Goal: Task Accomplishment & Management: Manage account settings

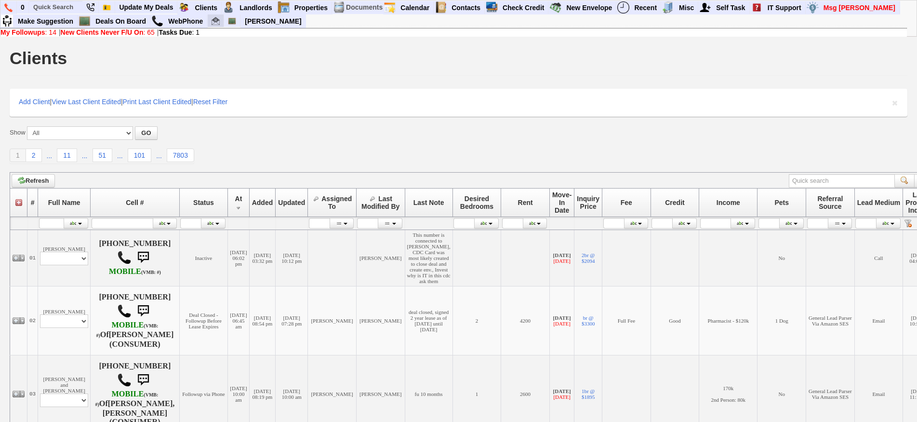
click at [215, 18] on img at bounding box center [216, 21] width 8 height 8
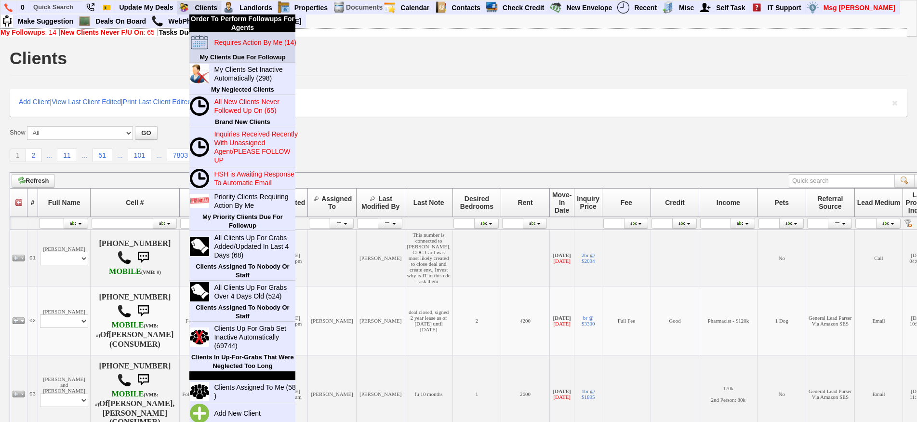
click at [224, 42] on blink "Requires Action By Me (14)" at bounding box center [255, 43] width 82 height 8
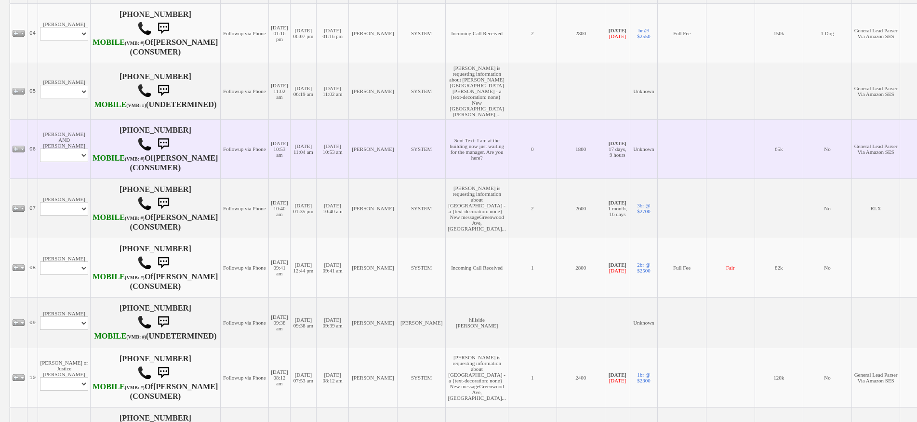
scroll to position [482, 0]
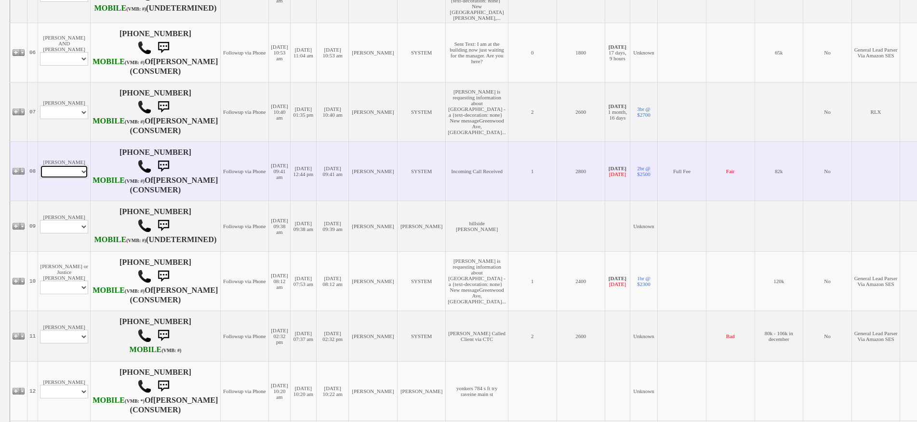
click at [62, 178] on select "Profile Edit Print Email Externally (Will Not Be Tracked In CRM) Closed Deals" at bounding box center [64, 171] width 48 height 13
select select "ChangeURL,/crm/custom/edit_client_form.php?redirect=%2Fcrm%2Fclients.php&id=615…"
click at [40, 178] on select "Profile Edit Print Email Externally (Will Not Be Tracked In CRM) Closed Deals" at bounding box center [64, 171] width 48 height 13
select select
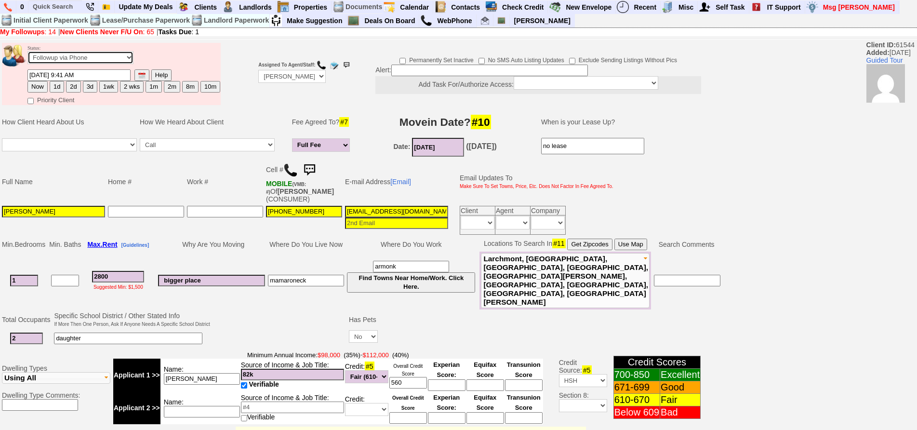
click at [93, 61] on select "Followup via Phone Followup via Email Followup When Section 8 Property Found De…" at bounding box center [80, 57] width 106 height 13
select select "Inactive"
click at [27, 51] on select "Followup via Phone Followup via Email Followup When Section 8 Property Found De…" at bounding box center [80, 57] width 106 height 13
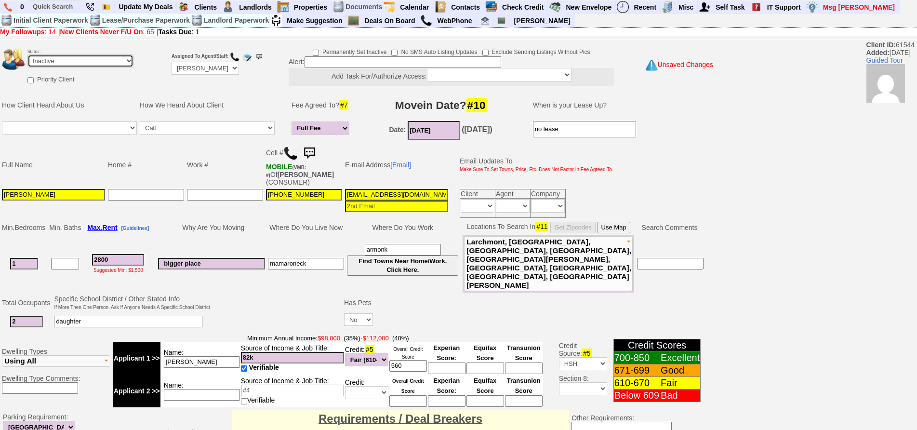
scroll to position [268, 0]
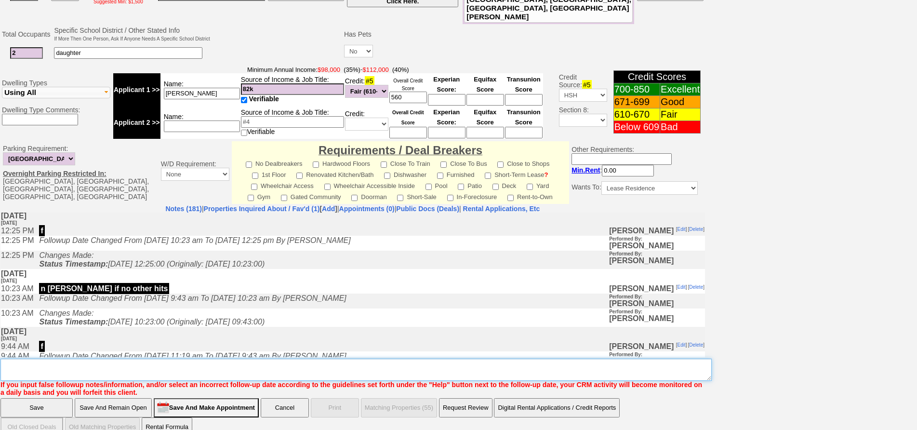
click at [365, 359] on textarea "Insert New Note Here" at bounding box center [355, 370] width 711 height 22
type textarea "ia"
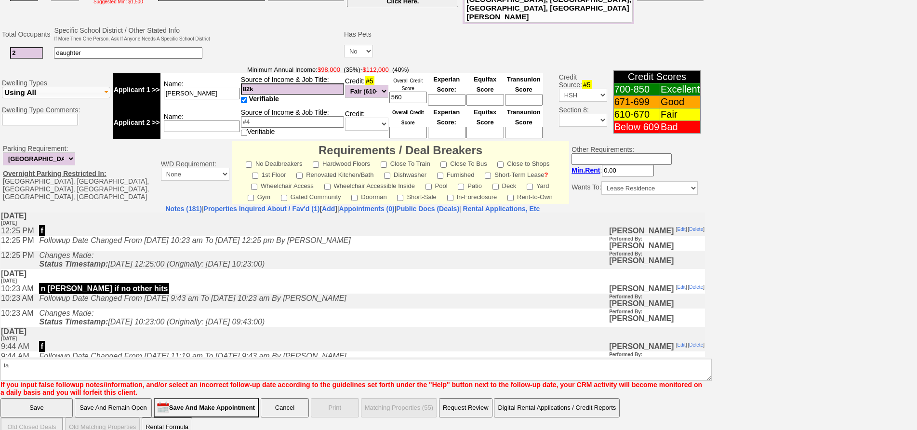
click input "Save" at bounding box center [36, 407] width 72 height 19
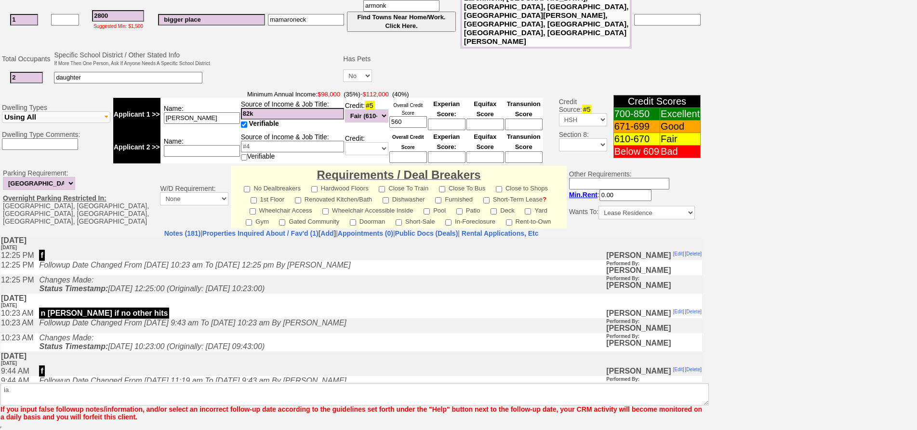
scroll to position [229, 0]
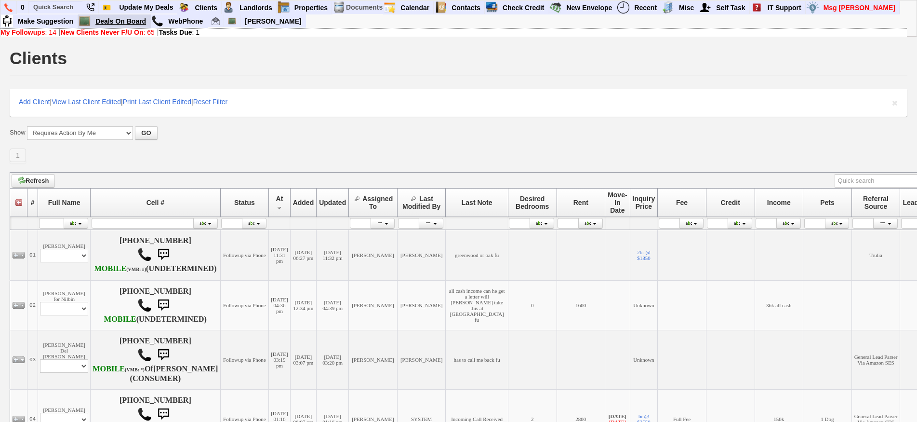
click at [137, 20] on link "Deals On Board" at bounding box center [121, 21] width 59 height 13
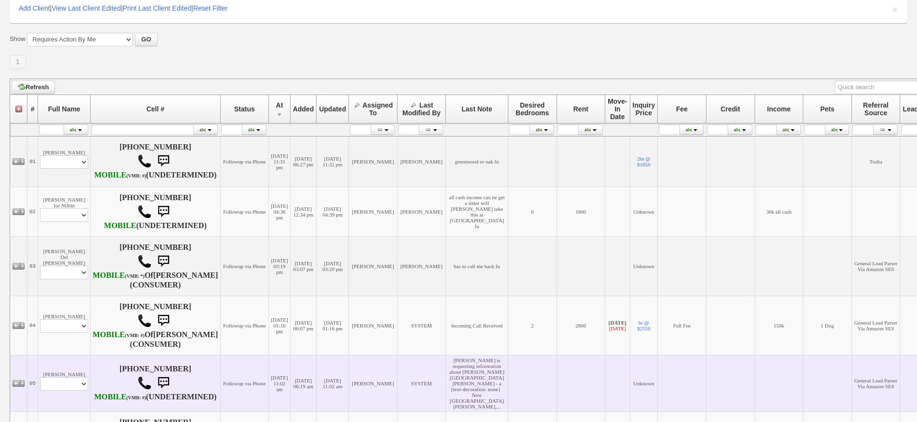
scroll to position [193, 0]
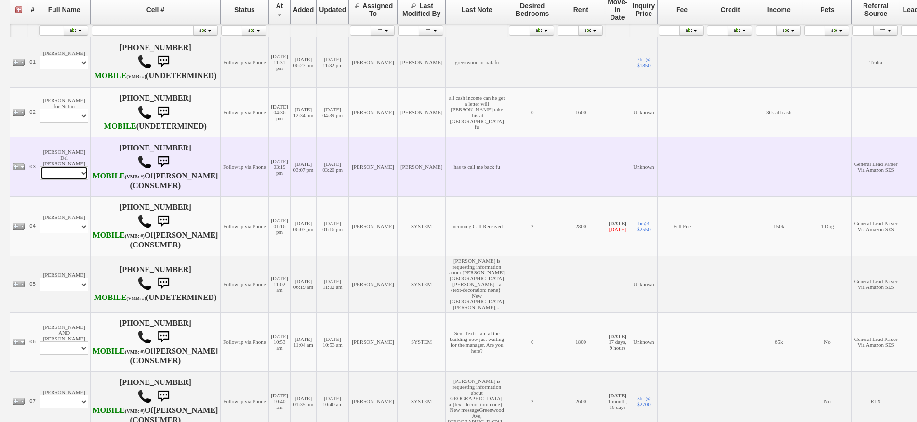
click at [82, 180] on select "Profile Edit Print Email Externally (Will Not Be Tracked In CRM) Closed Deals" at bounding box center [64, 172] width 48 height 13
select select "ChangeURL,/crm/custom/edit_client_form.php?redirect=%2Fcrm%2Fclients.php&id=168…"
click at [40, 180] on select "Profile Edit Print Email Externally (Will Not Be Tracked In CRM) Closed Deals" at bounding box center [64, 172] width 48 height 13
select select
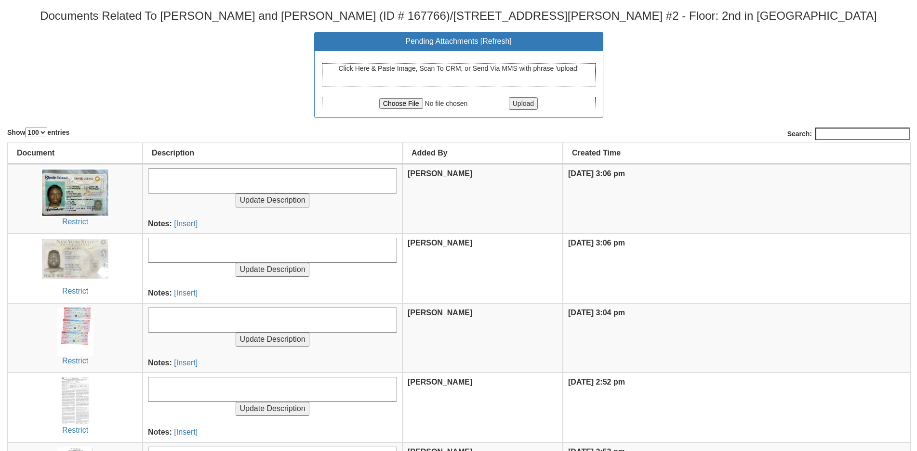
select select "100"
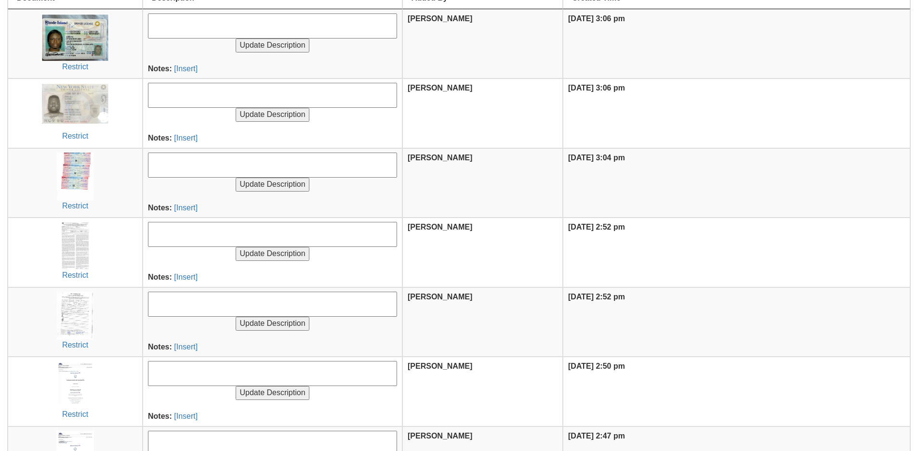
scroll to position [289, 0]
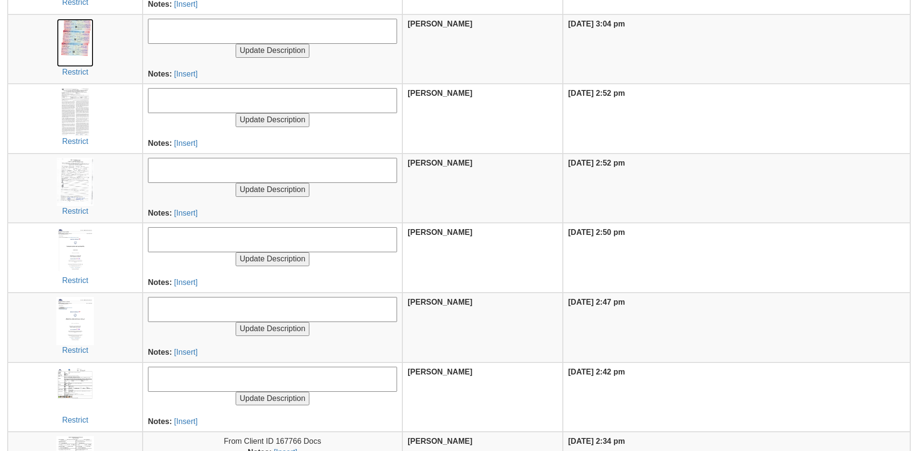
click at [78, 32] on img at bounding box center [75, 43] width 37 height 48
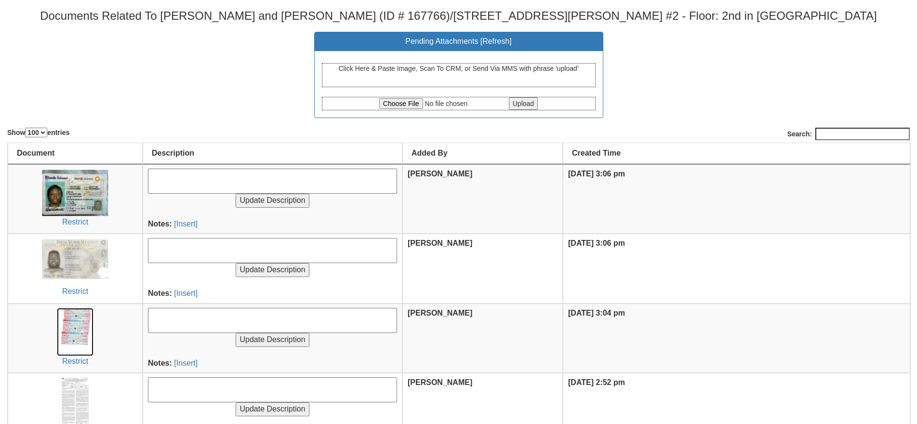
scroll to position [48, 0]
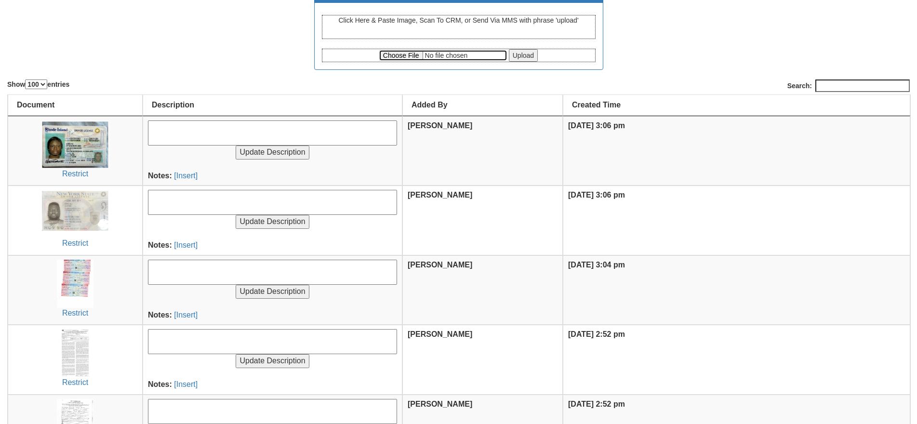
click at [393, 59] on input "file" at bounding box center [443, 55] width 128 height 11
type input "C:\fakepath\[PERSON_NAME] and [PERSON_NAME] Closing Letter.pdf"
click at [534, 58] on input "Upload" at bounding box center [523, 55] width 29 height 13
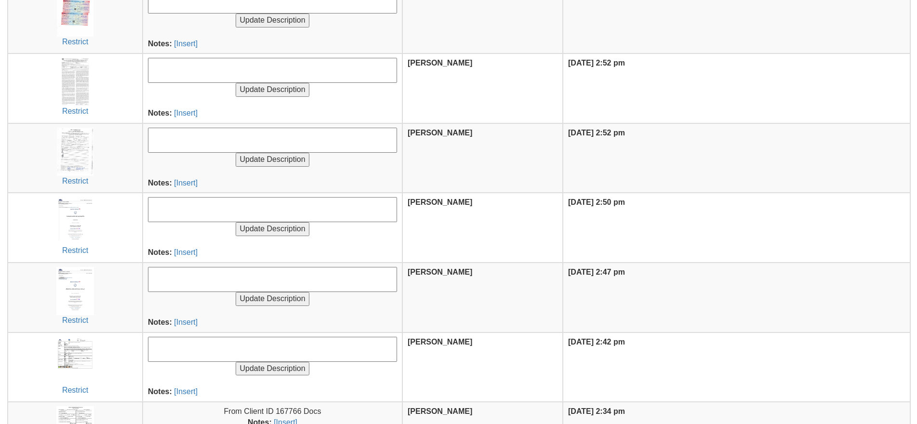
scroll to position [374, 0]
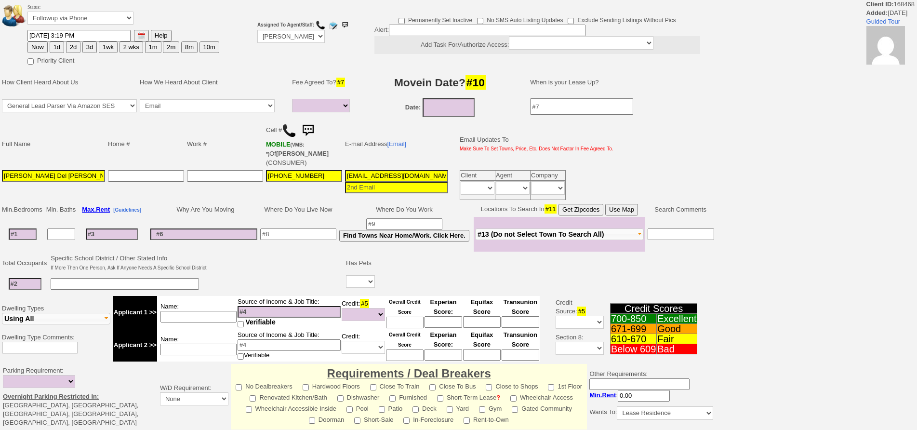
select select
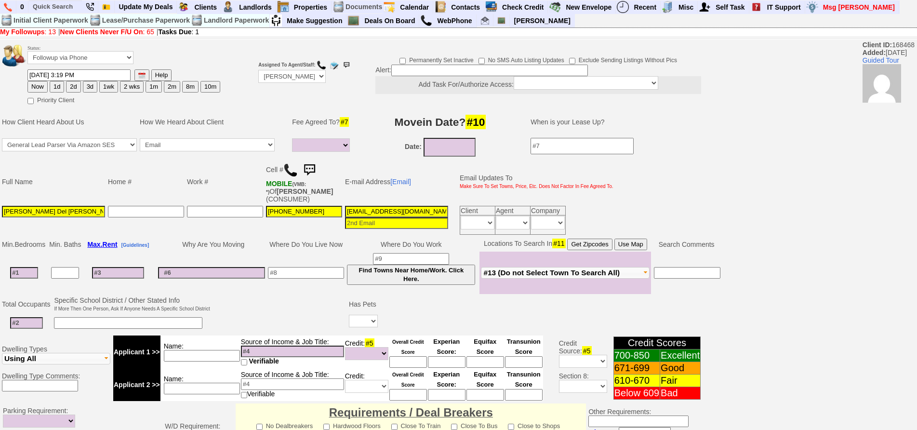
click at [291, 170] on img at bounding box center [290, 170] width 14 height 14
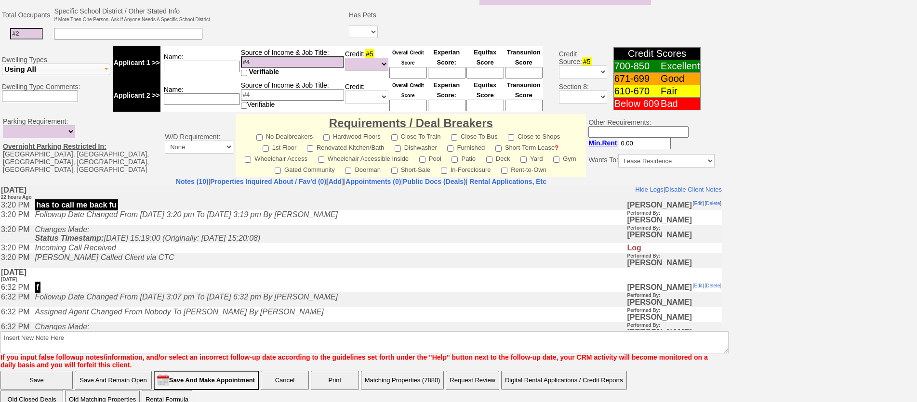
scroll to position [48, 0]
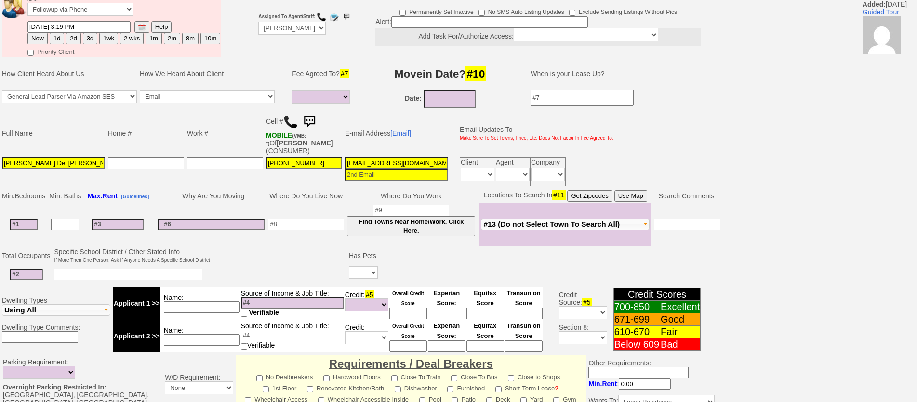
click at [16, 227] on input at bounding box center [24, 225] width 28 height 12
type input "2"
select select
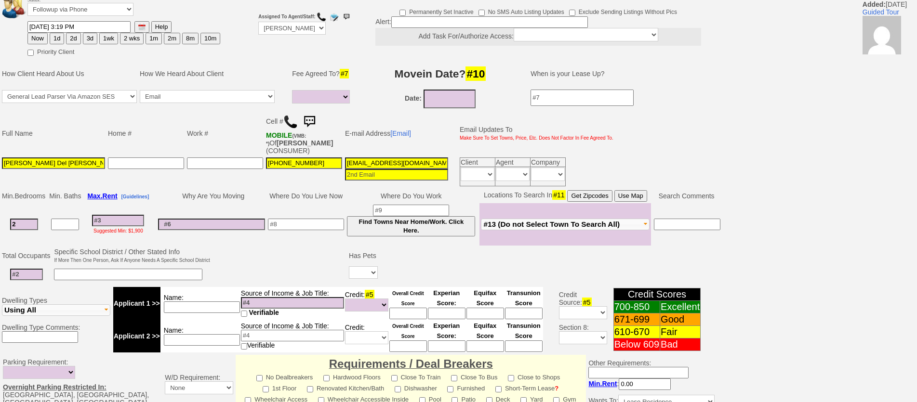
type input "2"
select select
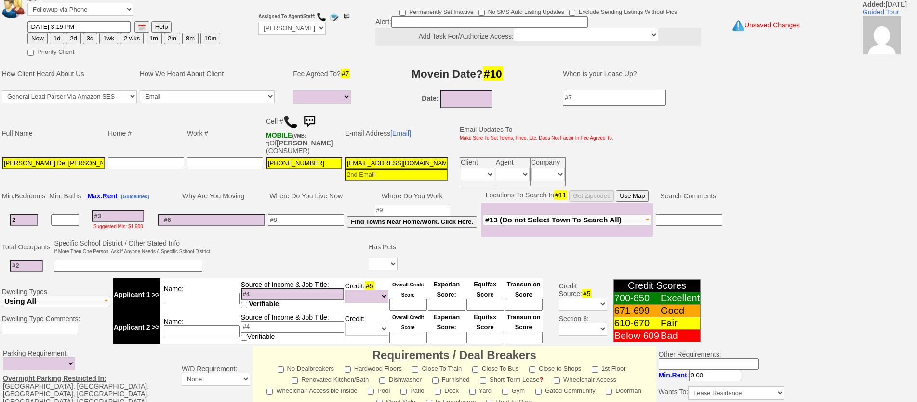
click at [106, 226] on div "Suggested Min: $1,900" at bounding box center [118, 226] width 68 height 8
click at [114, 220] on input at bounding box center [118, 217] width 52 height 12
click at [115, 219] on input at bounding box center [118, 217] width 52 height 12
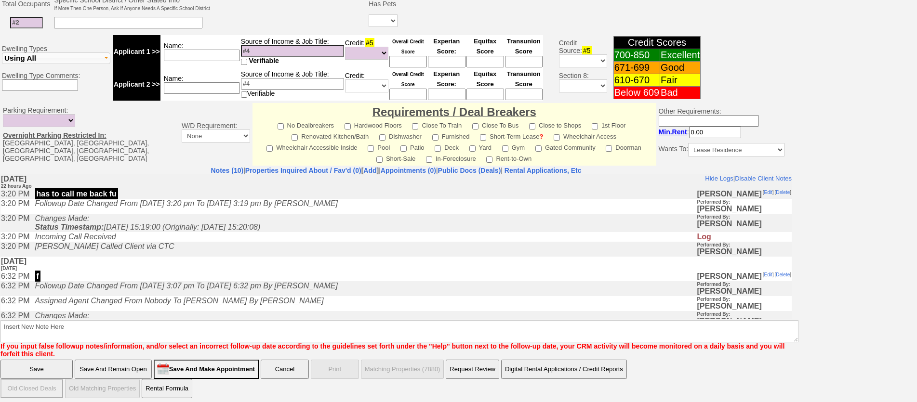
scroll to position [2, 0]
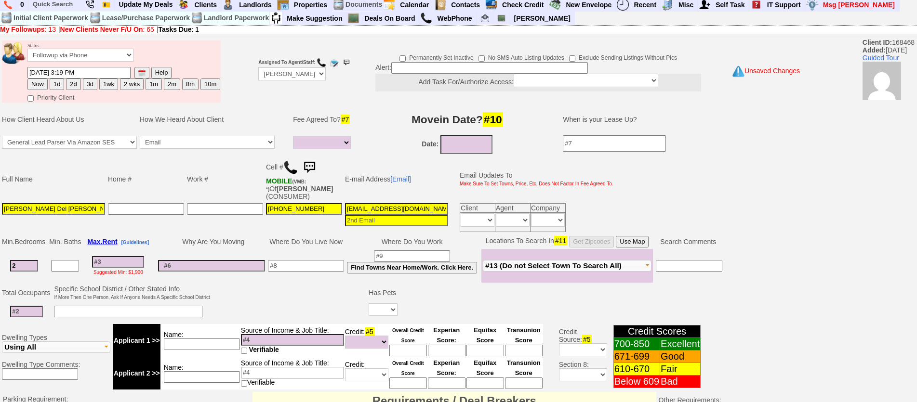
click at [114, 266] on input at bounding box center [118, 262] width 52 height 12
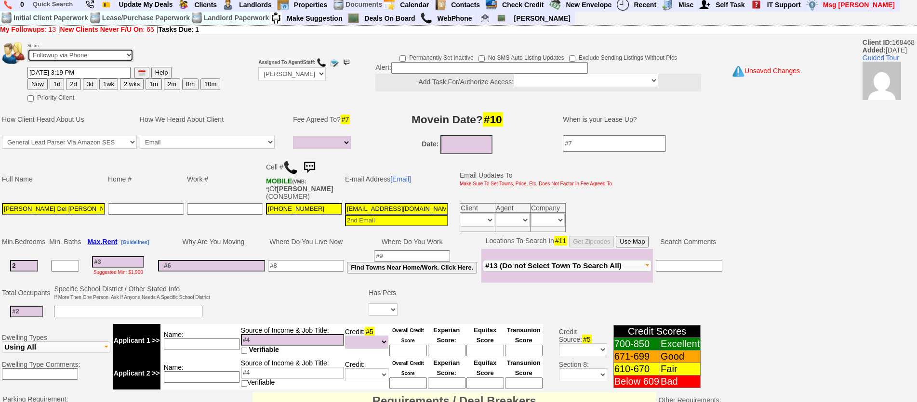
click at [86, 50] on select "Followup via Phone Followup via Email Followup When Section 8 Property Found De…" at bounding box center [80, 55] width 106 height 13
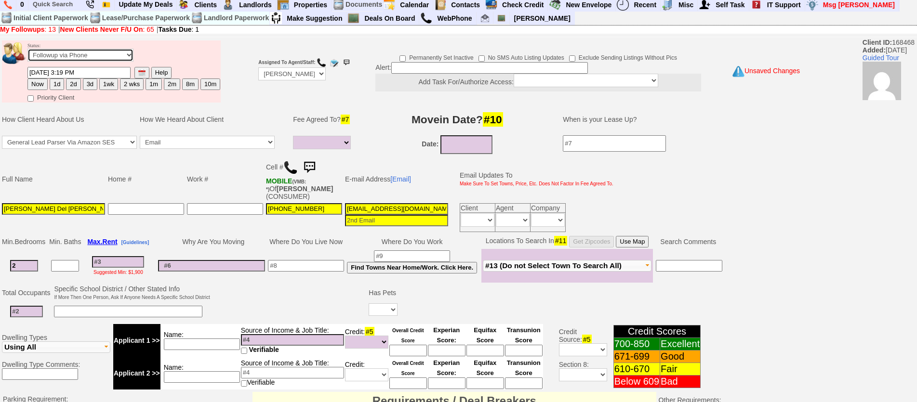
select select "Inactive"
click at [27, 49] on select "Followup via Phone Followup via Email Followup When Section 8 Property Found De…" at bounding box center [80, 55] width 106 height 13
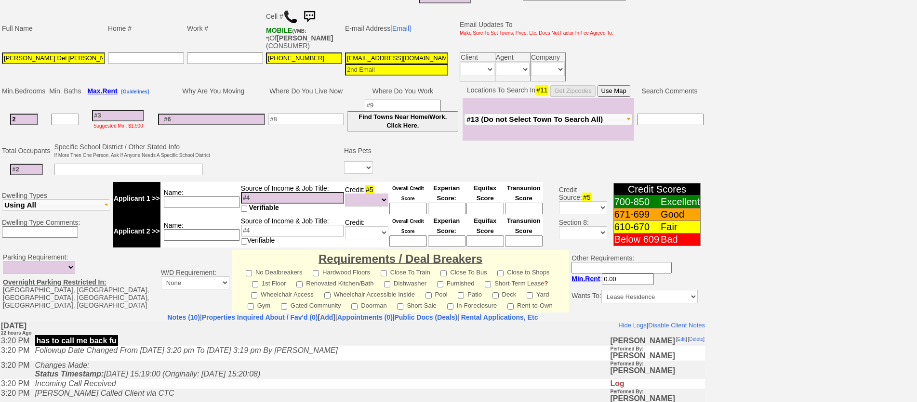
scroll to position [288, 0]
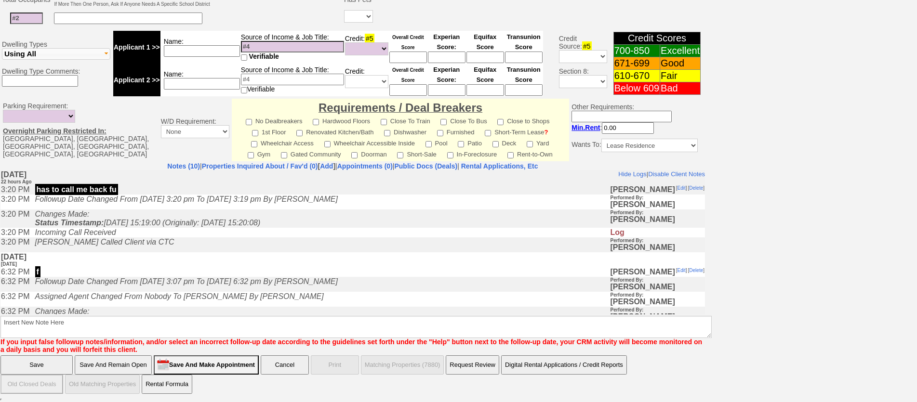
click at [168, 340] on font "If you input false followup notes/information, and/or select an incorrect follo…" at bounding box center [351, 345] width 702 height 15
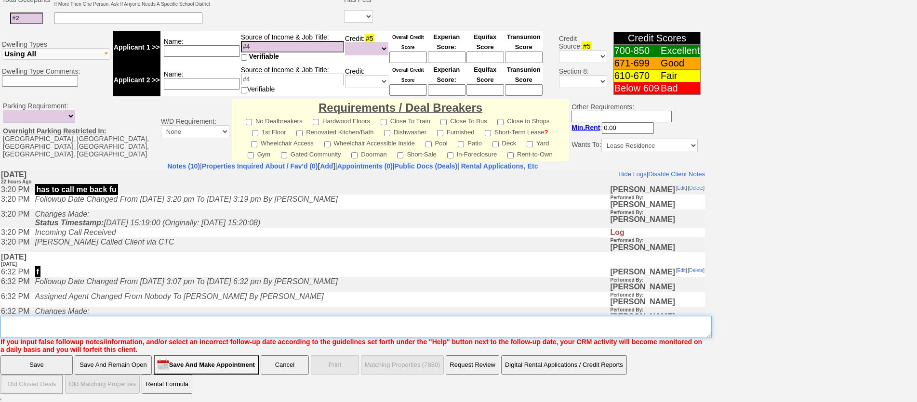
click at [170, 332] on textarea "Insert New Note Here" at bounding box center [355, 327] width 711 height 22
type textarea "no longer looking ia"
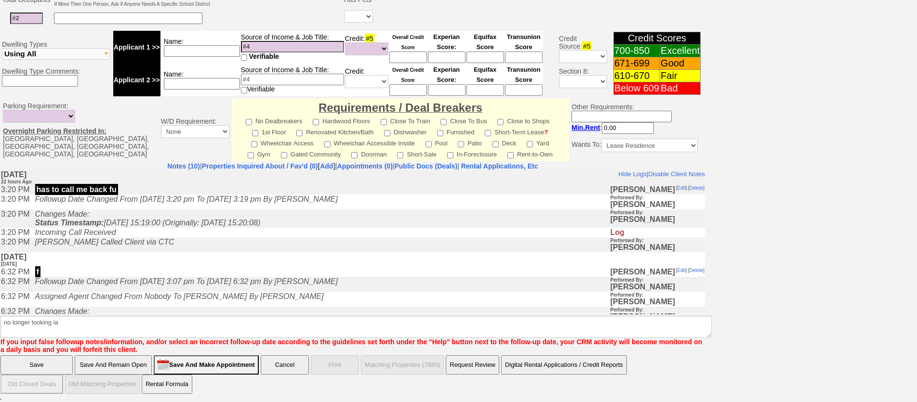
click input "Save" at bounding box center [36, 365] width 72 height 19
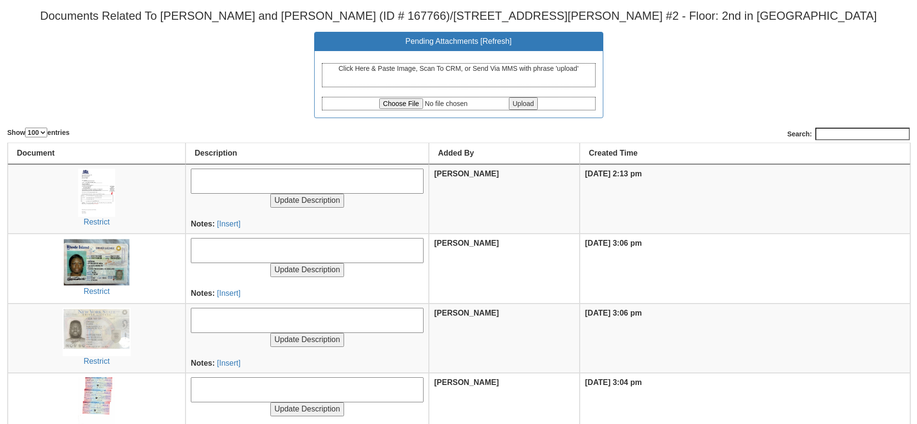
select select "100"
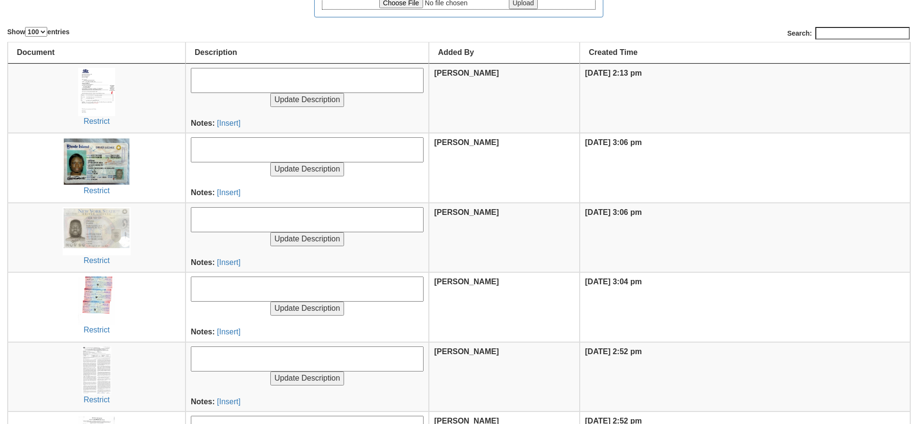
scroll to position [10, 0]
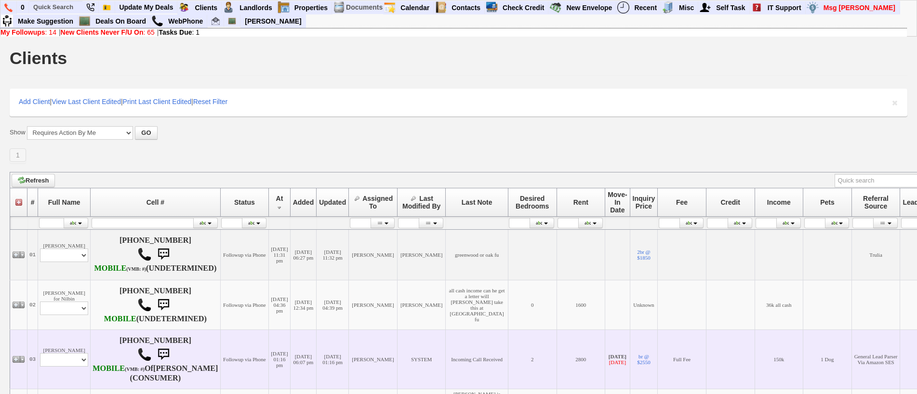
scroll to position [337, 0]
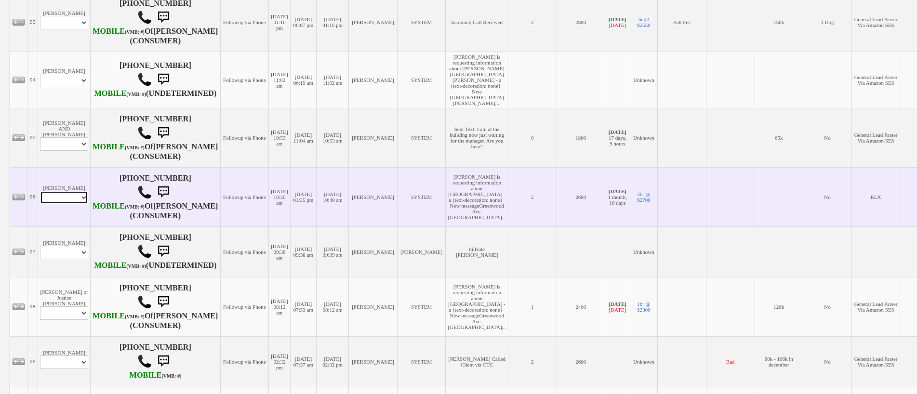
click at [74, 204] on select "Profile Edit Print Email Externally (Will Not Be Tracked In CRM) Closed Deals" at bounding box center [64, 197] width 48 height 13
select select "ChangeURL,/crm/custom/edit_client_form.php?redirect=%2Fcrm%2Fclients.php&id=958…"
click at [40, 204] on select "Profile Edit Print Email Externally (Will Not Be Tracked In CRM) Closed Deals" at bounding box center [64, 197] width 48 height 13
select select
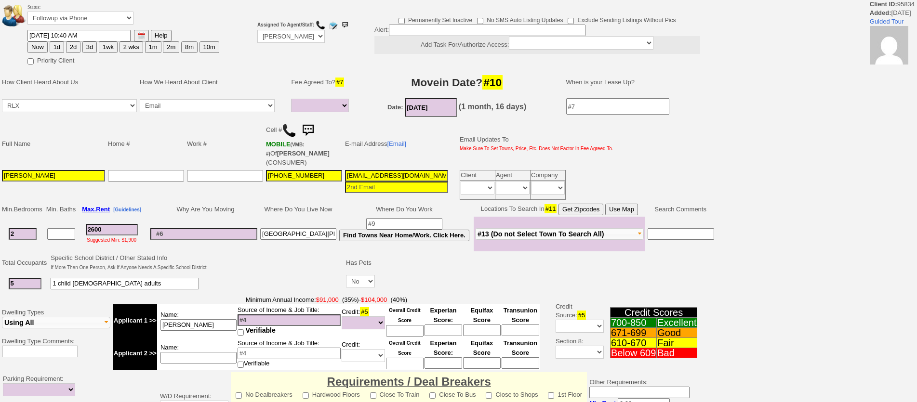
select select
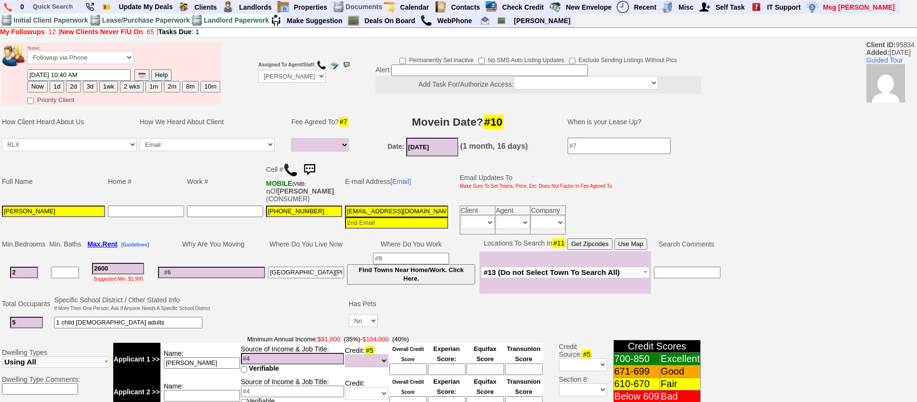
click at [128, 85] on button "2 wks" at bounding box center [132, 87] width 24 height 12
type input "10/28/2025 02:15 PM"
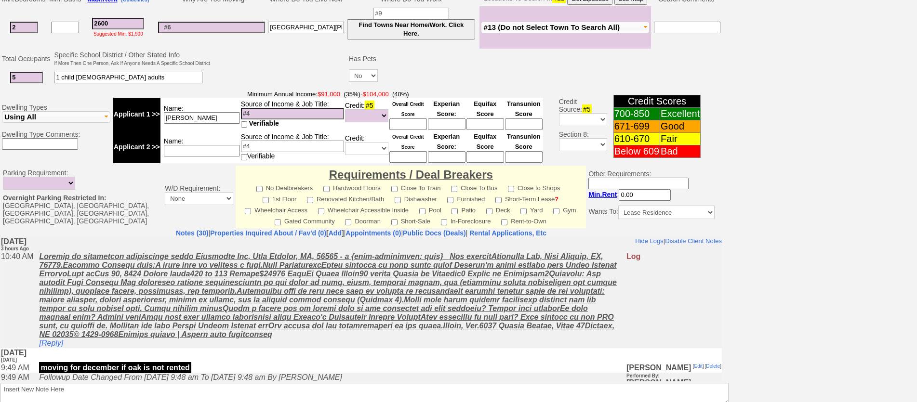
scroll to position [313, 0]
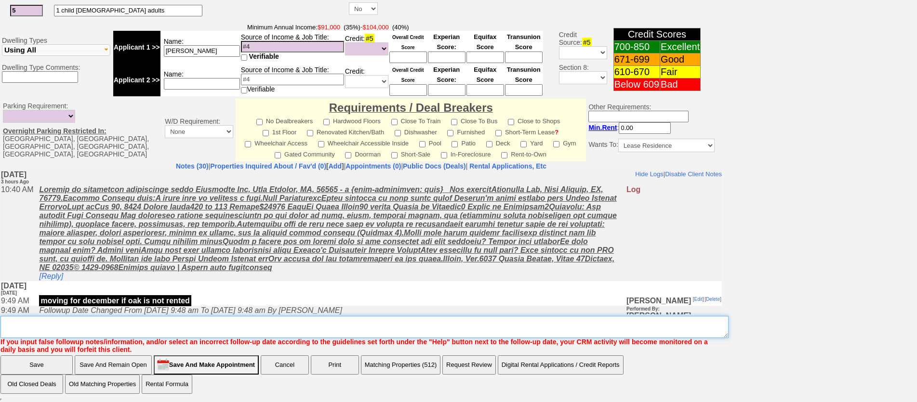
click at [219, 331] on textarea "Insert New Note Here" at bounding box center [364, 327] width 728 height 22
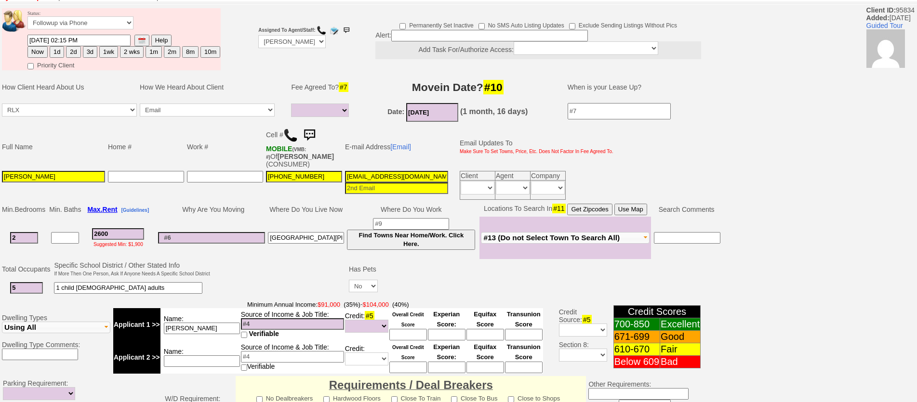
scroll to position [0, 0]
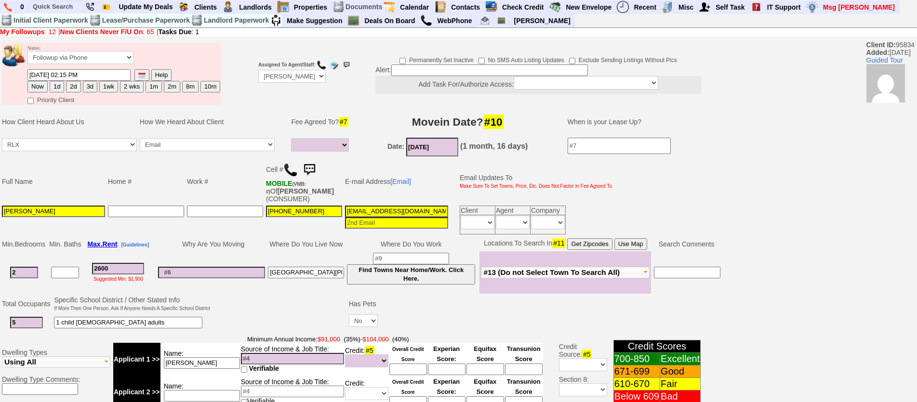
type textarea "dec for greenwood"
click at [105, 86] on button "1wk" at bounding box center [108, 87] width 19 height 12
type input "10/21/2025 02:15 PM"
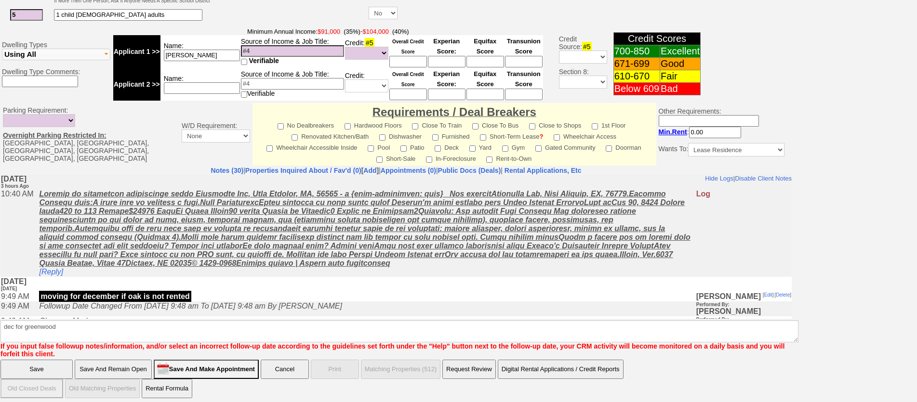
click at [53, 360] on input "Save" at bounding box center [36, 369] width 72 height 19
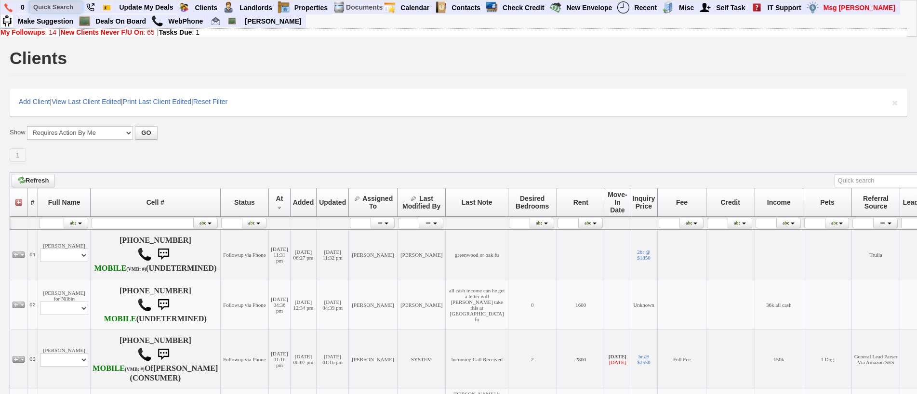
click at [51, 6] on input "text" at bounding box center [55, 7] width 53 height 12
paste input "347) 592-8431"
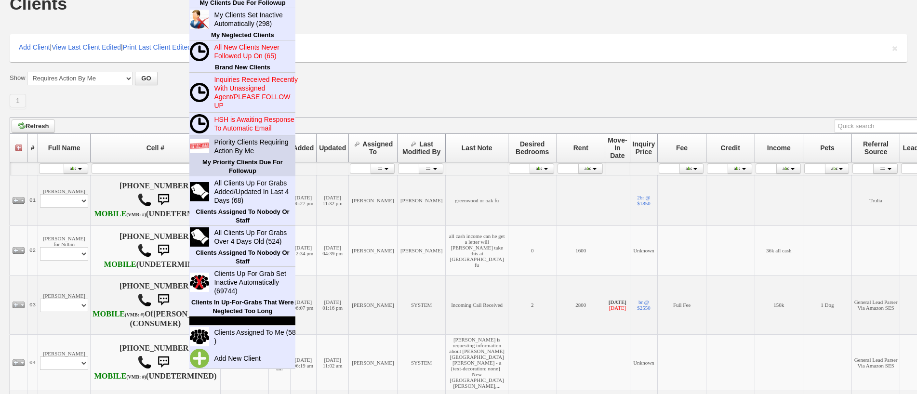
scroll to position [96, 0]
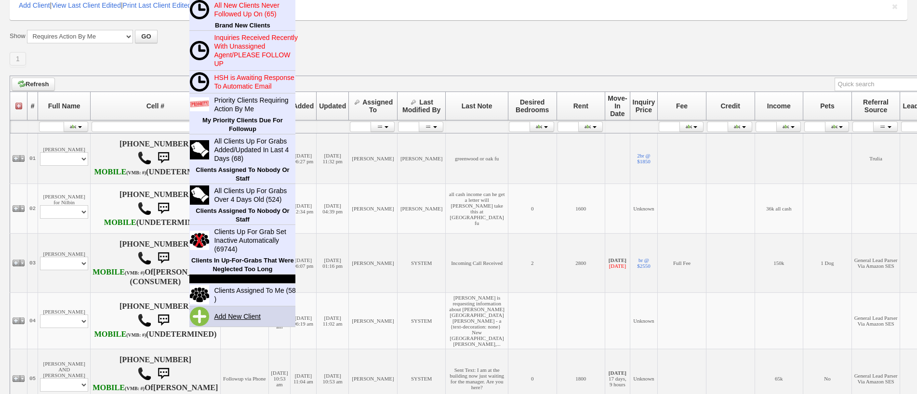
type input "347) 592-8431"
click at [226, 316] on link "Add New Client" at bounding box center [241, 316] width 62 height 13
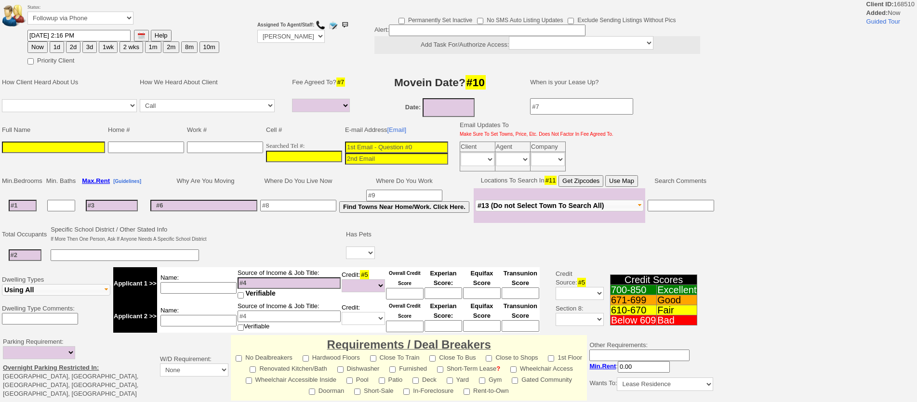
select select
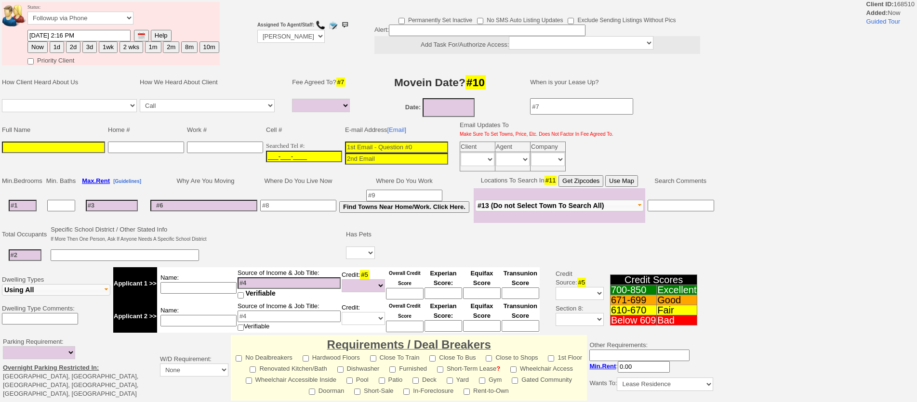
click at [332, 159] on input "___-___-____" at bounding box center [304, 157] width 76 height 12
paste input "[PHONE_NUMBER]"
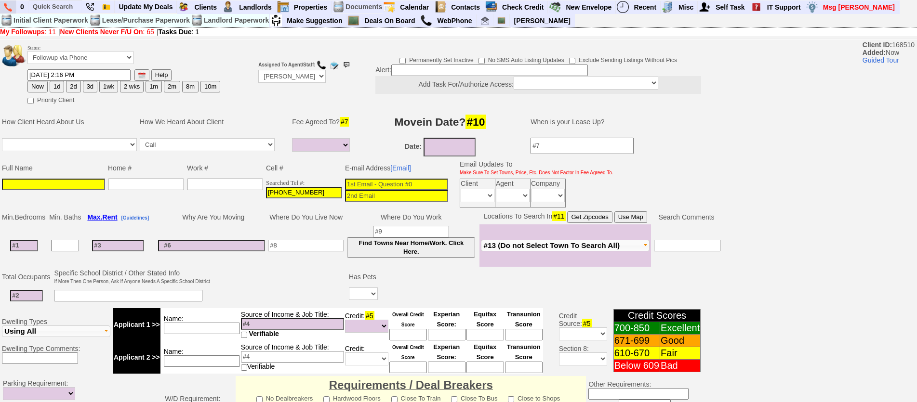
type input "[PHONE_NUMBER]"
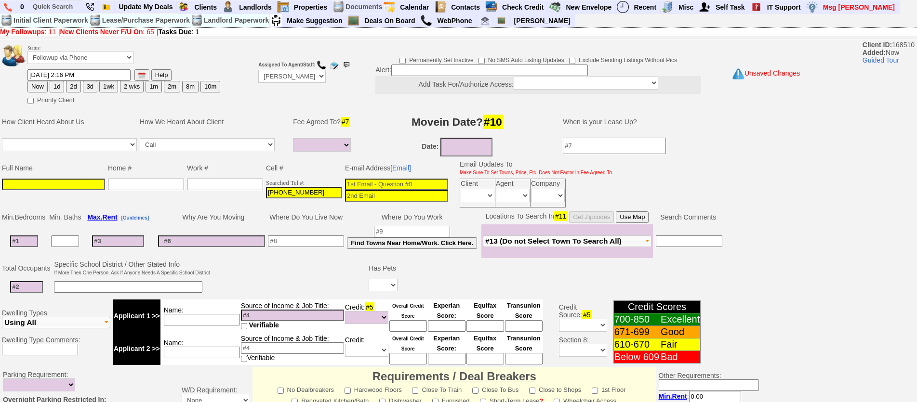
click at [87, 183] on input at bounding box center [53, 185] width 103 height 12
paste input "[PERSON_NAME]"
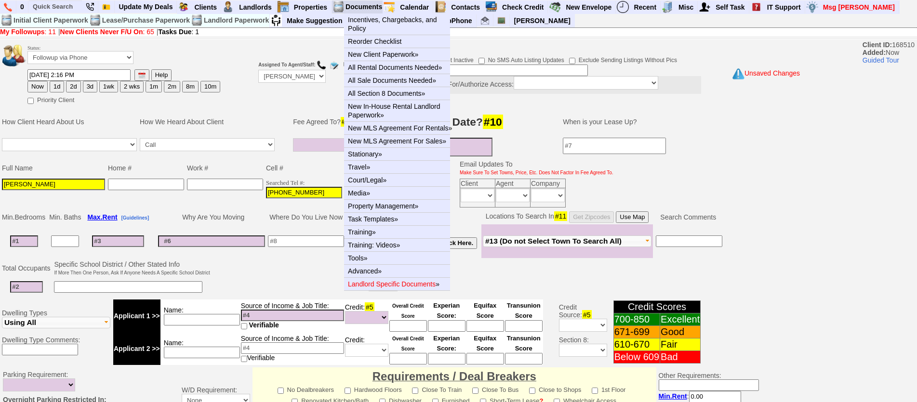
type input "[PERSON_NAME]"
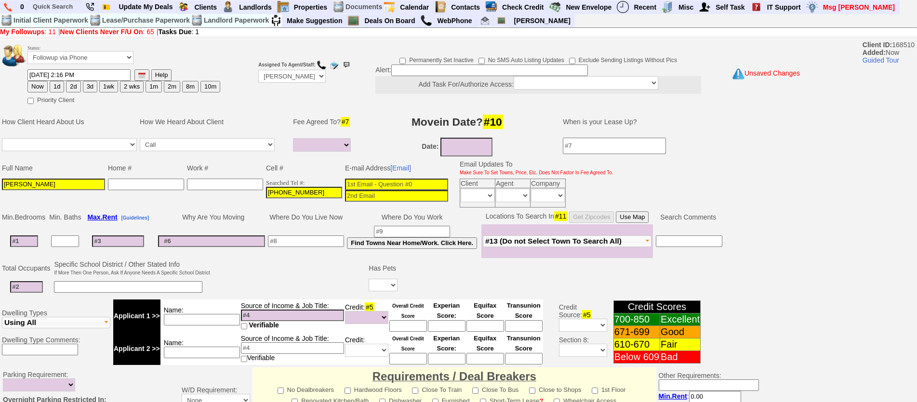
click at [380, 179] on input at bounding box center [396, 185] width 103 height 12
paste input "handswithhearts.1981@gmail.com"
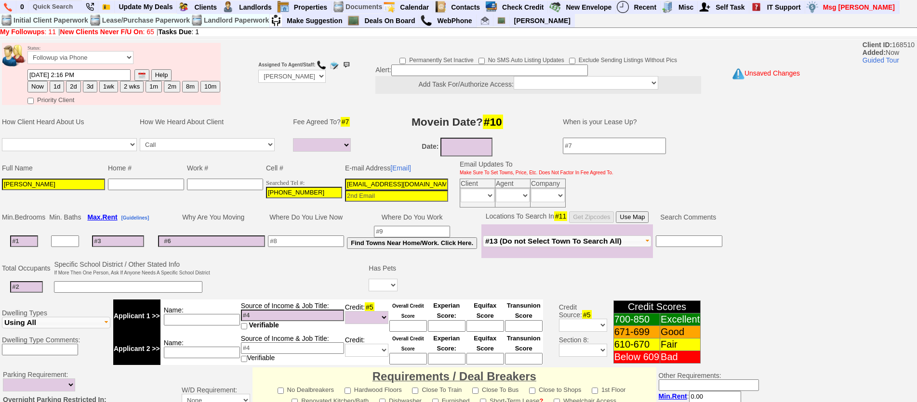
type input "handswithhearts.1981@gmail.com"
click at [59, 85] on button "1d" at bounding box center [57, 87] width 14 height 12
type input "10/15/2025 02:16 PM"
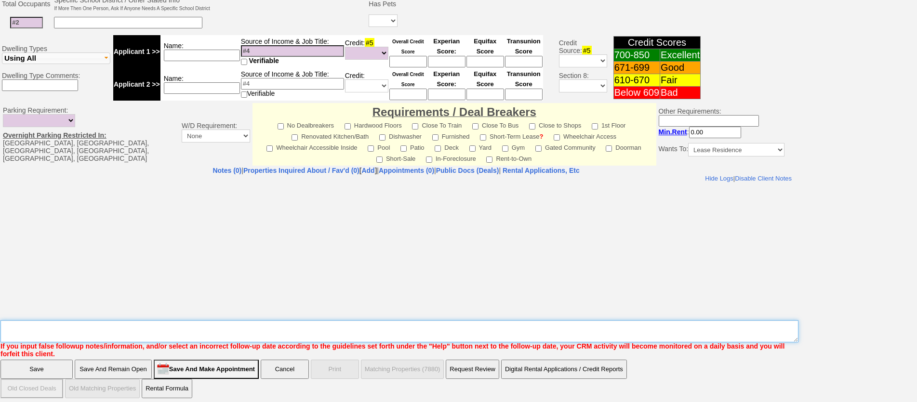
click at [351, 323] on textarea "Insert New Note Here" at bounding box center [399, 331] width 798 height 22
type textarea "501 n barry ld fu"
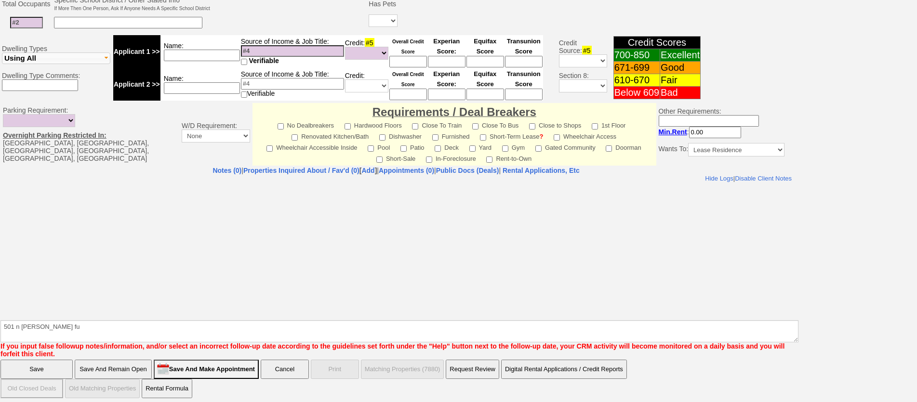
click input "Save" at bounding box center [36, 369] width 72 height 19
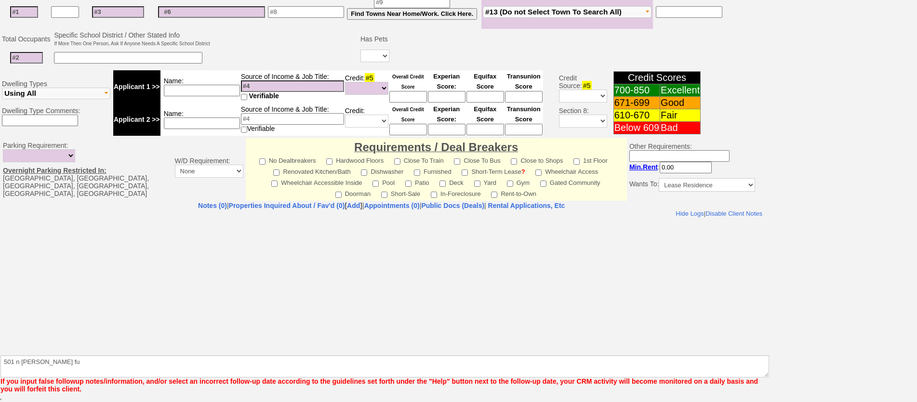
scroll to position [230, 0]
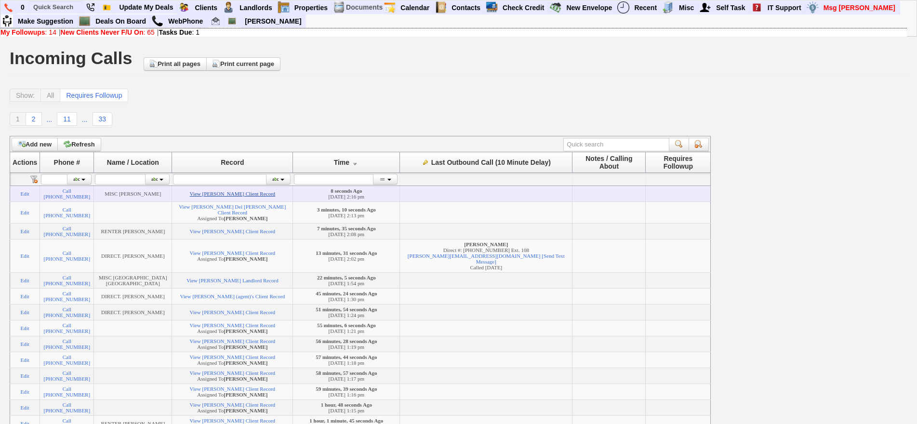
click at [269, 192] on link "View [PERSON_NAME] Client Record" at bounding box center [232, 194] width 85 height 6
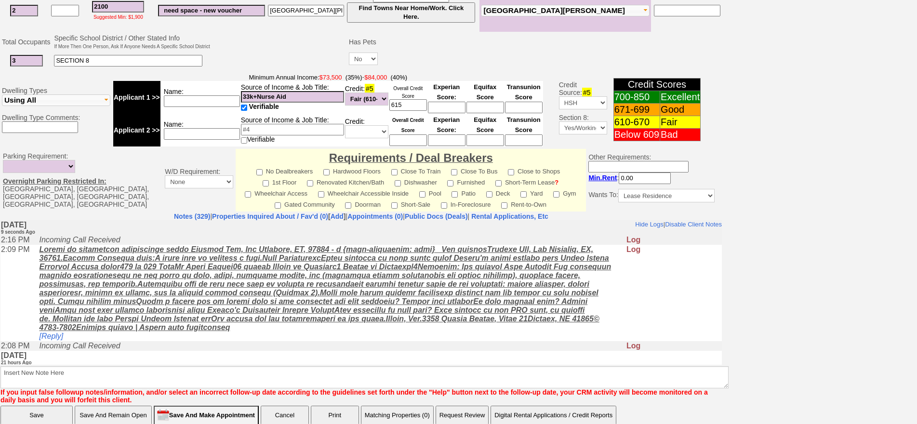
scroll to position [291, 0]
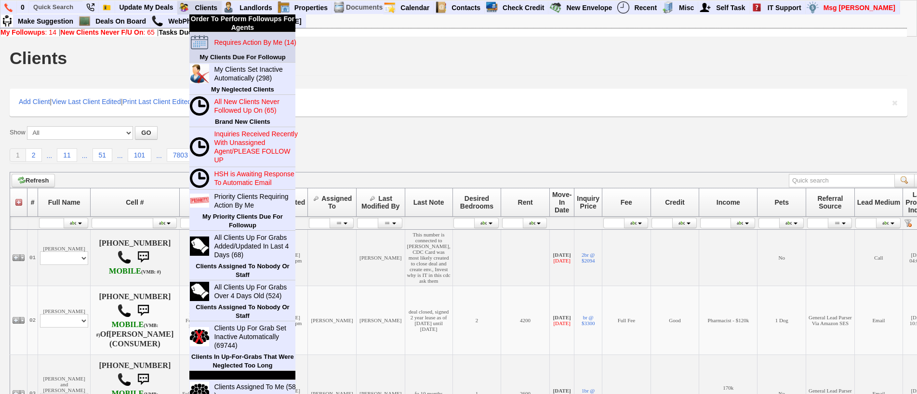
click at [232, 45] on blink "Requires Action By Me (14)" at bounding box center [255, 43] width 82 height 8
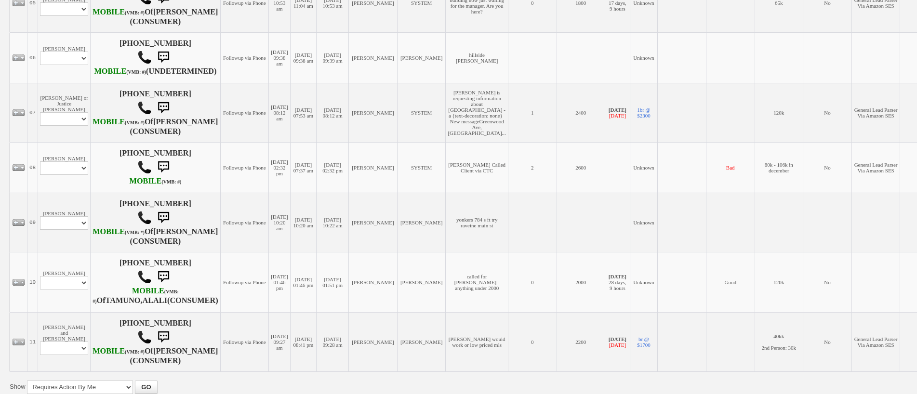
scroll to position [623, 0]
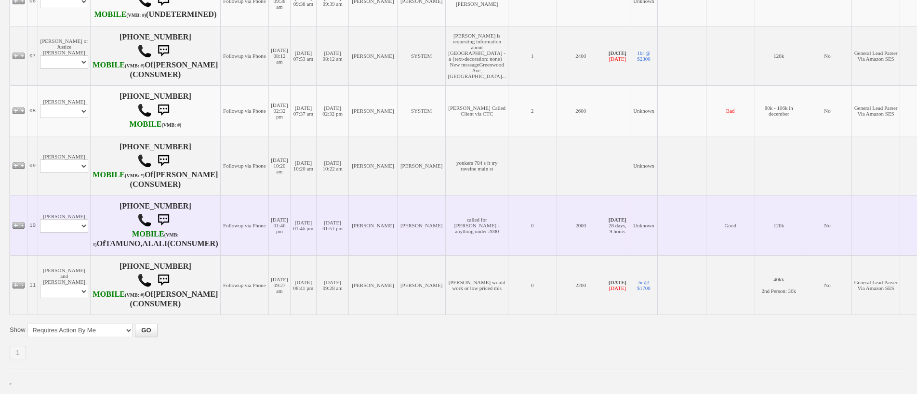
drag, startPoint x: 82, startPoint y: 242, endPoint x: 70, endPoint y: 262, distance: 23.1
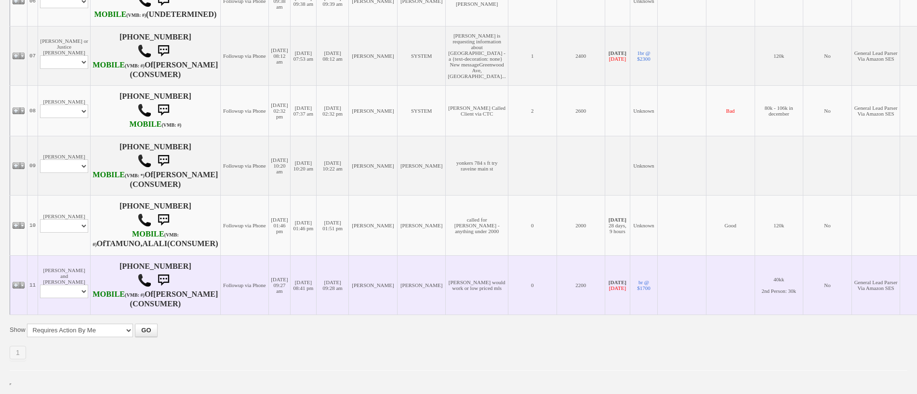
click at [81, 242] on td "Alali Tamuno Profile Edit Print Email Externally (Will Not Be Tracked In CRM) C…" at bounding box center [64, 225] width 53 height 60
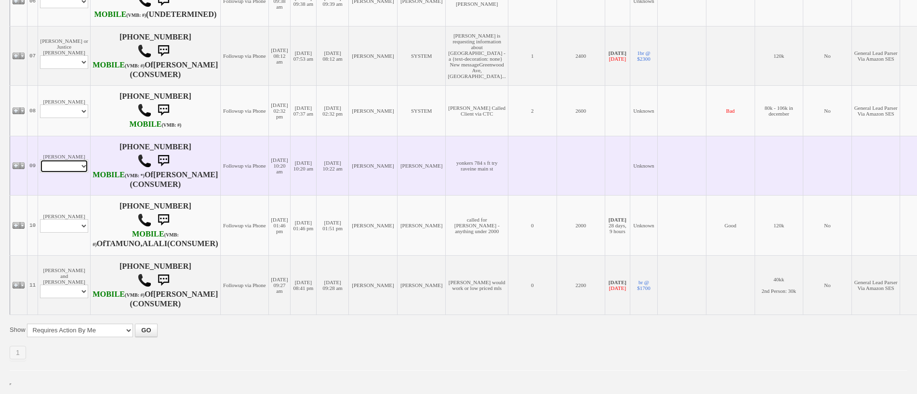
click at [70, 159] on select "Profile Edit Print Closed Deals" at bounding box center [64, 165] width 48 height 13
select select "ChangeURL,/crm/custom/edit_client_form.php?redirect=%2Fcrm%2Fclients.php&id=168…"
click at [40, 159] on select "Profile Edit Print Closed Deals" at bounding box center [64, 165] width 48 height 13
select select
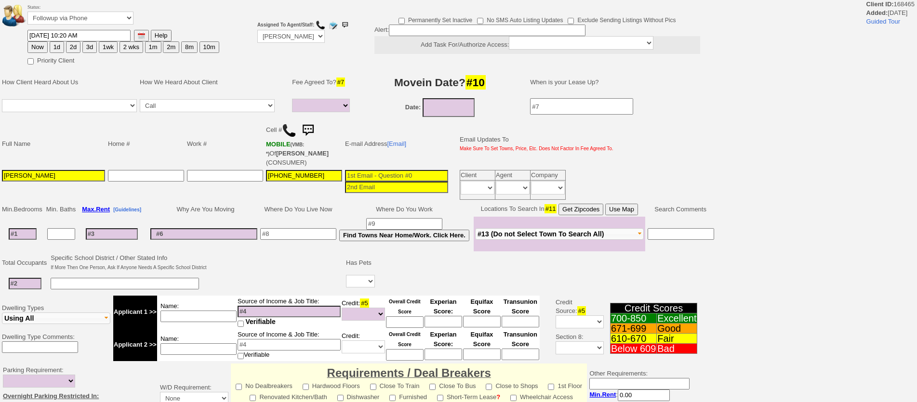
select select
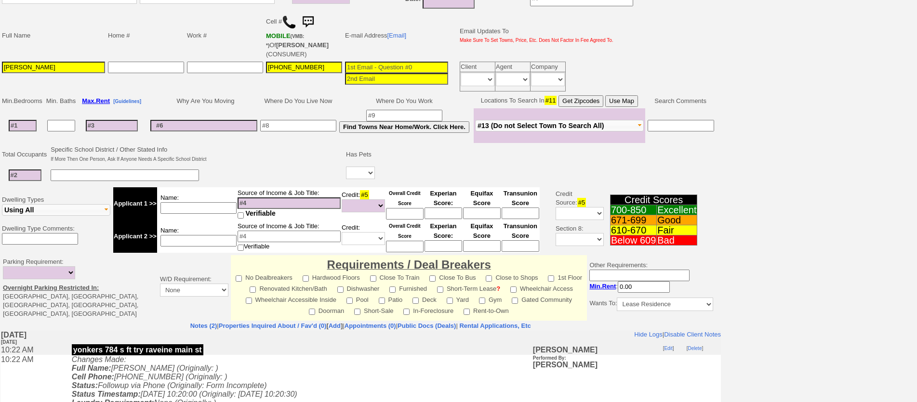
scroll to position [241, 0]
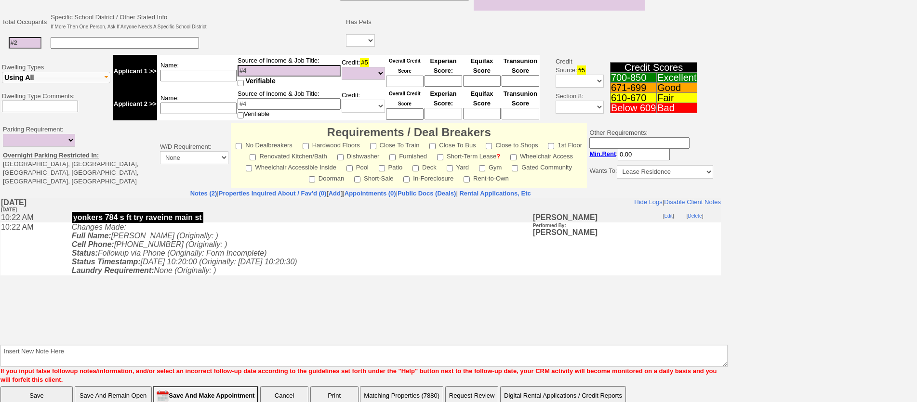
click at [146, 301] on body "Hide Logs | Disable Client Notes Include Logs (1) | Disable Client Notes [DATE]…" at bounding box center [360, 270] width 720 height 145
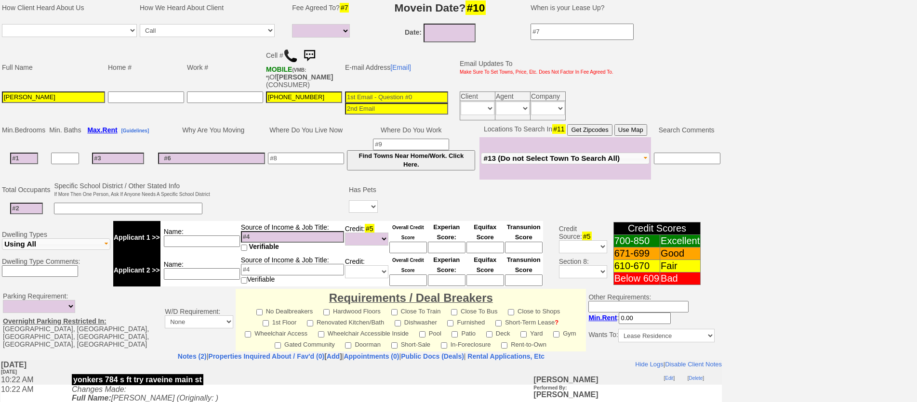
scroll to position [0, 0]
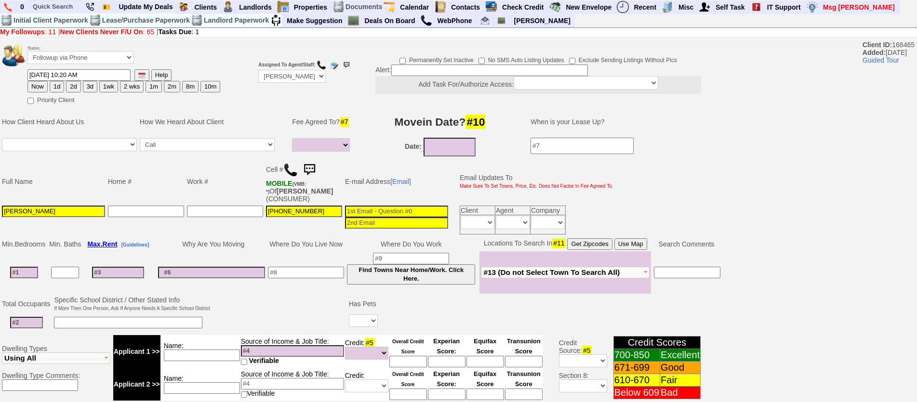
click at [286, 164] on img at bounding box center [290, 170] width 14 height 14
click at [66, 8] on input "text" at bounding box center [55, 6] width 53 height 12
click at [71, 7] on input "regina-gra" at bounding box center [55, 6] width 53 height 12
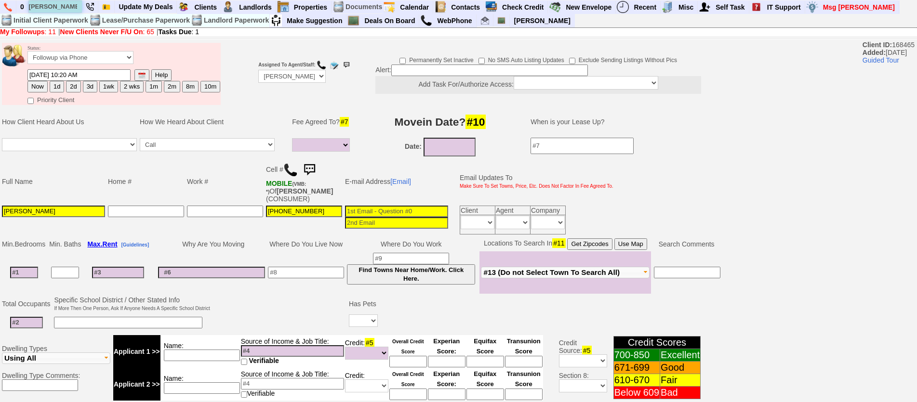
click at [71, 7] on input "regina-gra" at bounding box center [55, 6] width 53 height 12
click at [71, 7] on input "regina" at bounding box center [55, 6] width 53 height 12
click at [67, 6] on input "regina" at bounding box center [55, 6] width 53 height 12
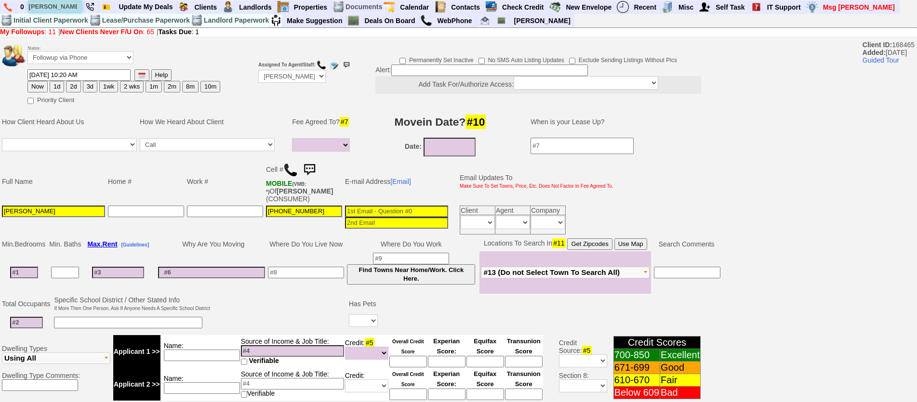
click at [76, 1] on input "regina" at bounding box center [55, 6] width 53 height 12
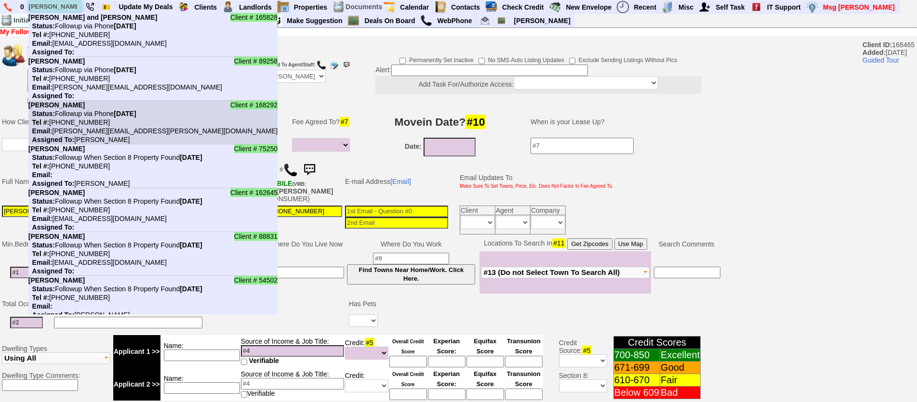
type input "regina"
click at [86, 130] on nobr "Email: regina.mackin@gmail.com" at bounding box center [152, 131] width 249 height 8
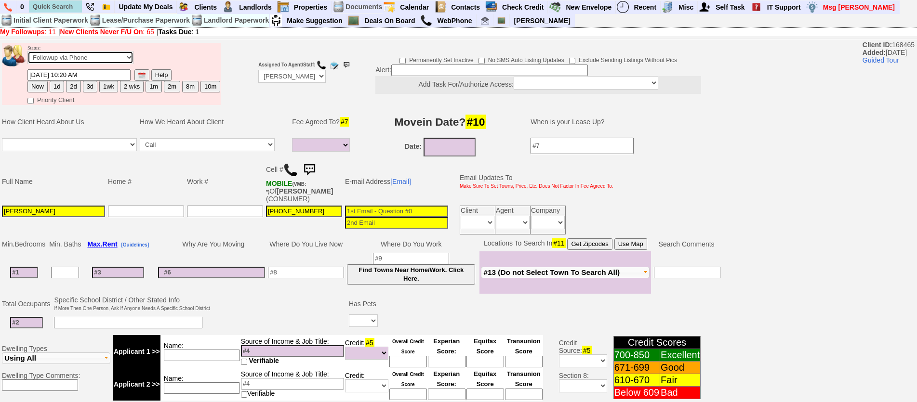
click at [96, 63] on select "Followup via Phone Followup via Email Followup When Section 8 Property Found De…" at bounding box center [80, 57] width 106 height 13
select select "Inactive"
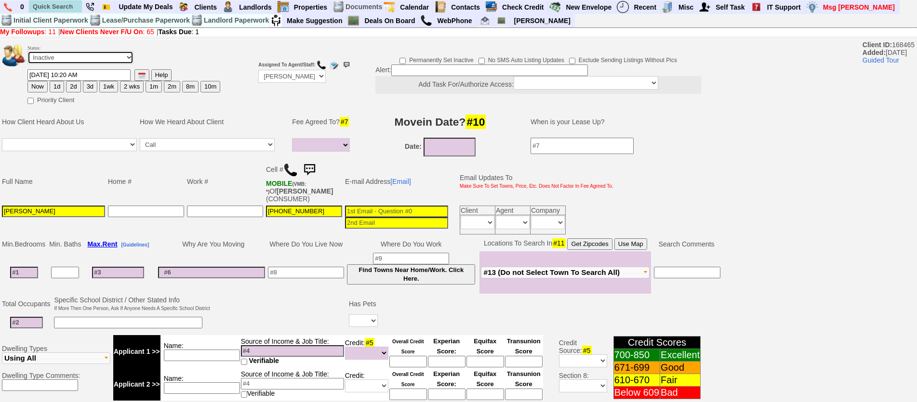
click at [27, 51] on select "Followup via Phone Followup via Email Followup When Section 8 Property Found De…" at bounding box center [80, 57] width 106 height 13
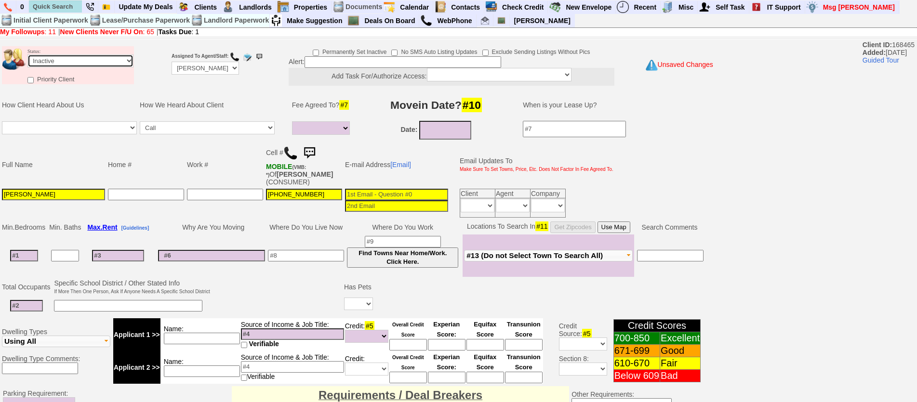
scroll to position [288, 0]
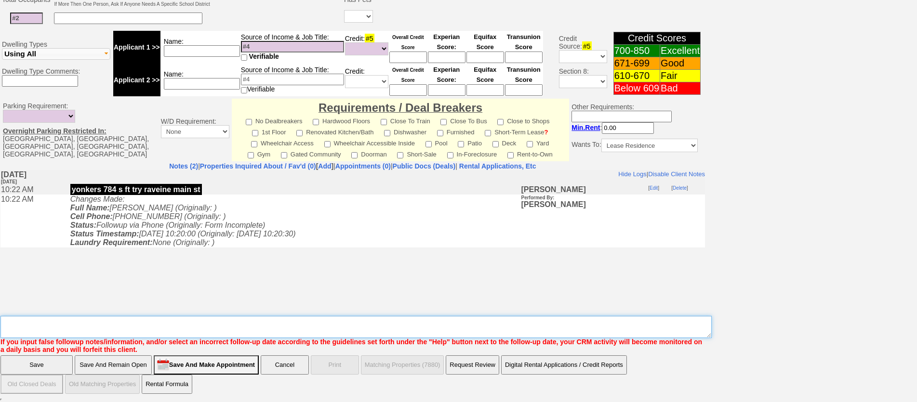
click at [226, 325] on textarea "Insert New Note Here" at bounding box center [355, 327] width 711 height 22
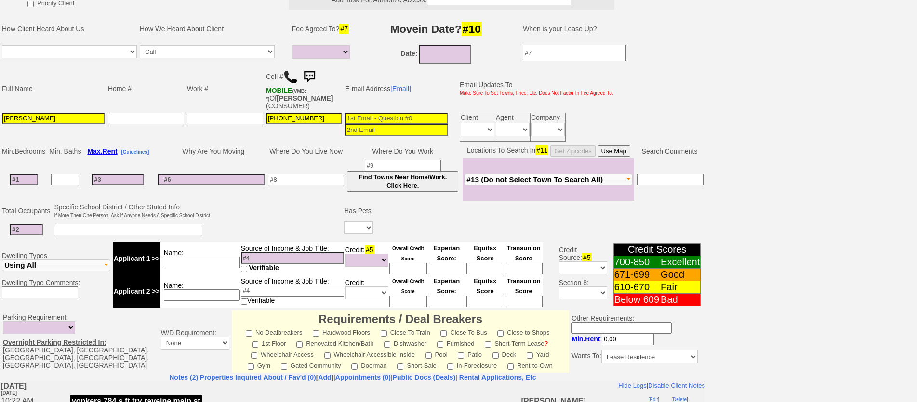
scroll to position [0, 0]
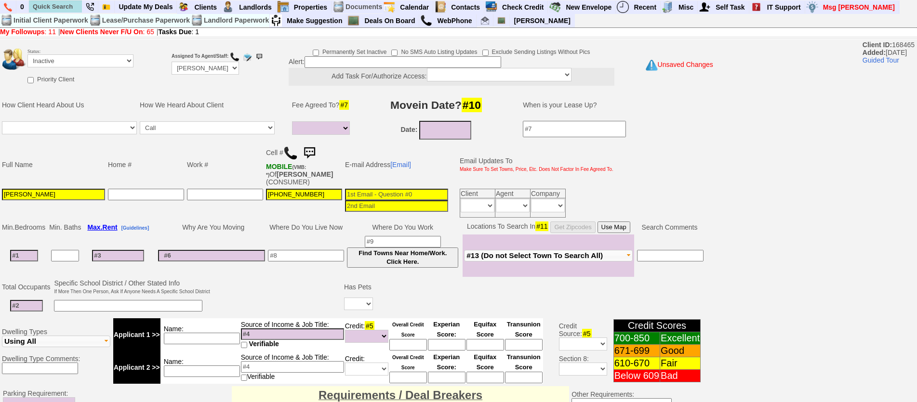
type textarea "called client voicemail full ia until response"
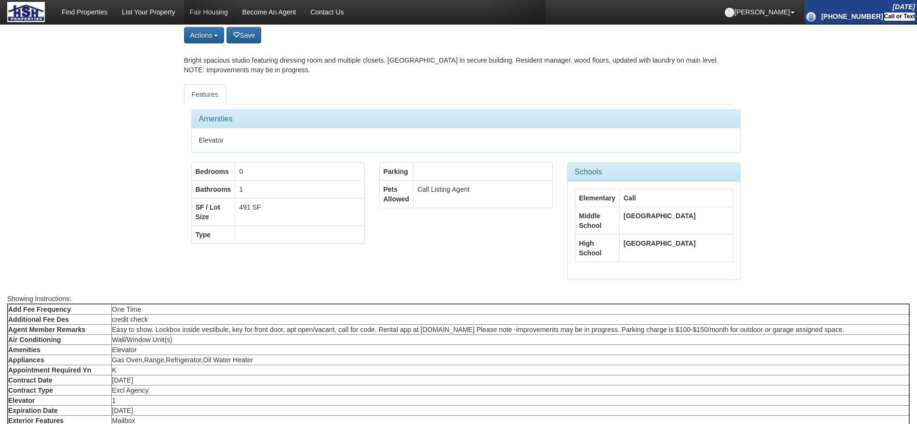
scroll to position [337, 0]
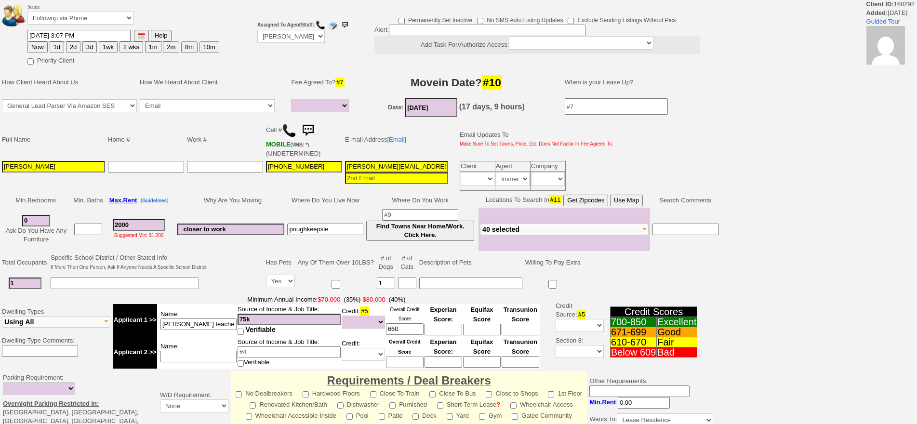
select select
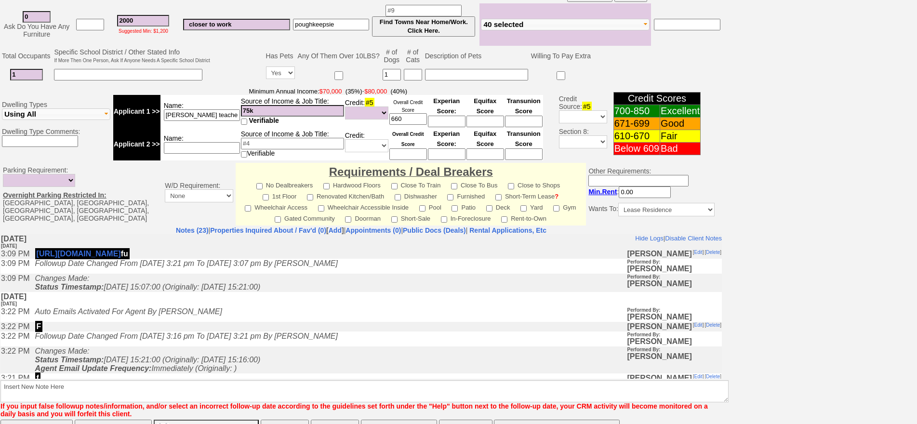
scroll to position [241, 0]
click at [277, 311] on td "Auto Emails Activated For Agent By jorge guerrero" at bounding box center [328, 313] width 597 height 15
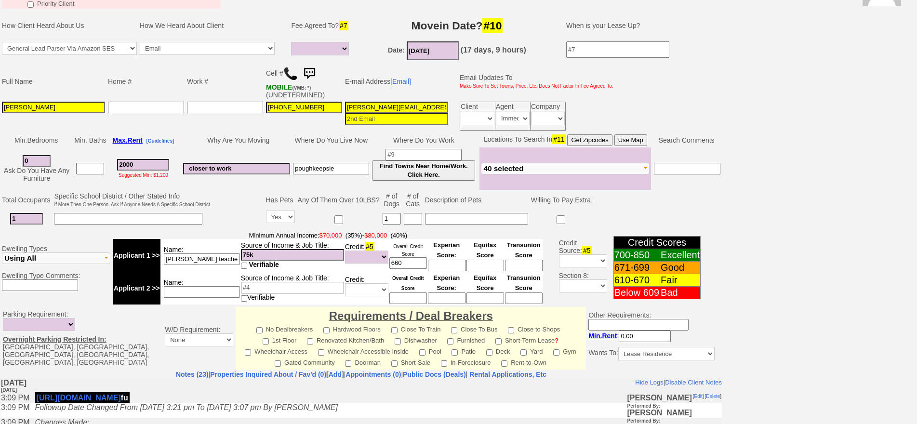
scroll to position [193, 0]
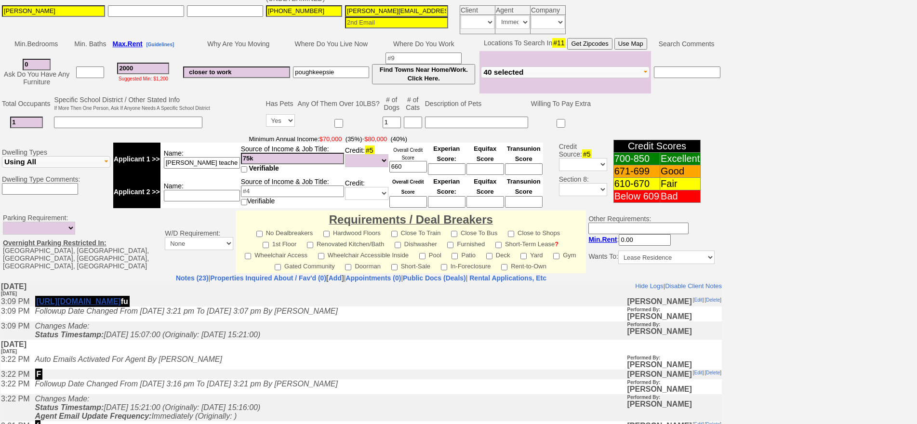
click at [121, 305] on link "https://hshprop.com/?section=view_property&isinternal=1&collection=371500&prope…" at bounding box center [79, 301] width 84 height 8
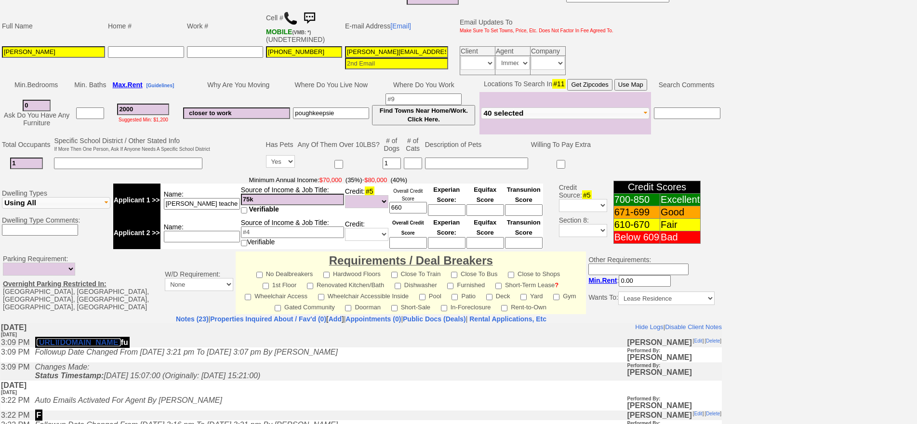
scroll to position [283, 0]
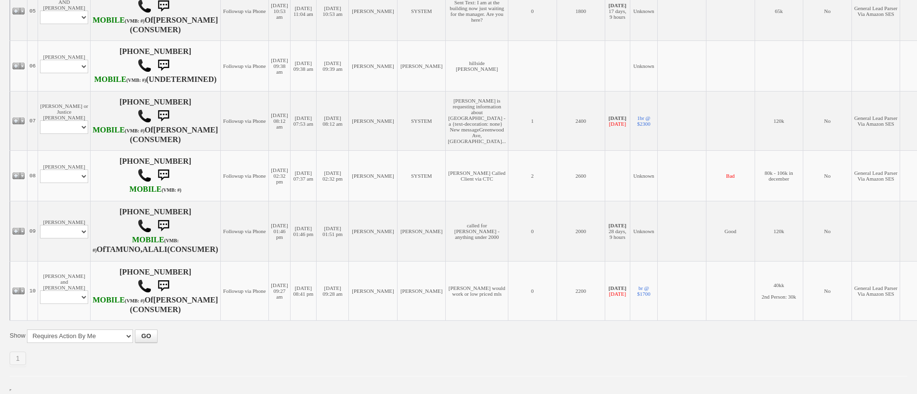
scroll to position [555, 0]
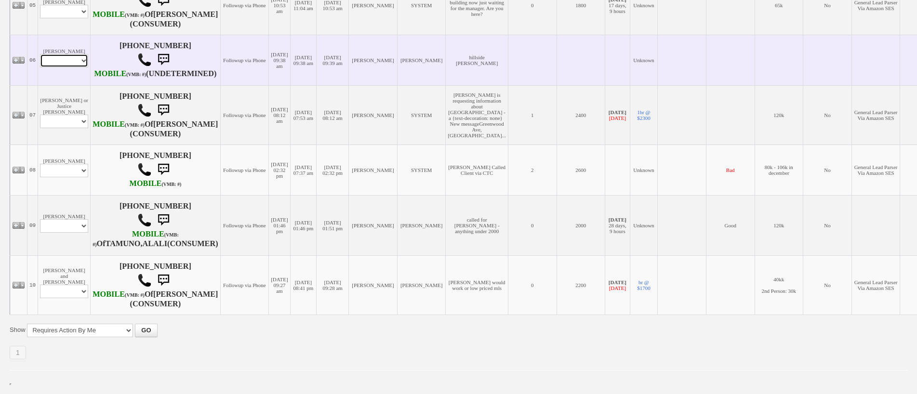
click at [74, 54] on select "Profile Edit Print Email Externally (Will Not Be Tracked In CRM) Closed Deals" at bounding box center [64, 60] width 48 height 13
select select "ChangeURL,/crm/custom/edit_client_form.php?redirect=%2Fcrm%2Fclients.php&id=168…"
click at [40, 54] on select "Profile Edit Print Email Externally (Will Not Be Tracked In CRM) Closed Deals" at bounding box center [64, 60] width 48 height 13
select select
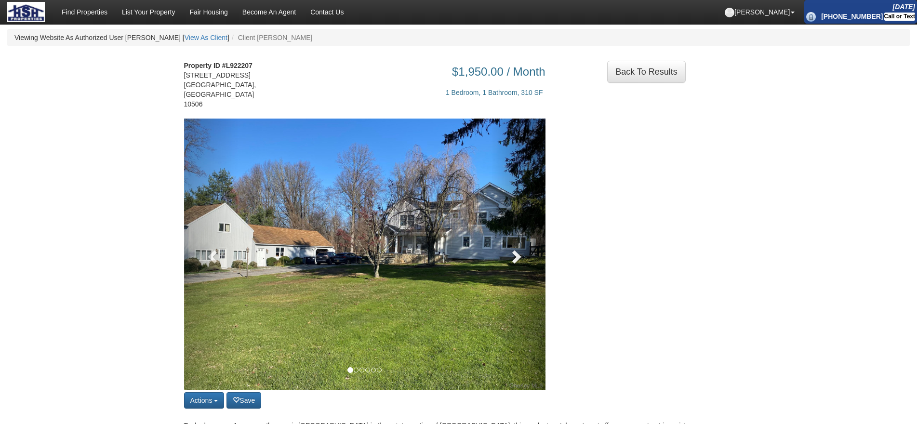
click at [493, 228] on link at bounding box center [518, 254] width 54 height 271
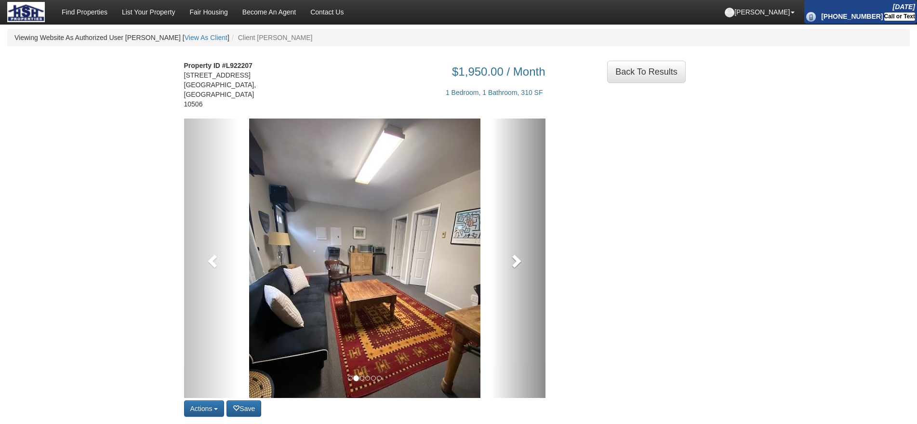
click at [506, 239] on link at bounding box center [518, 258] width 54 height 279
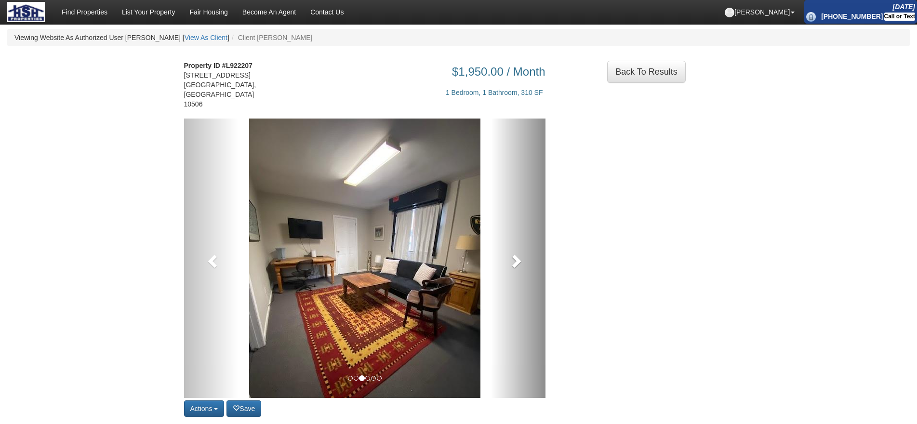
click at [506, 239] on link at bounding box center [518, 258] width 54 height 279
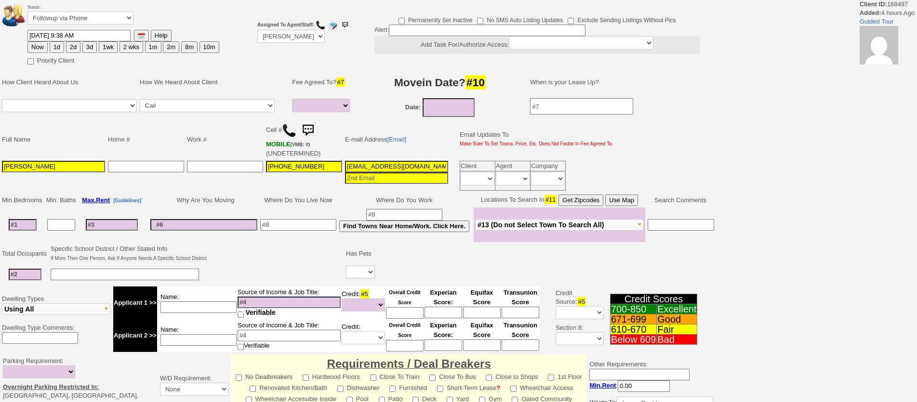
select select
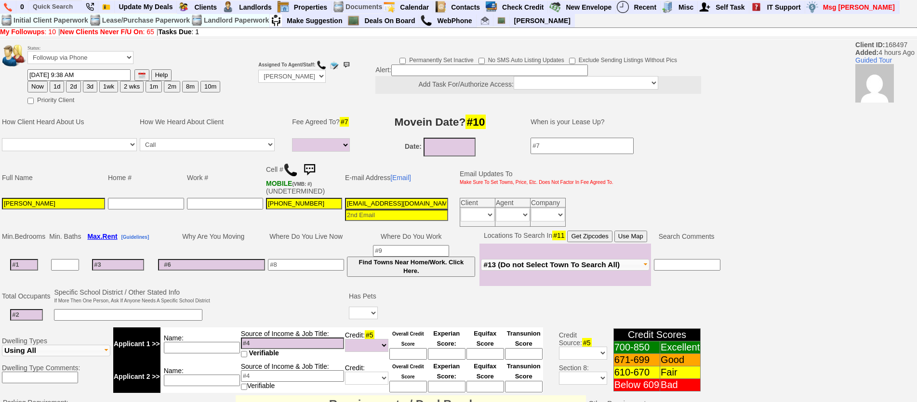
click at [287, 167] on img at bounding box center [290, 170] width 14 height 14
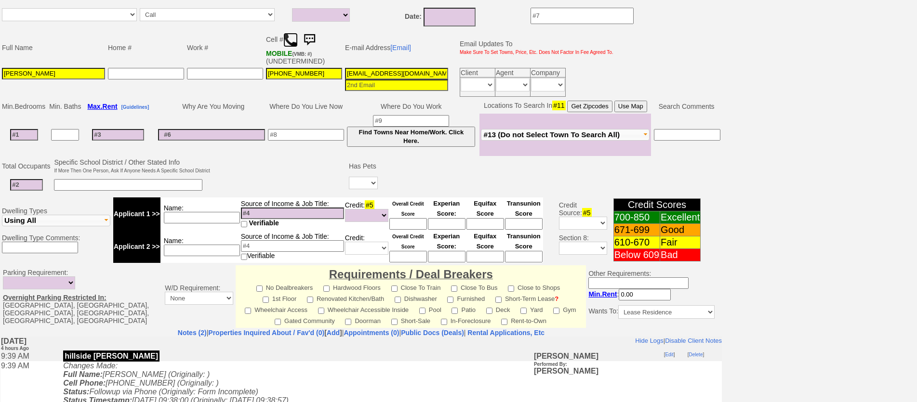
scroll to position [241, 0]
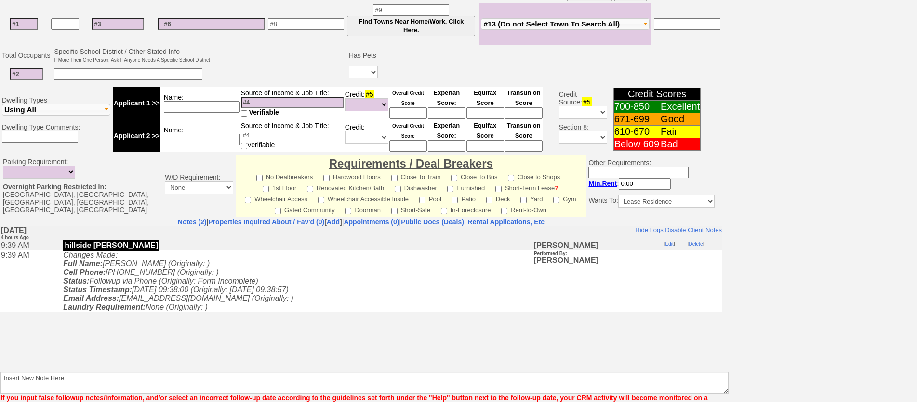
click at [225, 337] on body "Hide Logs | Disable Client Notes Include Logs (1) | Disable Client Notes Tuesda…" at bounding box center [360, 298] width 721 height 145
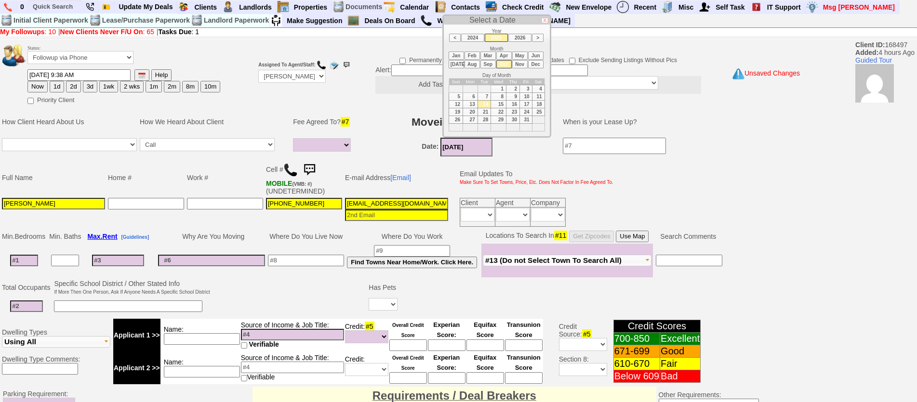
click at [460, 146] on input "10/14/2025" at bounding box center [466, 147] width 52 height 19
click at [520, 64] on li "Nov" at bounding box center [519, 64] width 15 height 8
click at [539, 89] on td "1" at bounding box center [538, 89] width 13 height 8
type input "11/01/2025"
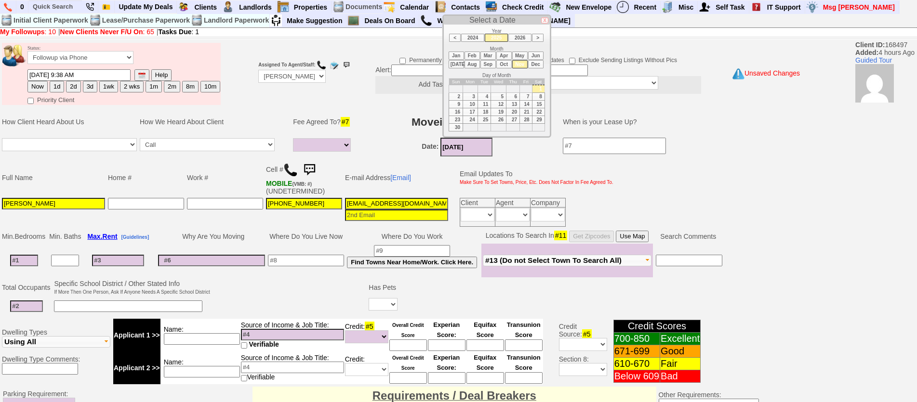
click at [21, 253] on td at bounding box center [23, 261] width 47 height 34
click at [26, 265] on input at bounding box center [24, 261] width 28 height 12
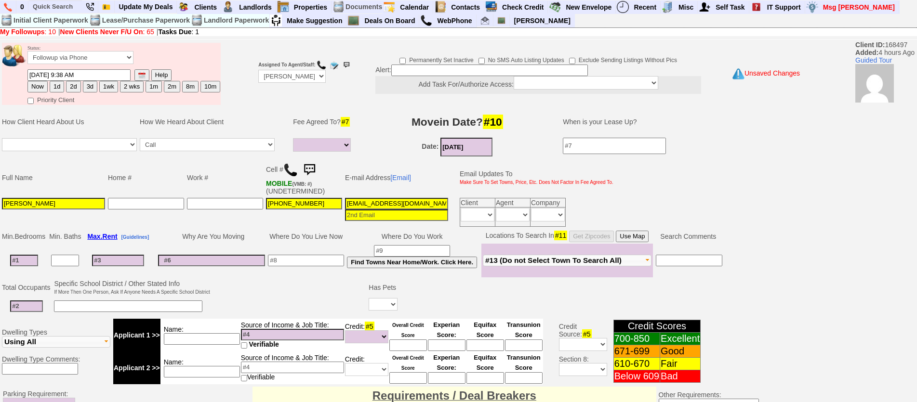
type input "3"
select select
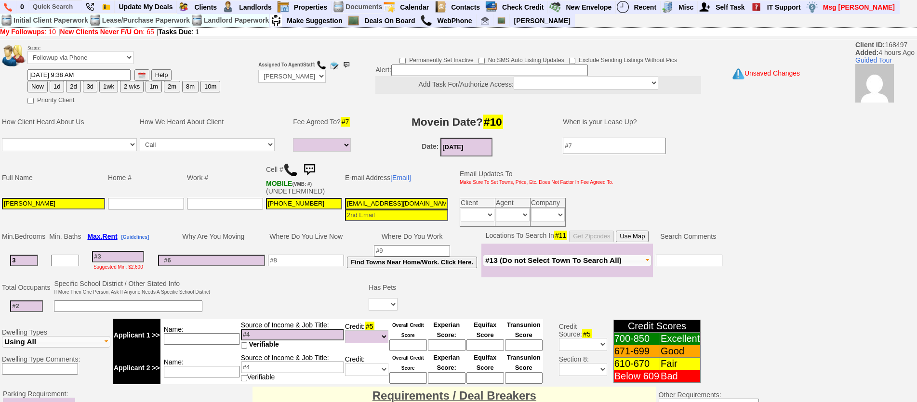
type input "3"
select select
click at [31, 305] on input at bounding box center [26, 307] width 33 height 12
click at [120, 253] on input at bounding box center [118, 257] width 52 height 12
click at [124, 260] on input at bounding box center [118, 257] width 52 height 12
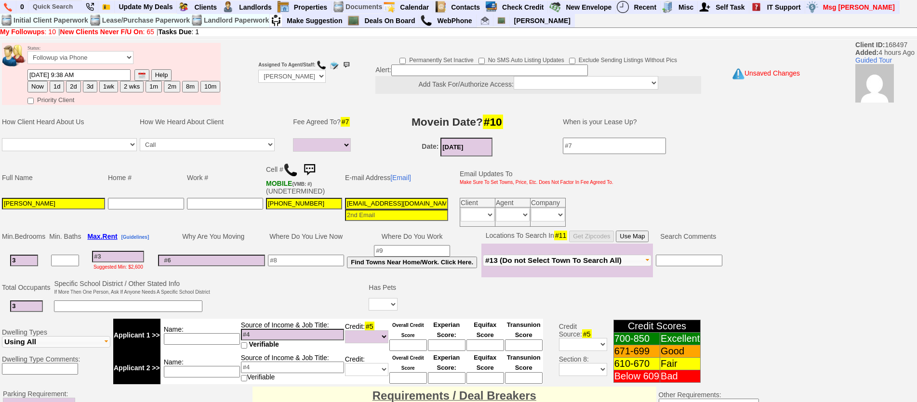
click at [87, 300] on td at bounding box center [132, 307] width 159 height 20
click at [91, 305] on input at bounding box center [128, 307] width 148 height 12
click at [28, 256] on input "3" at bounding box center [24, 261] width 28 height 12
click at [150, 256] on td "Suggested Min: $2,600" at bounding box center [117, 261] width 71 height 34
click at [123, 260] on input at bounding box center [118, 257] width 52 height 12
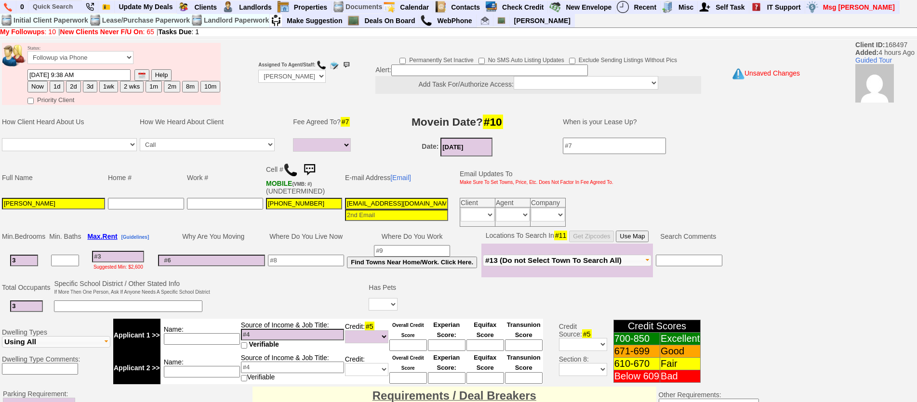
click at [23, 304] on input "3" at bounding box center [26, 307] width 33 height 12
click at [27, 257] on input "3" at bounding box center [24, 261] width 28 height 12
click at [143, 257] on input at bounding box center [118, 257] width 52 height 12
click at [23, 310] on input "3" at bounding box center [26, 307] width 33 height 12
click at [58, 303] on input at bounding box center [128, 307] width 148 height 12
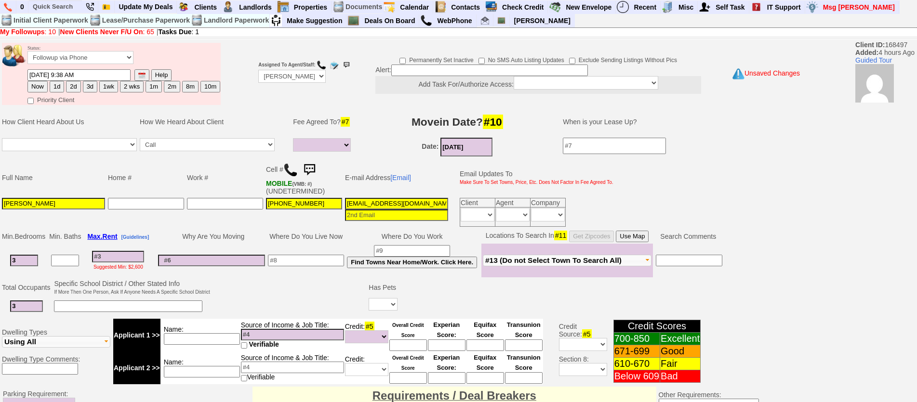
click at [62, 304] on input at bounding box center [128, 307] width 148 height 12
drag, startPoint x: 33, startPoint y: 308, endPoint x: 0, endPoint y: 302, distance: 33.8
click at [0, 302] on td "Total Occupants Specific School District / Other Stated Info If More Then One P…" at bounding box center [396, 297] width 792 height 39
type input "4"
click at [227, 327] on td "Name:" at bounding box center [200, 335] width 80 height 33
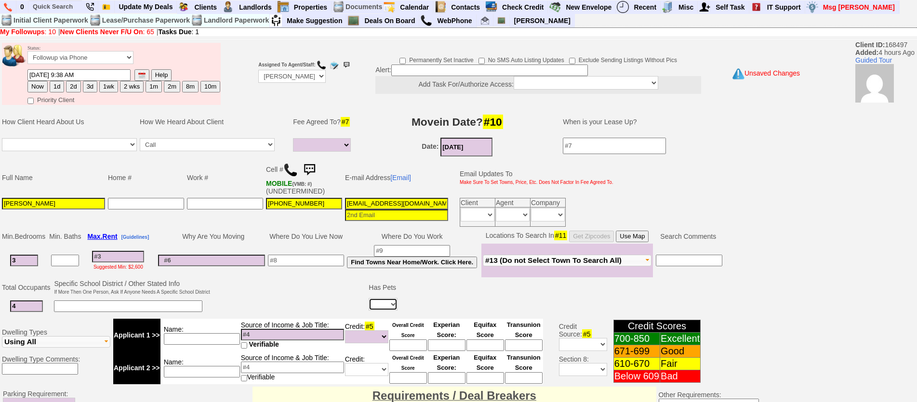
click at [383, 309] on select "Yes No" at bounding box center [383, 304] width 29 height 13
select select "No"
click at [370, 298] on select "Yes No" at bounding box center [383, 304] width 29 height 13
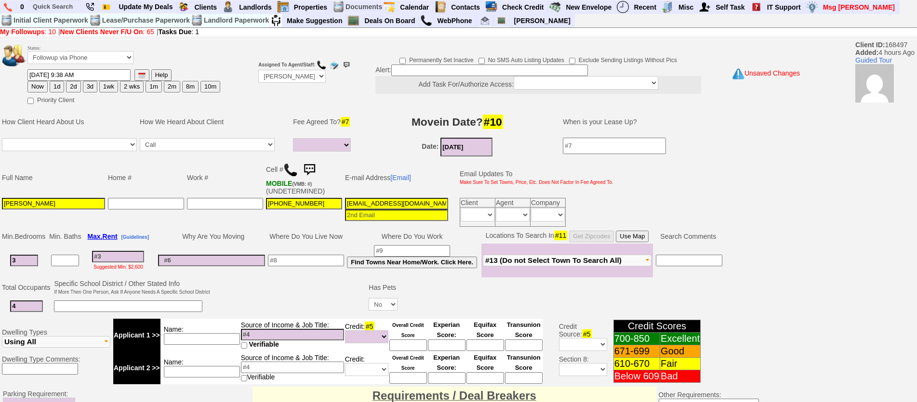
click at [213, 339] on input at bounding box center [202, 339] width 76 height 12
click at [241, 249] on td at bounding box center [212, 261] width 110 height 34
click at [438, 66] on input at bounding box center [489, 71] width 197 height 12
click at [233, 342] on input at bounding box center [202, 339] width 76 height 12
click at [416, 75] on input at bounding box center [489, 71] width 197 height 12
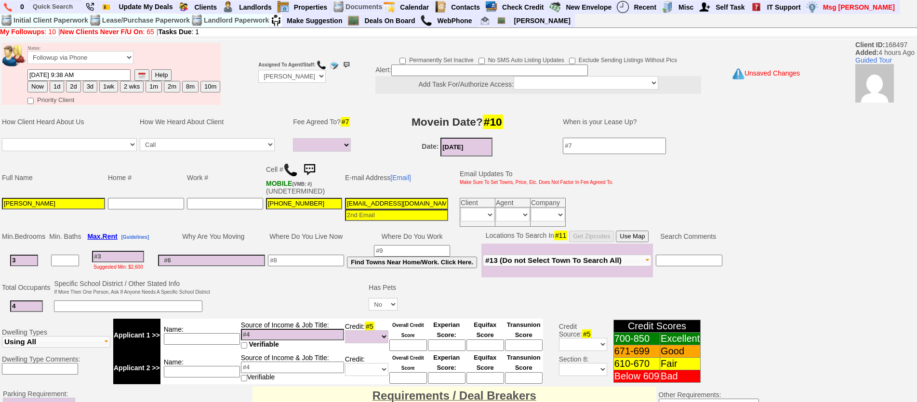
scroll to position [284, 0]
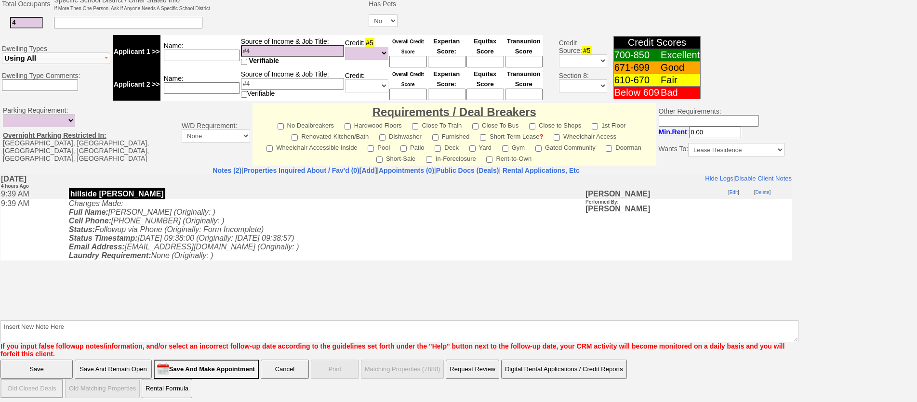
drag, startPoint x: 925, startPoint y: 235, endPoint x: 473, endPoint y: 104, distance: 470.1
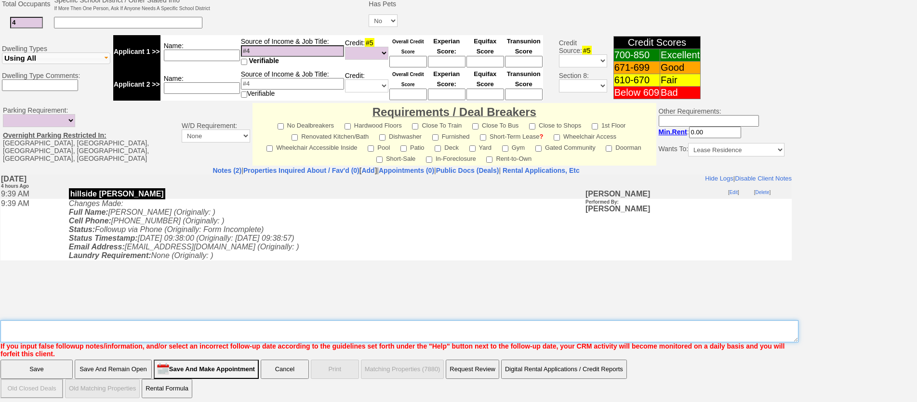
click at [293, 332] on textarea "Insert New Note Here" at bounding box center [399, 331] width 798 height 22
type textarea "v"
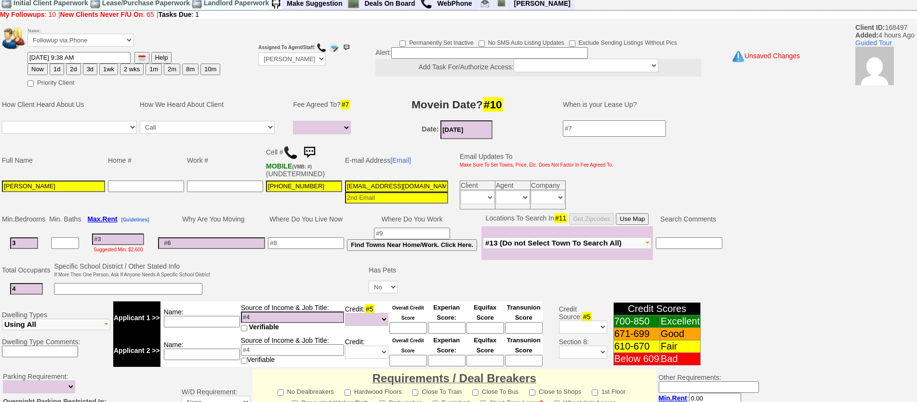
scroll to position [0, 0]
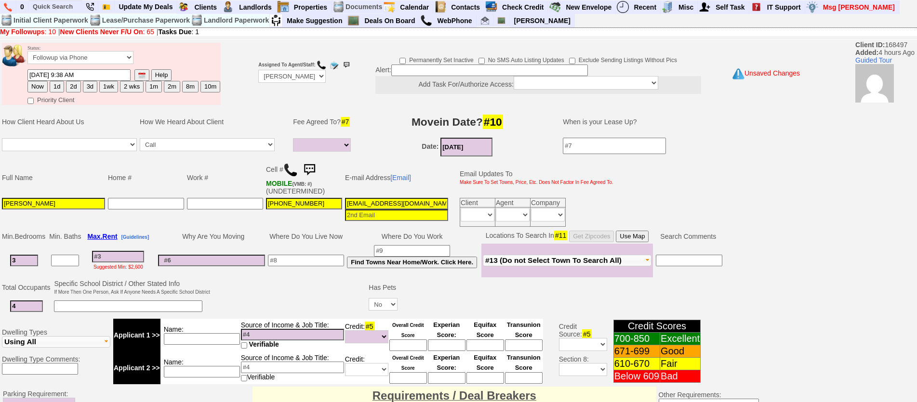
type textarea "citypheps"
click at [203, 337] on input at bounding box center [202, 339] width 76 height 12
click at [125, 256] on input at bounding box center [118, 257] width 52 height 12
drag, startPoint x: 223, startPoint y: 346, endPoint x: 218, endPoint y: 343, distance: 6.0
click at [219, 343] on td "Name: frater" at bounding box center [200, 335] width 80 height 33
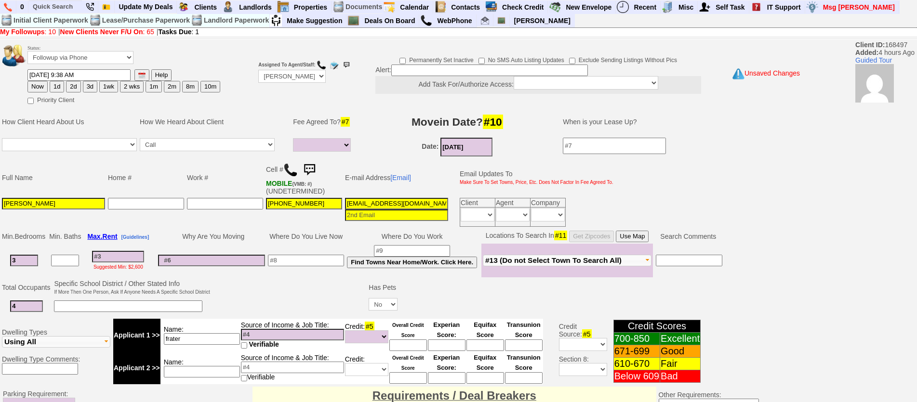
click at [218, 343] on input "frater" at bounding box center [202, 339] width 76 height 12
type input "frater hha"
click at [118, 254] on input at bounding box center [118, 257] width 52 height 12
type input "2"
select select
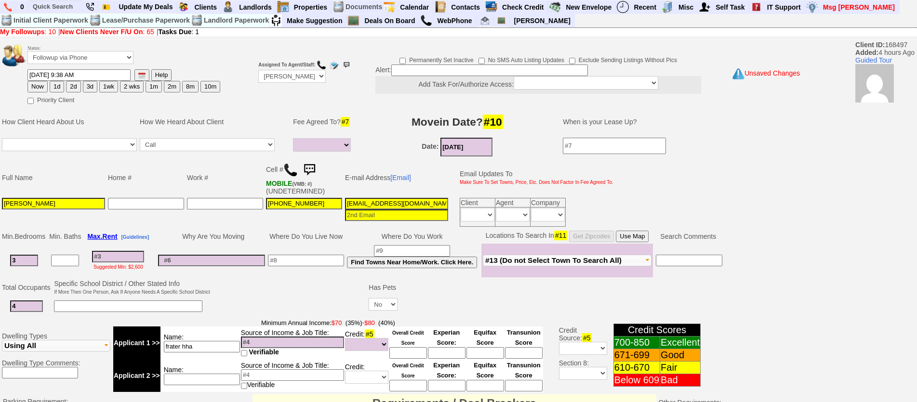
select select
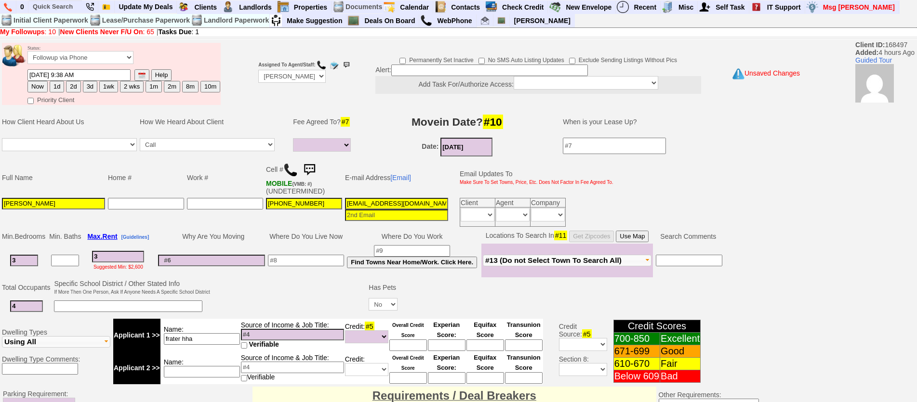
type input "34"
select select
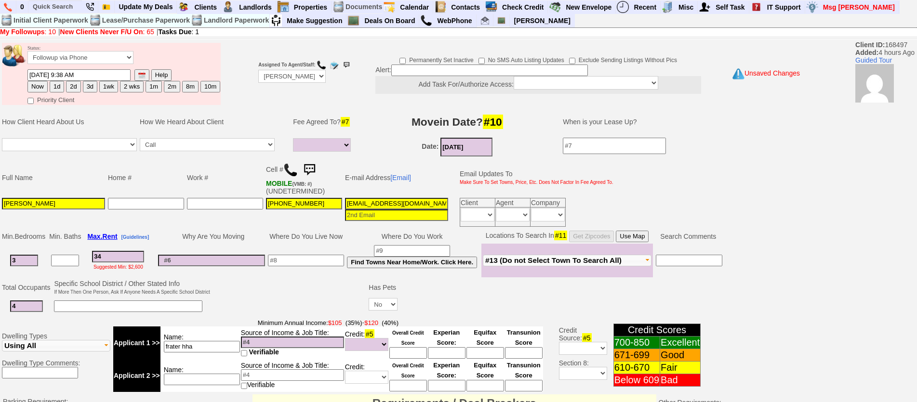
type input "340"
select select
type input "3400"
select select
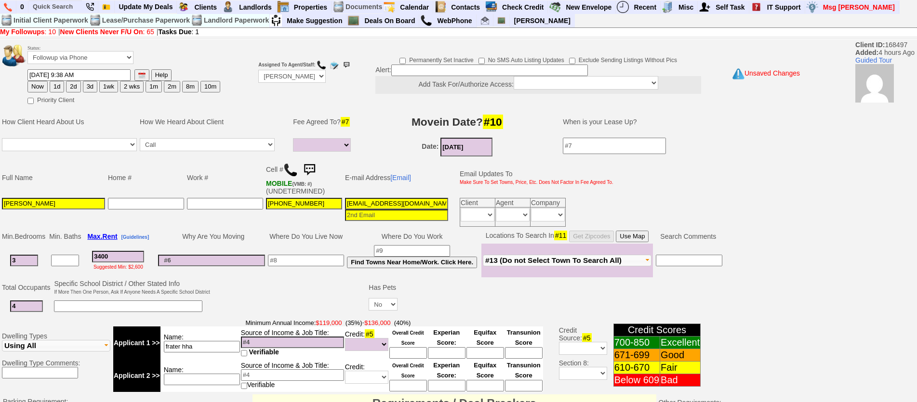
type input "3400"
select select
click at [159, 307] on input at bounding box center [128, 307] width 148 height 12
type input "2"
drag, startPoint x: 33, startPoint y: 309, endPoint x: 0, endPoint y: 312, distance: 33.4
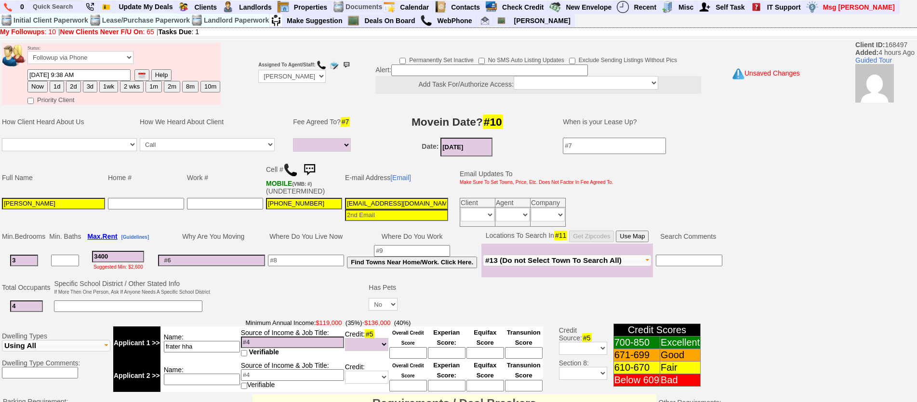
click at [0, 312] on td "Total Occupants Specific School District / Other Stated Info If More Then One P…" at bounding box center [396, 297] width 792 height 39
drag, startPoint x: 22, startPoint y: 306, endPoint x: 0, endPoint y: 310, distance: 21.9
click at [0, 310] on td "Total Occupants Specific School District / Other Stated Info If More Then One P…" at bounding box center [396, 297] width 792 height 39
type input "4"
click at [74, 308] on input at bounding box center [128, 307] width 148 height 12
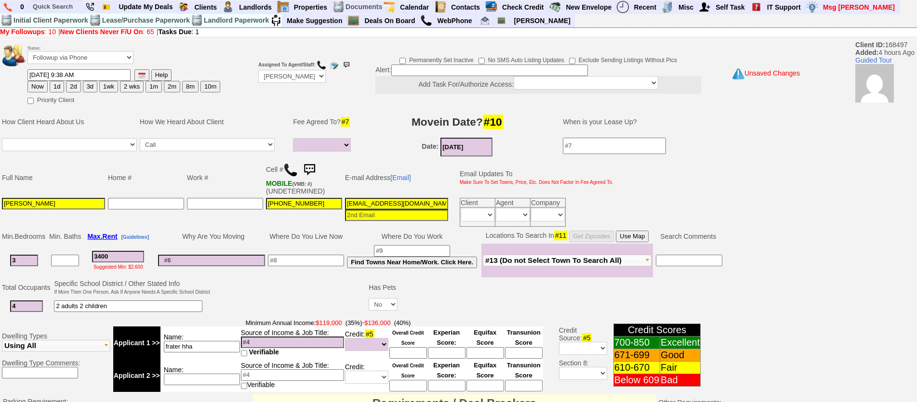
type input "2 adults 2 children"
click at [285, 267] on td at bounding box center [305, 261] width 79 height 34
click at [285, 266] on input at bounding box center [306, 261] width 76 height 12
type input "yonkdrs"
click at [113, 307] on input "2 adults 2 children" at bounding box center [128, 307] width 148 height 12
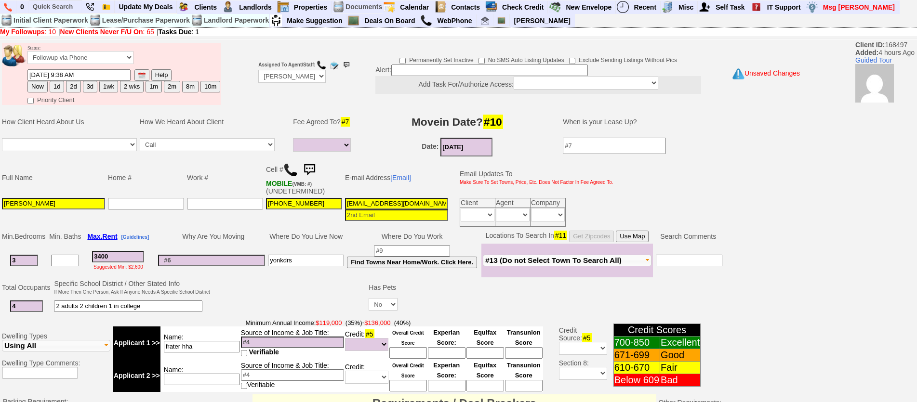
type input "2 adults 2 children 1 in college"
click at [116, 253] on input "3400" at bounding box center [118, 257] width 52 height 12
click at [645, 241] on button "Use Map" at bounding box center [632, 237] width 33 height 12
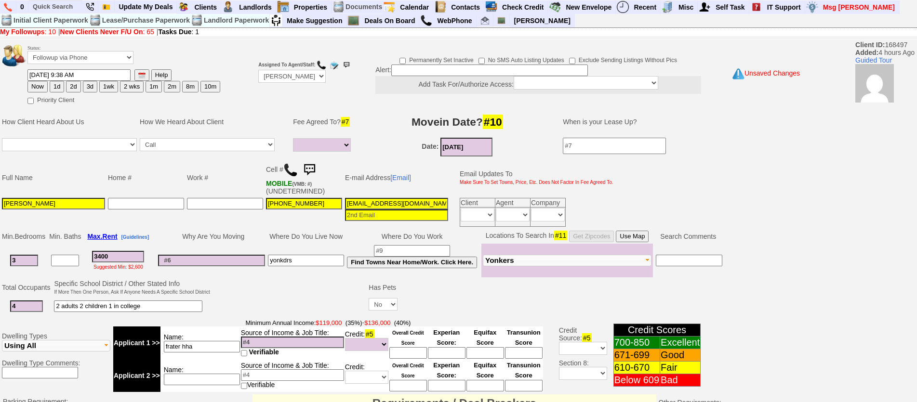
click at [293, 239] on td "Where Do You Live Now" at bounding box center [305, 236] width 79 height 14
click at [292, 260] on input "yonkdrs" at bounding box center [306, 261] width 76 height 12
type input "yonkers"
click at [293, 242] on td "Where Do You Live Now" at bounding box center [305, 236] width 79 height 14
type input "___-___-____"
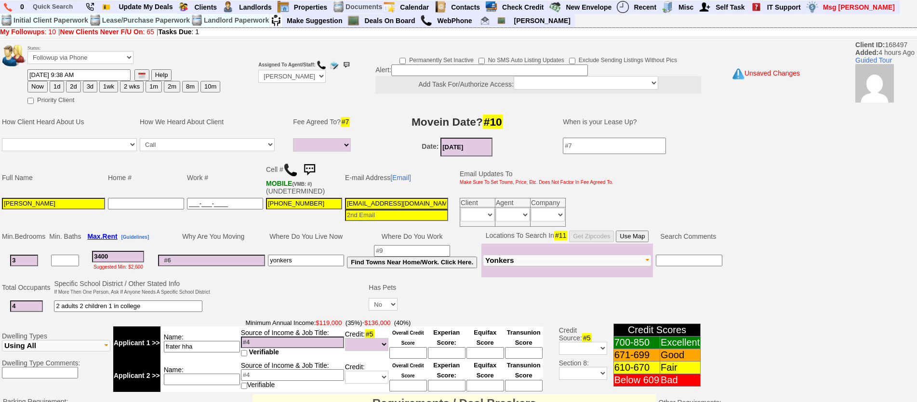
click at [213, 209] on input "___-___-____" at bounding box center [225, 204] width 76 height 12
type input "___-___-____"
click at [114, 199] on input "___-___-____" at bounding box center [146, 204] width 76 height 12
click at [86, 209] on input "Frater Nesha" at bounding box center [53, 204] width 103 height 12
click at [124, 256] on input "3400" at bounding box center [118, 257] width 52 height 12
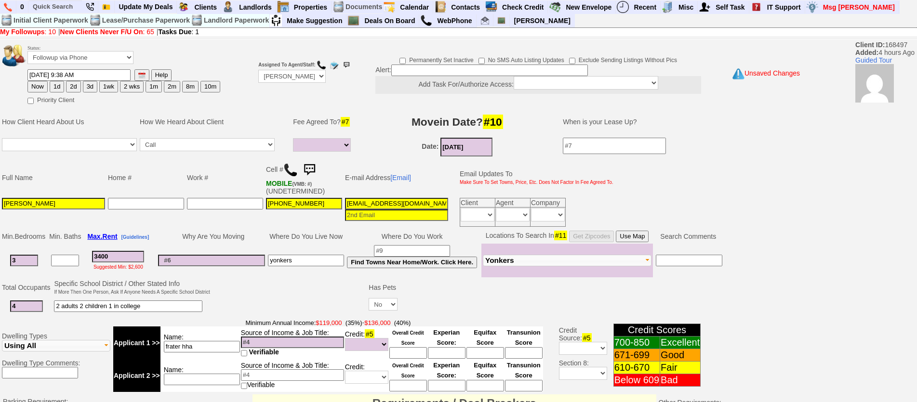
click at [252, 227] on td at bounding box center [225, 213] width 79 height 32
click at [90, 90] on button "3d" at bounding box center [90, 87] width 14 height 12
type input "10/17/2025 02:18 PM"
click at [91, 60] on select "Followup via Phone Followup via Email Followup When Section 8 Property Found De…" at bounding box center [80, 57] width 106 height 13
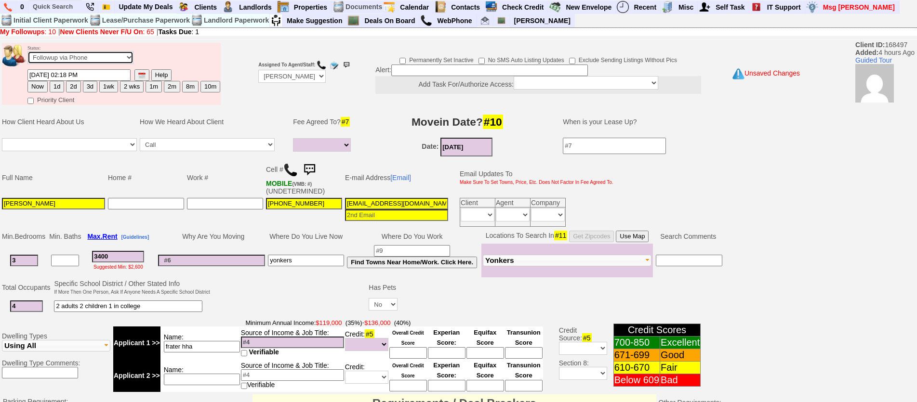
select select "Inactive"
click at [27, 51] on select "Followup via Phone Followup via Email Followup When Section 8 Property Found De…" at bounding box center [80, 57] width 106 height 13
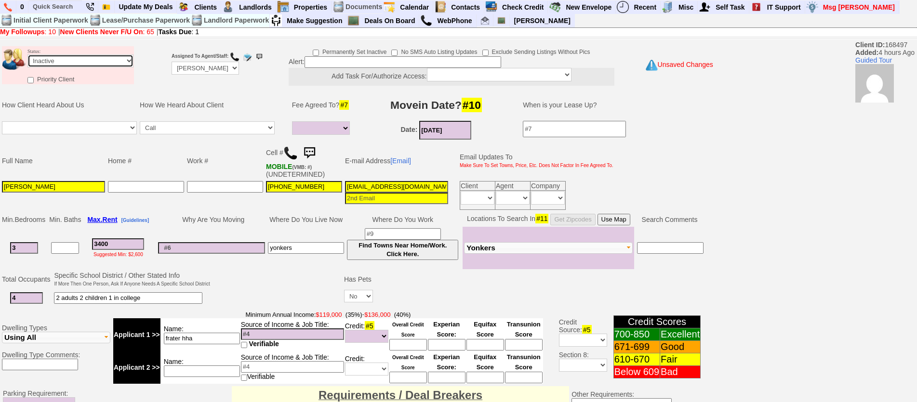
scroll to position [288, 0]
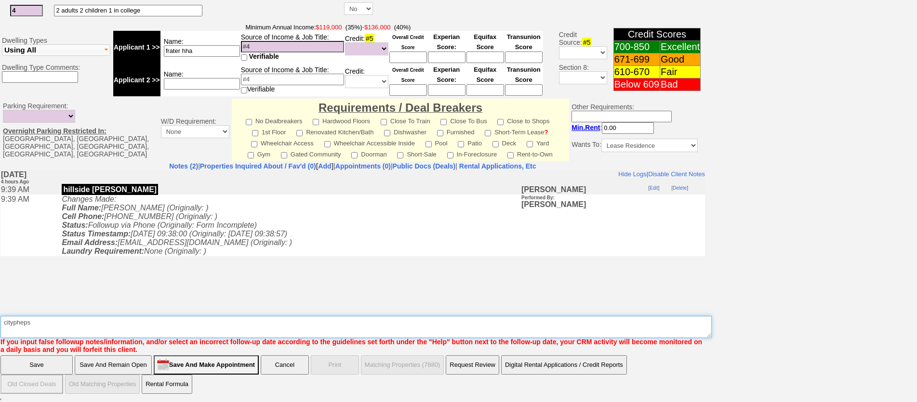
click at [227, 328] on textarea "Insert New Note Here" at bounding box center [355, 327] width 711 height 22
type textarea "citypheps - waiting for broker letter"
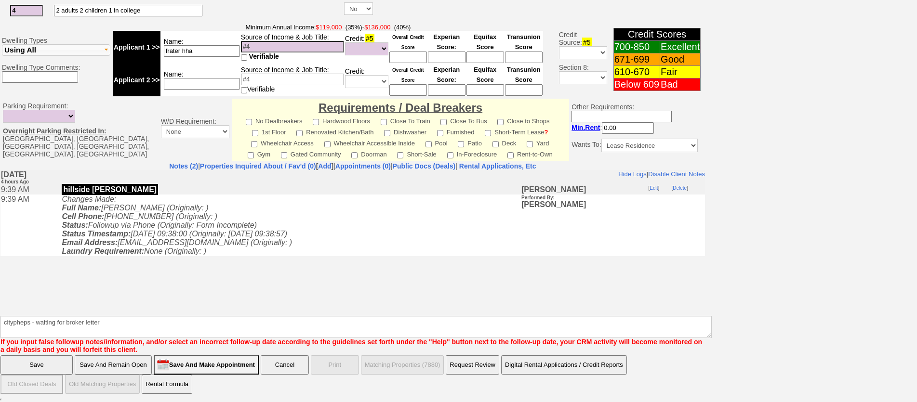
click at [77, 309] on body "Hide Logs | Disable Client Notes Include Logs (1) | Disable Client Notes Tuesda…" at bounding box center [352, 242] width 704 height 145
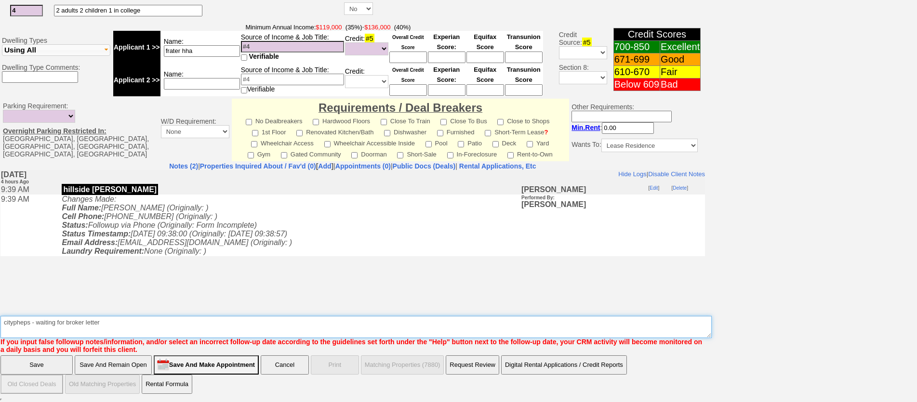
click at [100, 319] on textarea "Insert New Note Here" at bounding box center [355, 327] width 711 height 22
click at [110, 324] on textarea "Insert New Note Here" at bounding box center [355, 327] width 711 height 22
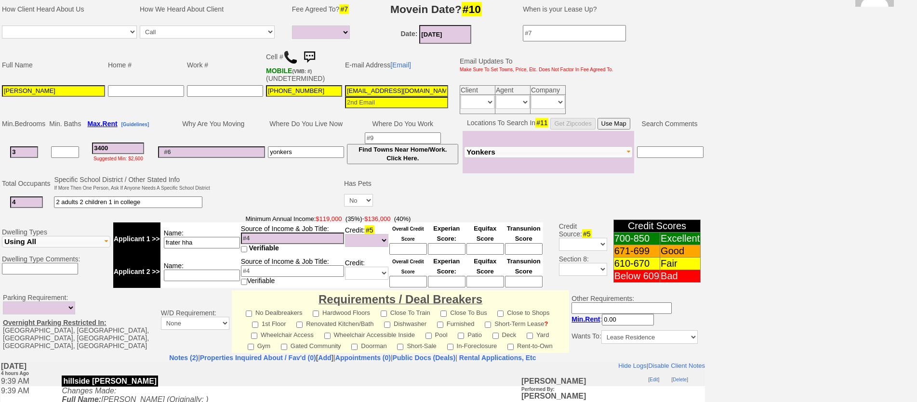
scroll to position [0, 0]
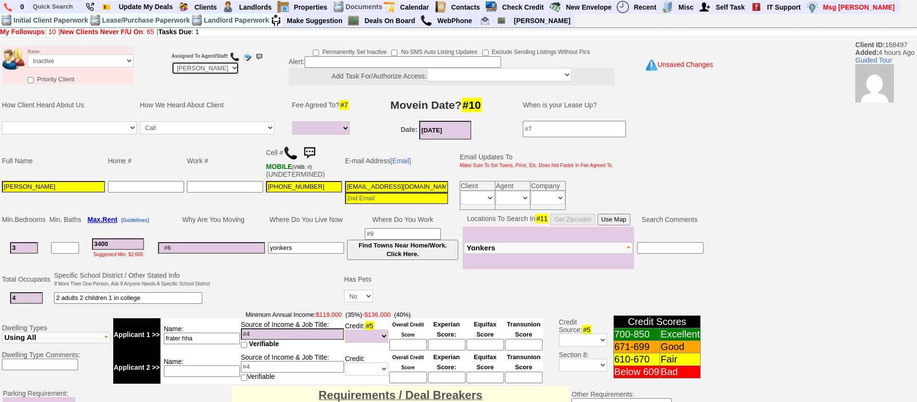
click at [189, 68] on select "Up-For-Grabs ***** STAFF ***** Bob Bruno 914-419-3579 Cristy Liberto 914-486-10…" at bounding box center [205, 68] width 67 height 13
select select "Up-For-Grabs"
click at [172, 62] on select "Up-For-Grabs ***** STAFF ***** Bob Bruno 914-419-3579 Cristy Liberto 914-486-10…" at bounding box center [205, 68] width 67 height 13
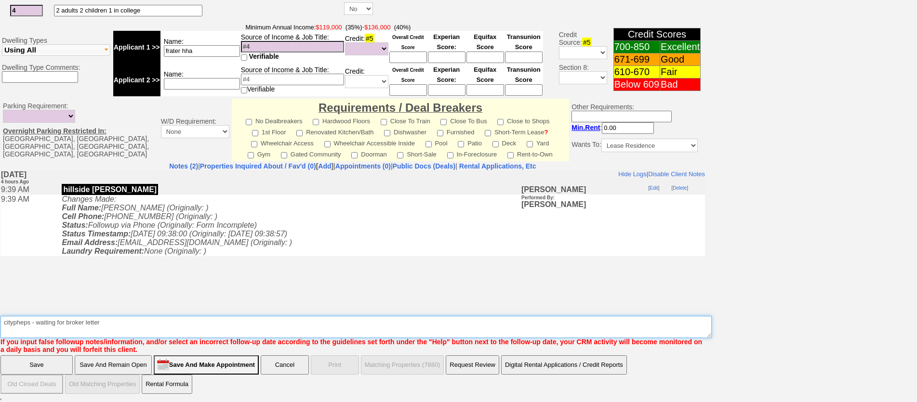
click at [185, 329] on textarea "Insert New Note Here" at bounding box center [355, 327] width 711 height 22
type textarea "citypheps - waiting for broker letter ia"
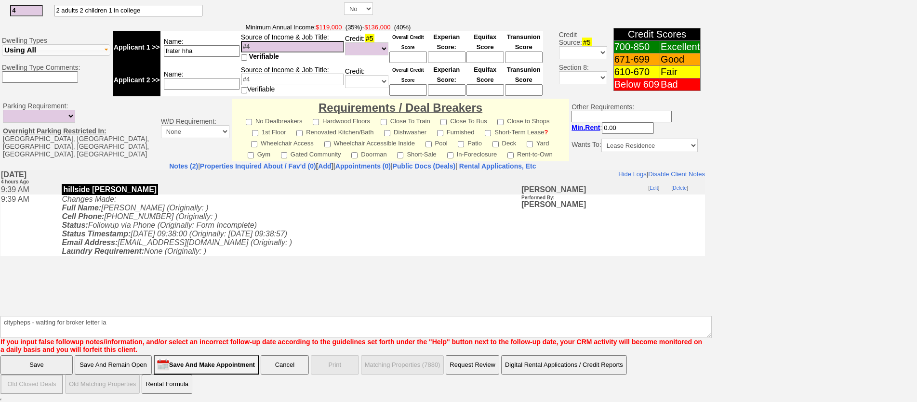
click input "Save" at bounding box center [36, 365] width 72 height 19
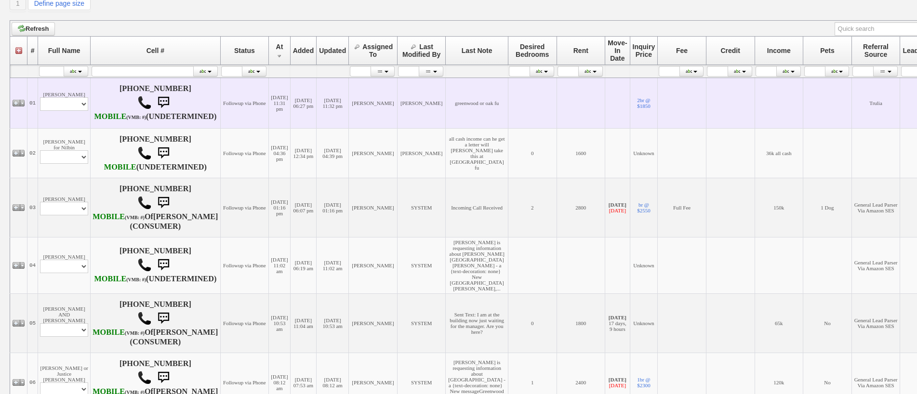
scroll to position [337, 0]
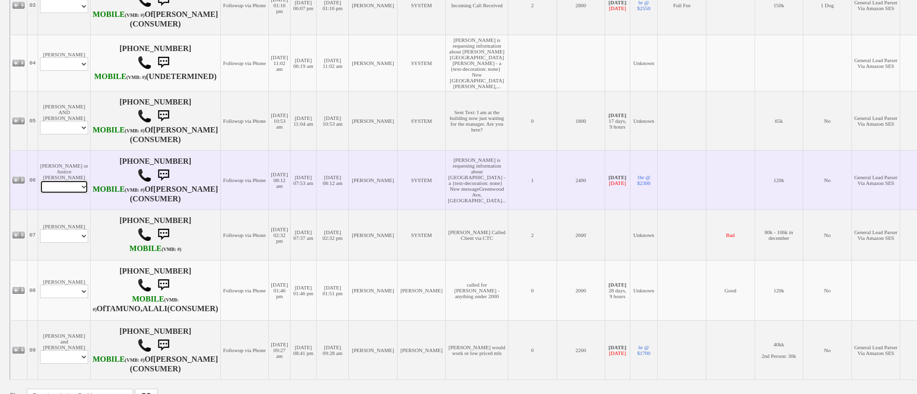
click at [74, 194] on select "Profile Edit Print Email Externally (Will Not Be Tracked In CRM) Closed Deals" at bounding box center [64, 186] width 48 height 13
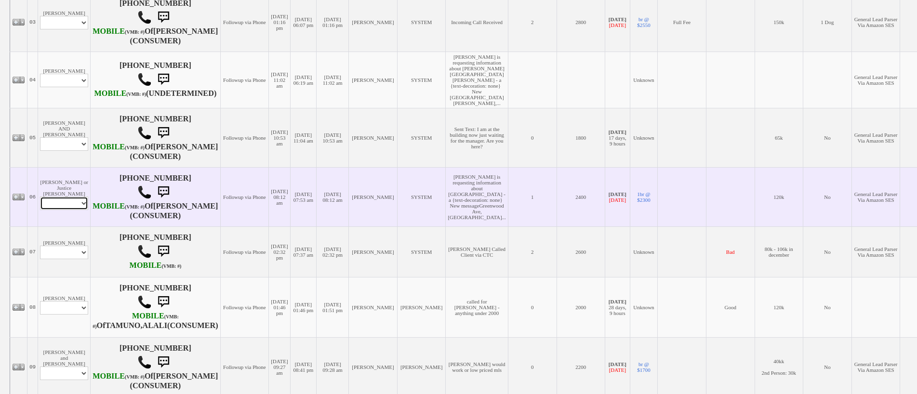
select select "ChangeURL,/crm/custom/edit_client_form.php?redirect=%2Fcrm%2Fclients.php&id=156…"
click at [40, 210] on select "Profile Edit Print Email Externally (Will Not Be Tracked In CRM) Closed Deals" at bounding box center [64, 203] width 48 height 13
select select
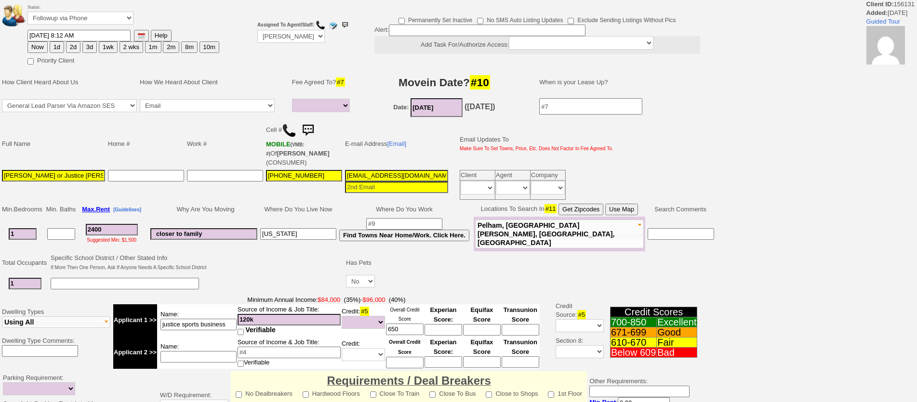
select select
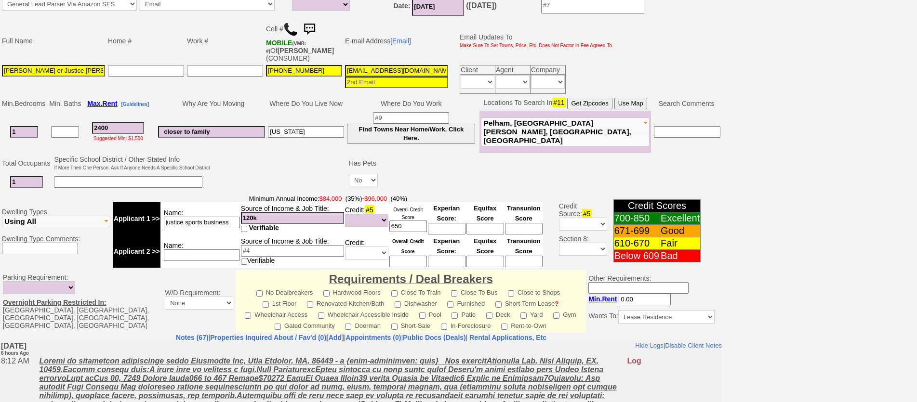
scroll to position [72, 0]
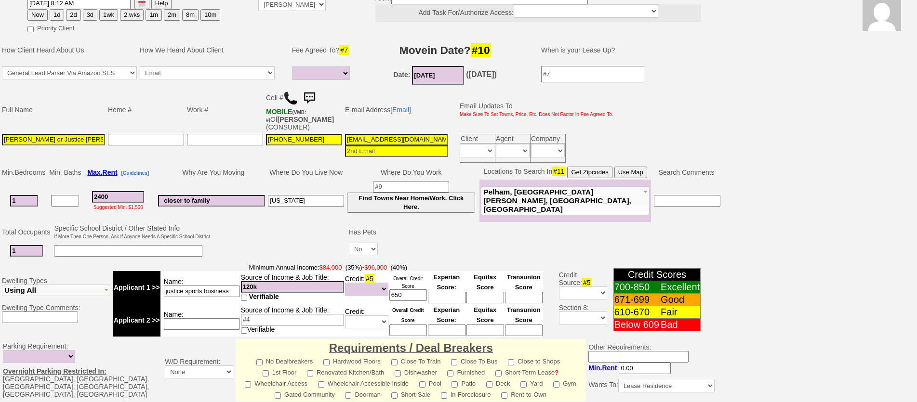
click at [288, 101] on img at bounding box center [290, 98] width 14 height 14
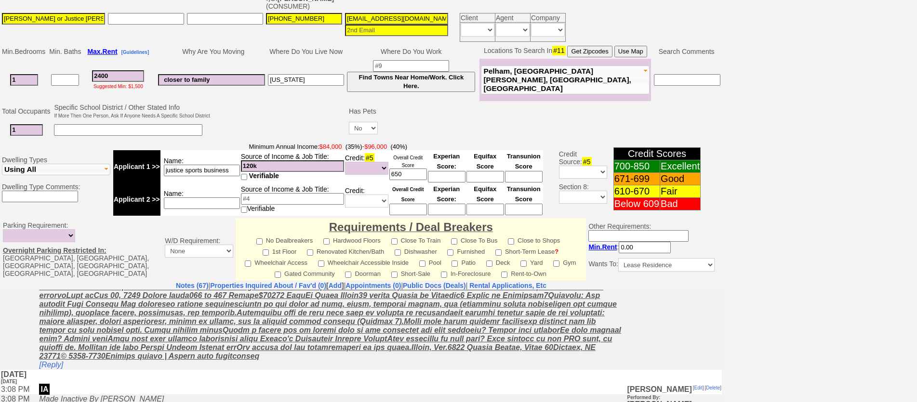
scroll to position [48, 0]
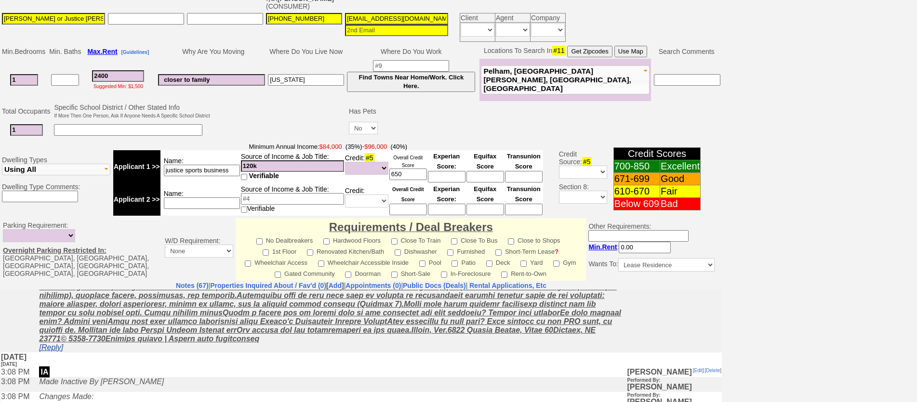
click at [55, 350] on link "[Reply]" at bounding box center [51, 347] width 24 height 8
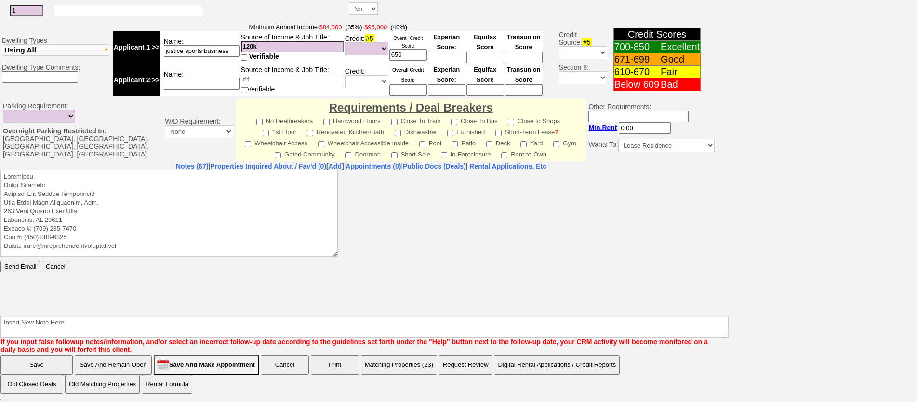
scroll to position [0, 0]
click at [83, 173] on textarea at bounding box center [168, 213] width 337 height 87
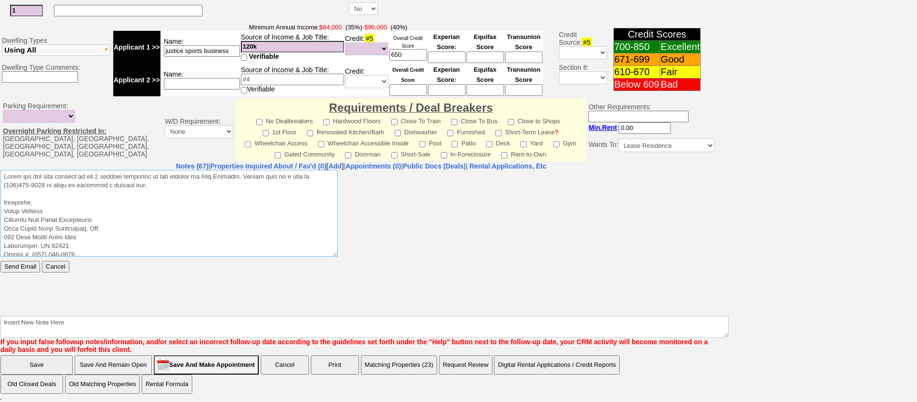
click at [136, 187] on textarea at bounding box center [168, 213] width 337 height 87
drag, startPoint x: 149, startPoint y: 182, endPoint x: 0, endPoint y: 151, distance: 152.2
click at [0, 170] on html "Send Email Cancel" at bounding box center [360, 242] width 721 height 145
type textarea "Thank you for your request on the 2 bedroom apartment we are hosting in Port Ch…"
click at [16, 266] on input "Send Email" at bounding box center [20, 267] width 40 height 12
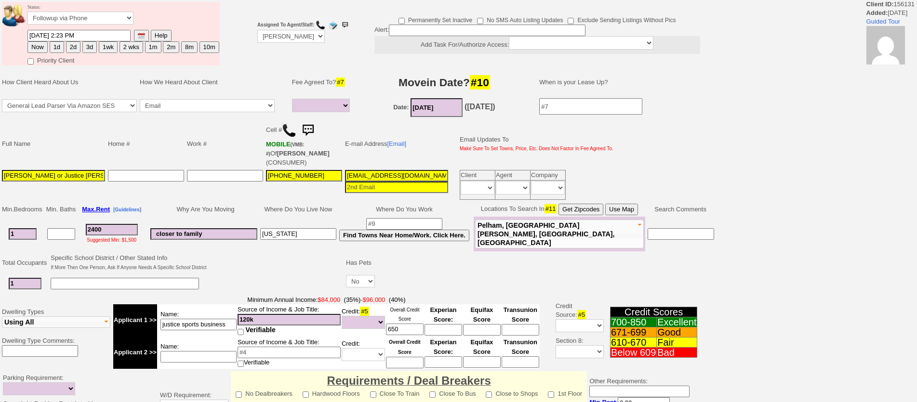
select select
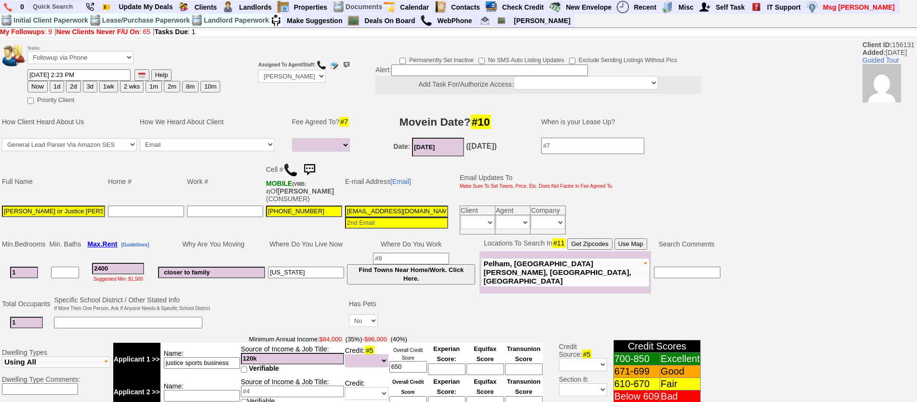
click at [312, 163] on img at bounding box center [309, 169] width 19 height 19
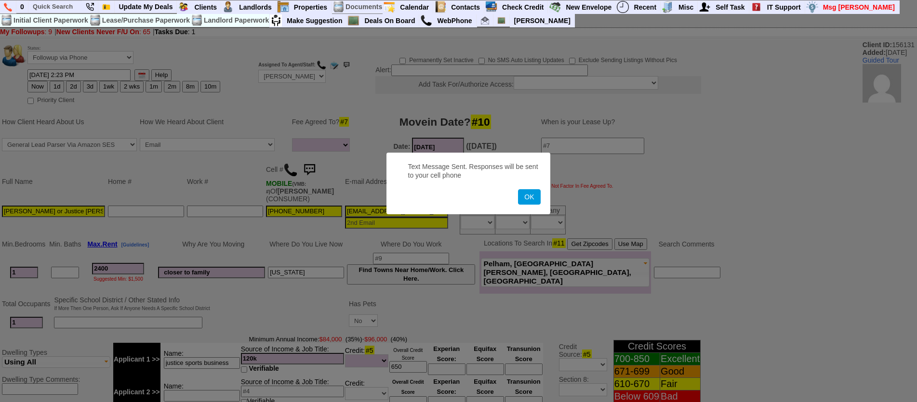
click at [518, 189] on button "OK" at bounding box center [529, 196] width 22 height 15
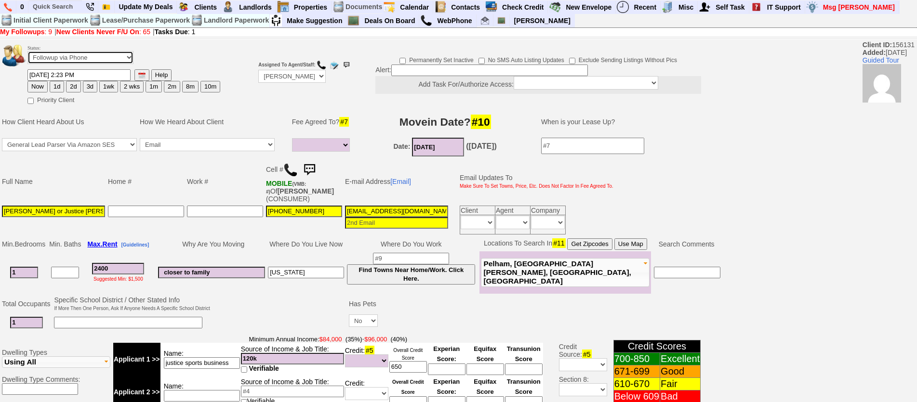
click at [50, 61] on select "Followup via Phone Followup via Email Followup When Section 8 Property Found De…" at bounding box center [80, 57] width 106 height 13
select select "Inactive"
click at [27, 51] on select "Followup via Phone Followup via Email Followup When Section 8 Property Found De…" at bounding box center [80, 57] width 106 height 13
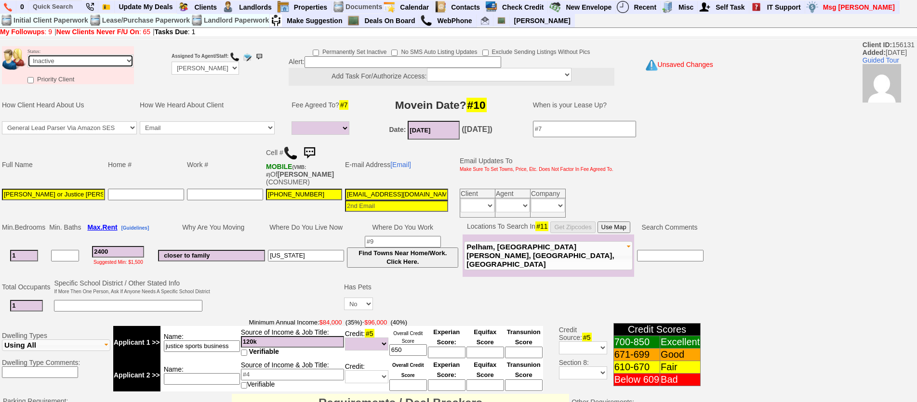
scroll to position [296, 0]
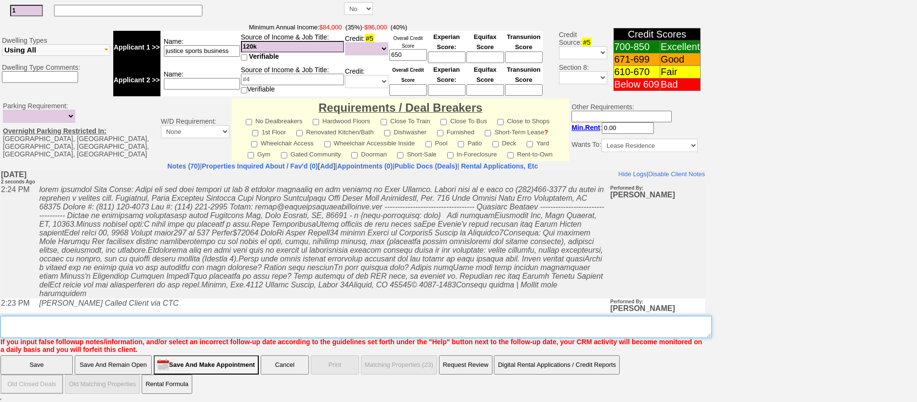
click at [356, 330] on textarea "Insert New Note Here" at bounding box center [355, 327] width 711 height 22
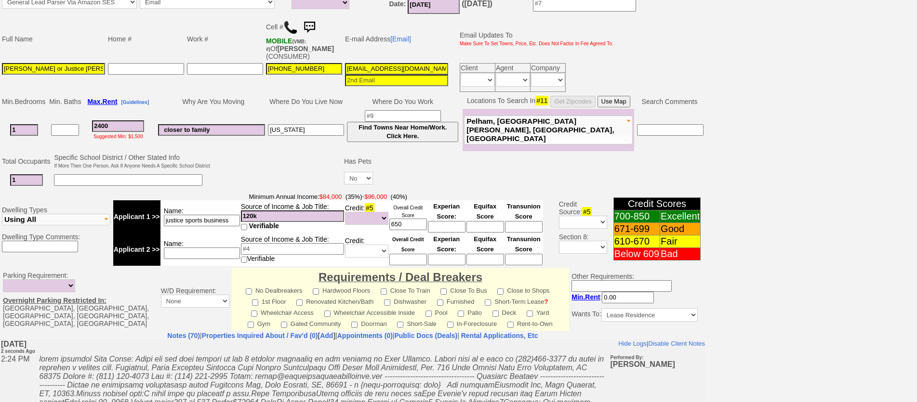
scroll to position [7, 0]
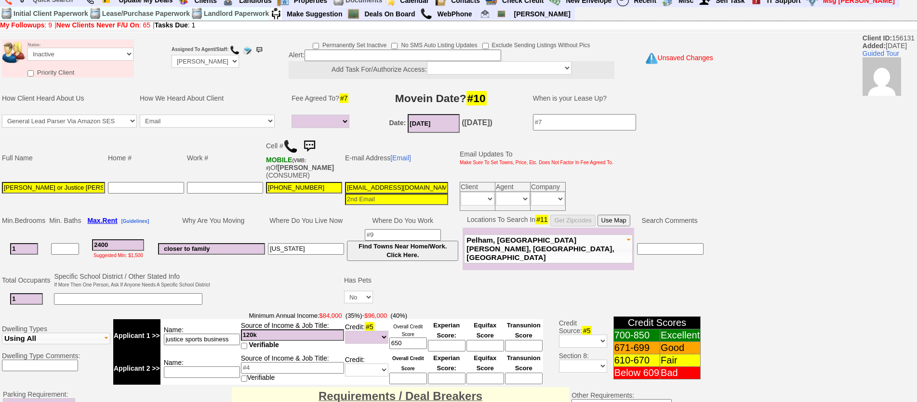
type textarea "called client lm sent txt and email ia until response"
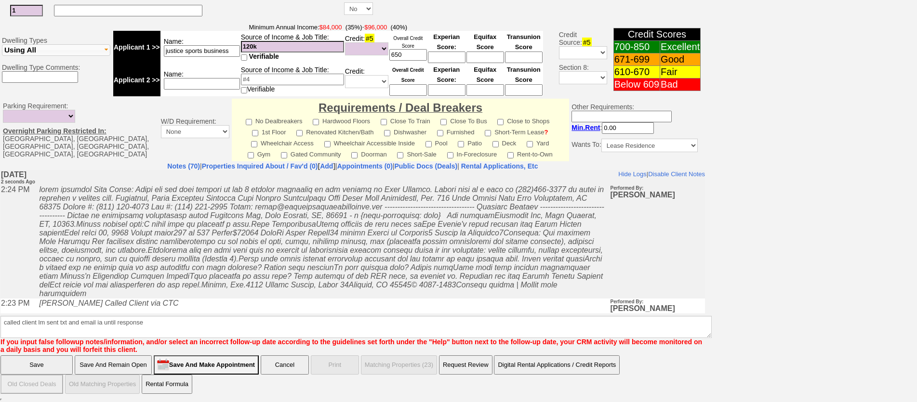
click input "Save And Remain Open" at bounding box center [113, 365] width 77 height 19
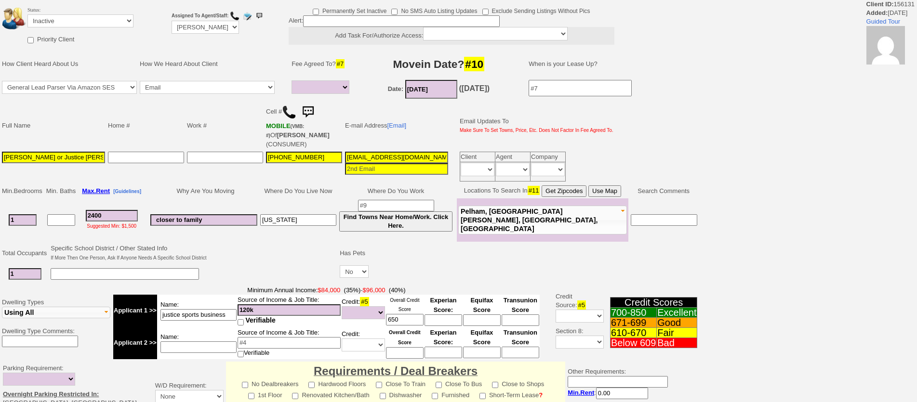
select select
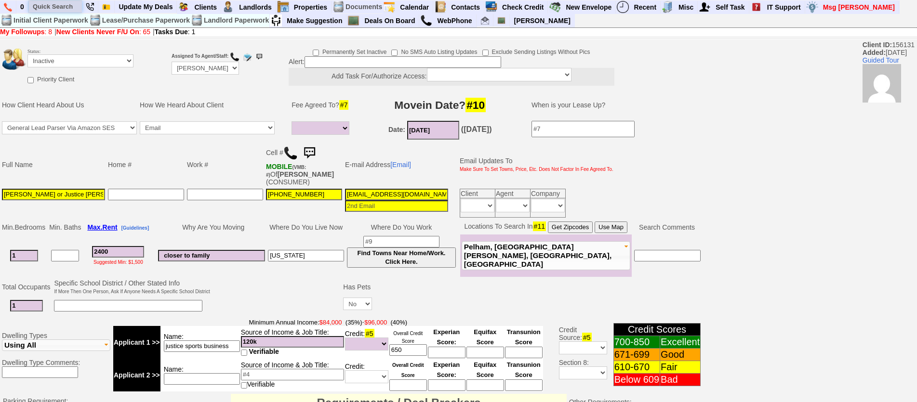
click at [56, 9] on input "text" at bounding box center [55, 6] width 53 height 12
type input "janai"
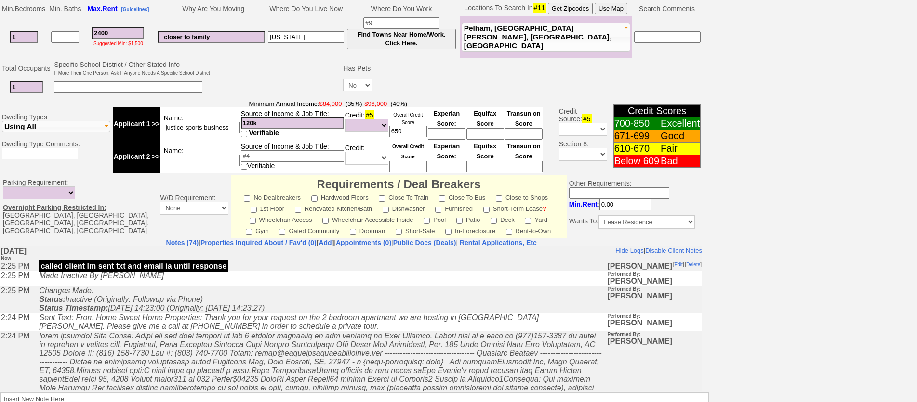
scroll to position [296, 0]
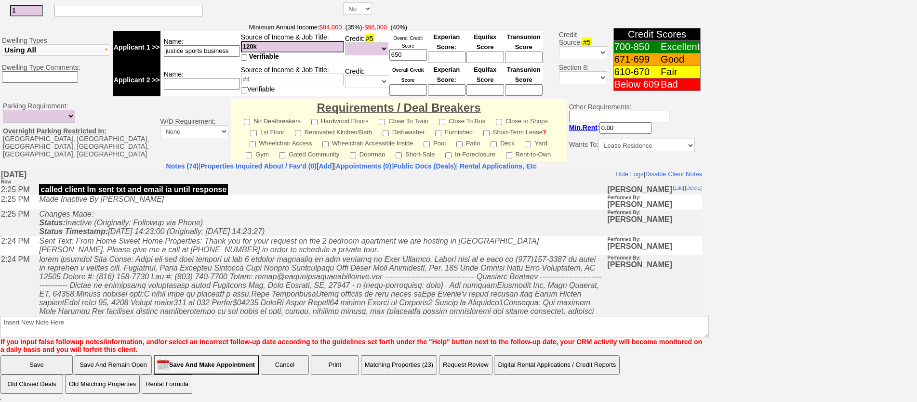
click at [286, 253] on td "Sent Text: From Home Sweet Home Properties: Thank you for your request on the 2…" at bounding box center [320, 245] width 572 height 18
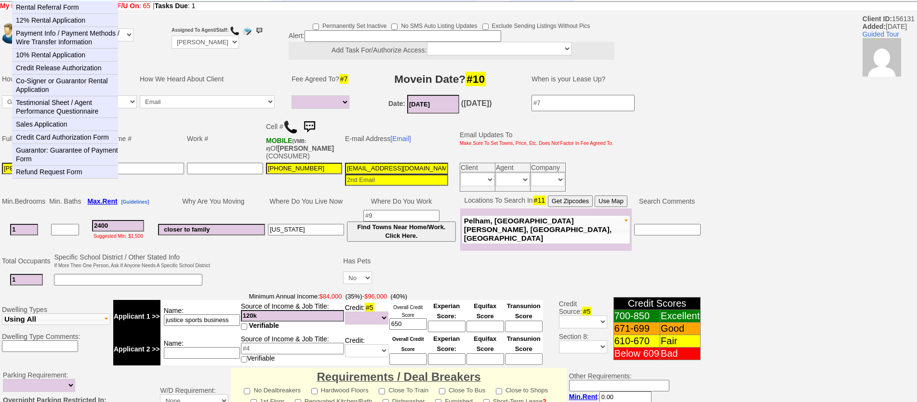
scroll to position [0, 0]
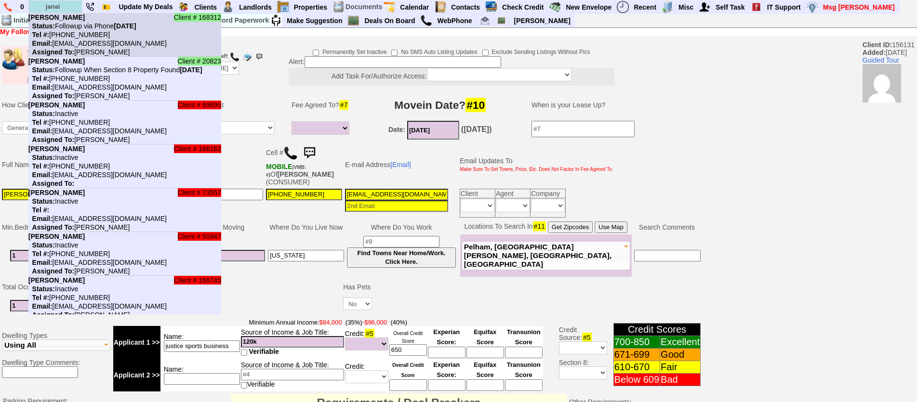
click at [79, 23] on nobr "Status: Followup via Phone Wednesday, October 15th, 2025" at bounding box center [82, 26] width 108 height 8
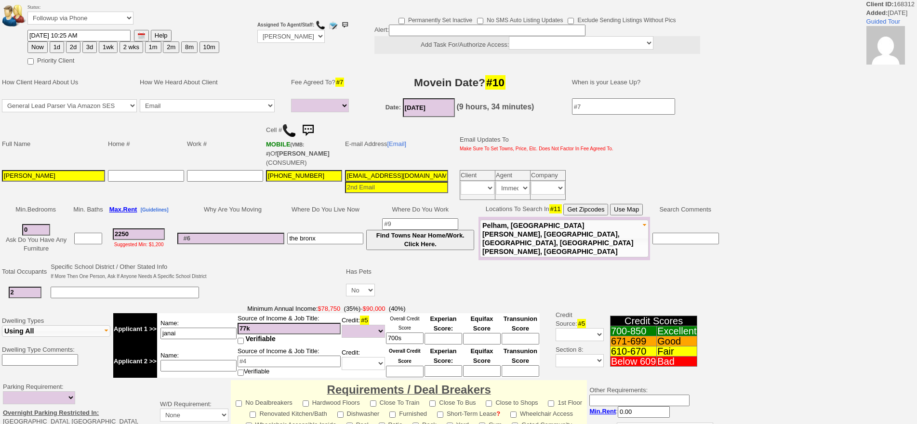
select select
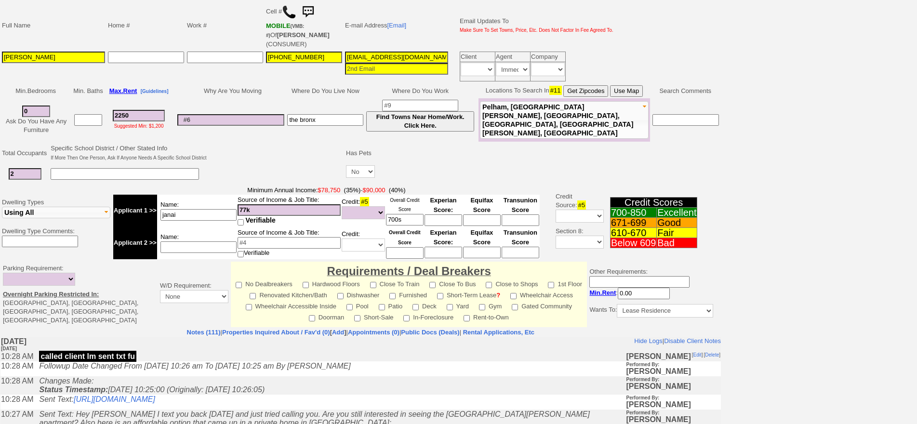
scroll to position [263, 0]
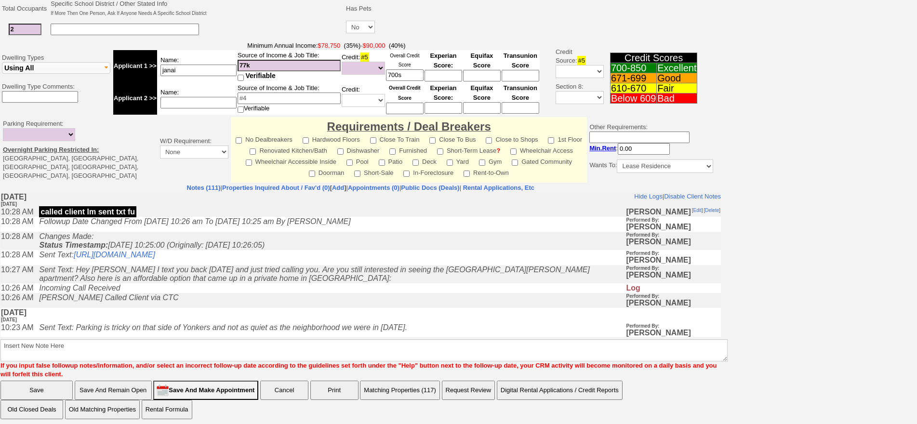
click at [213, 293] on td "Incoming Call Received" at bounding box center [329, 288] width 591 height 10
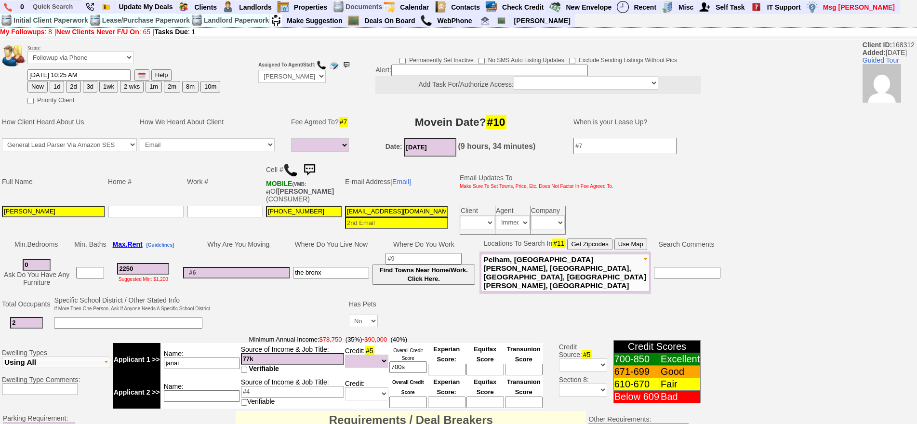
click at [292, 172] on img at bounding box center [290, 170] width 14 height 14
click at [318, 168] on img at bounding box center [309, 169] width 19 height 19
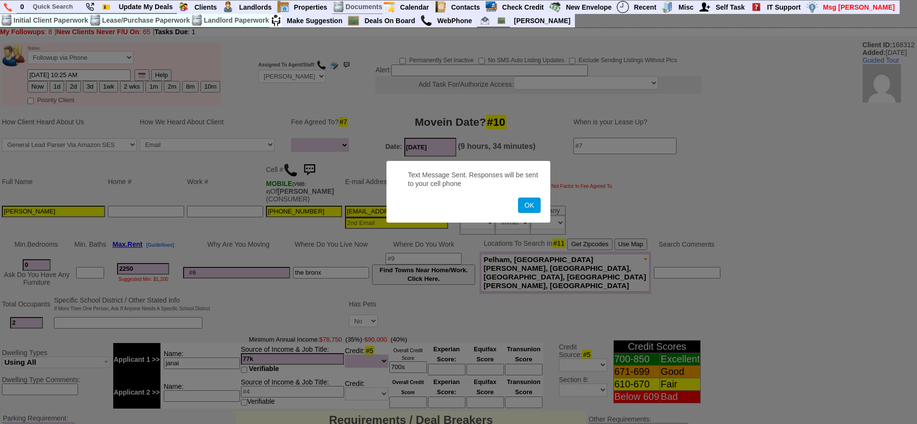
click at [518, 198] on button "OK" at bounding box center [529, 205] width 22 height 15
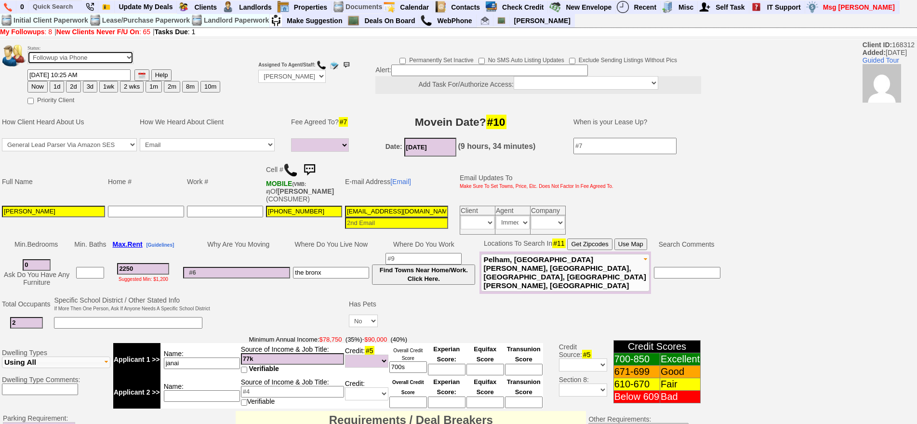
click at [90, 61] on select "Followup via Phone Followup via Email Followup When Section 8 Property Found De…" at bounding box center [80, 57] width 106 height 13
select select "Inactive"
click at [27, 51] on select "Followup via Phone Followup via Email Followup When Section 8 Property Found De…" at bounding box center [80, 57] width 106 height 13
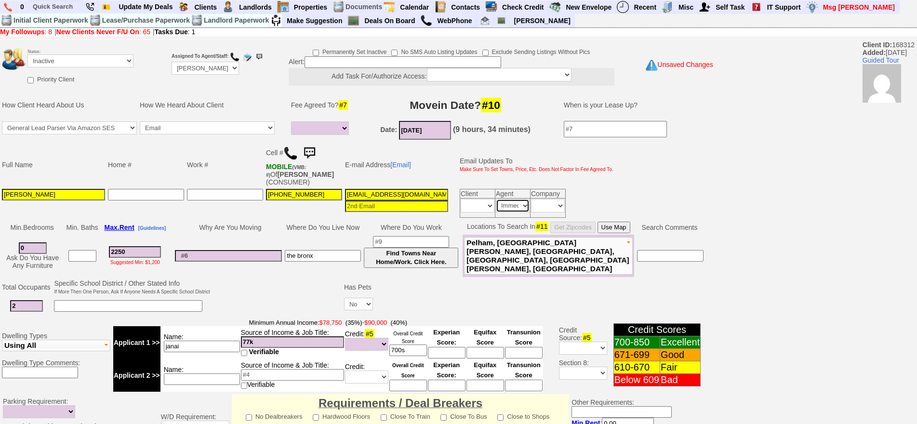
click at [511, 212] on select "Immediately Daily" at bounding box center [513, 205] width 34 height 13
select select
click at [496, 199] on select "Immediately Daily" at bounding box center [513, 205] width 34 height 13
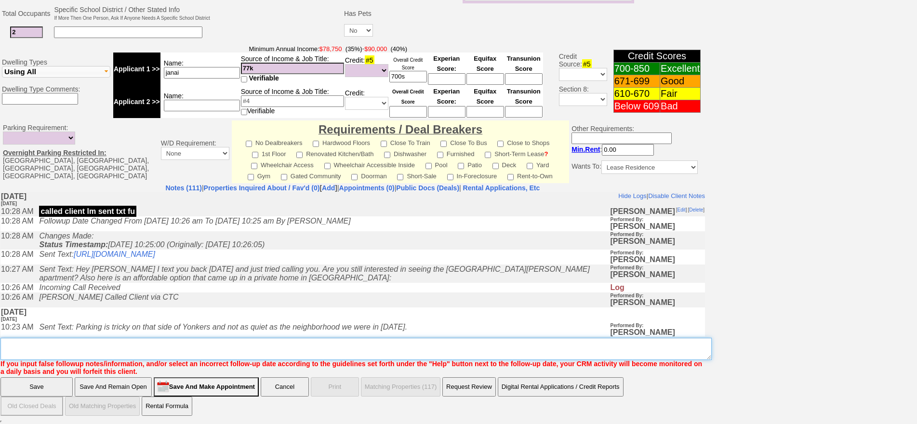
click at [327, 348] on textarea "Insert New Note Here" at bounding box center [355, 349] width 711 height 22
type textarea "client is mia"
click input "Save" at bounding box center [36, 386] width 72 height 19
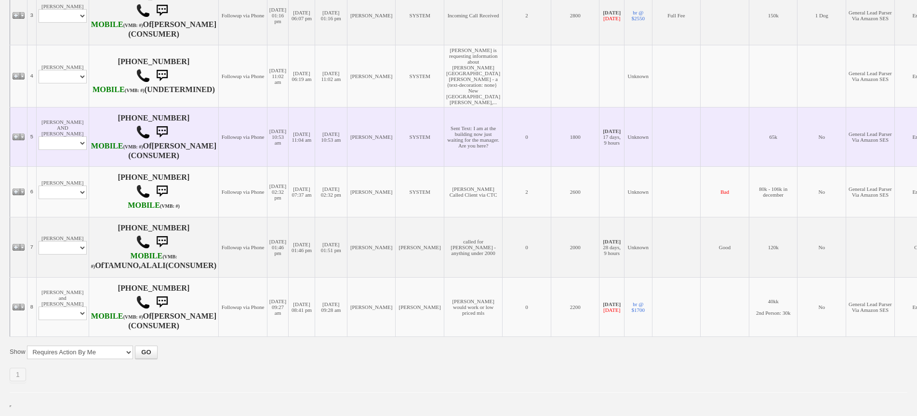
scroll to position [412, 0]
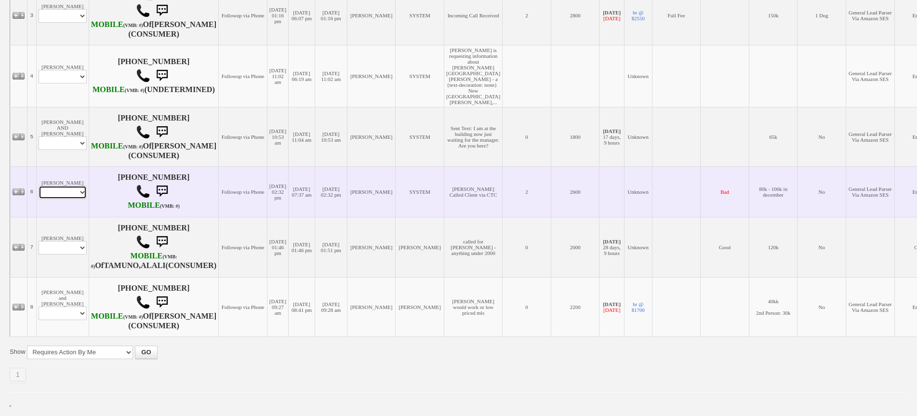
click at [78, 186] on select "Profile Edit Print Email Externally (Will Not Be Tracked In CRM) Closed Deals" at bounding box center [63, 192] width 48 height 13
select select "ChangeURL,/crm/custom/edit_client_form.php?redirect=%2Fcrm%2Fclients.php&id=112…"
click at [39, 186] on select "Profile Edit Print Email Externally (Will Not Be Tracked In CRM) Closed Deals" at bounding box center [63, 192] width 48 height 13
select select
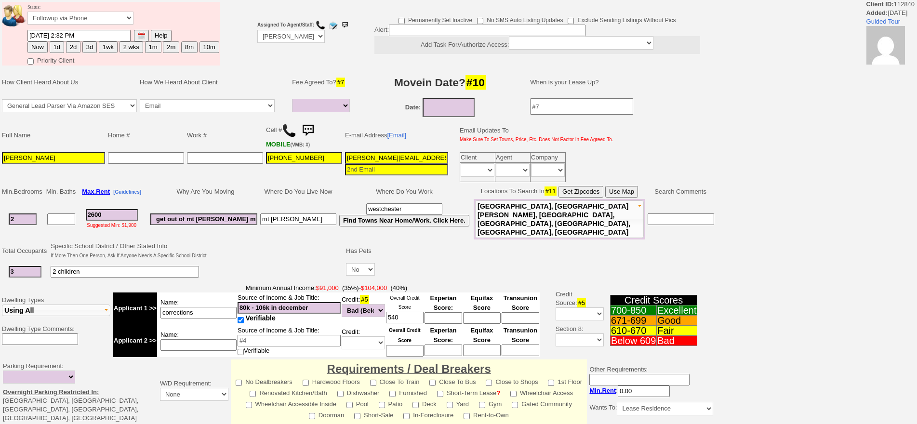
select select
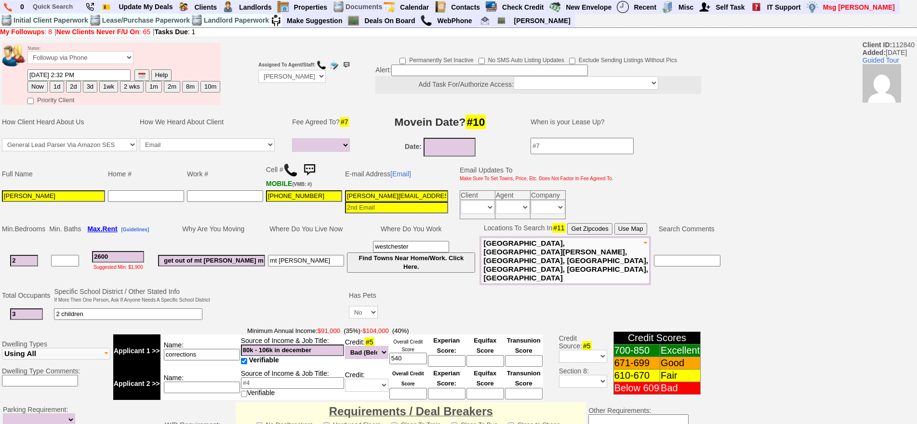
scroll to position [276, 0]
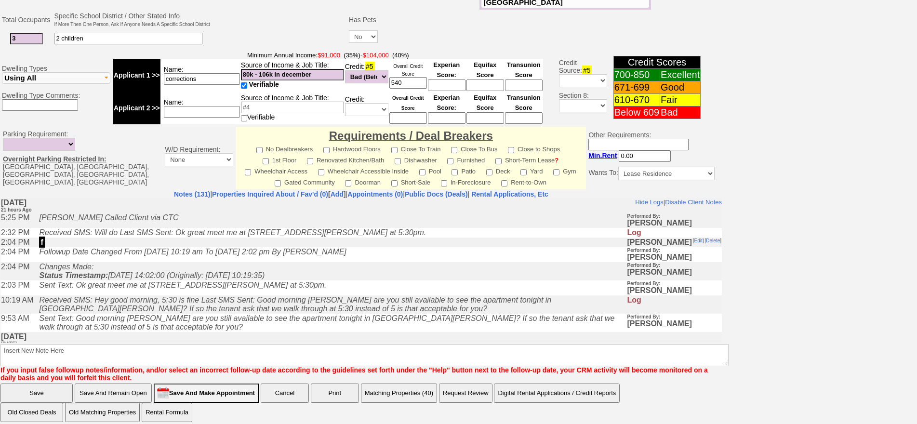
click at [274, 305] on icon "Received SMS: Hey good morning, 5:30 is fine Last SMS Sent: Good morning Tamara…" at bounding box center [295, 303] width 512 height 17
click at [428, 392] on button "Matching Properties (40)" at bounding box center [399, 393] width 76 height 19
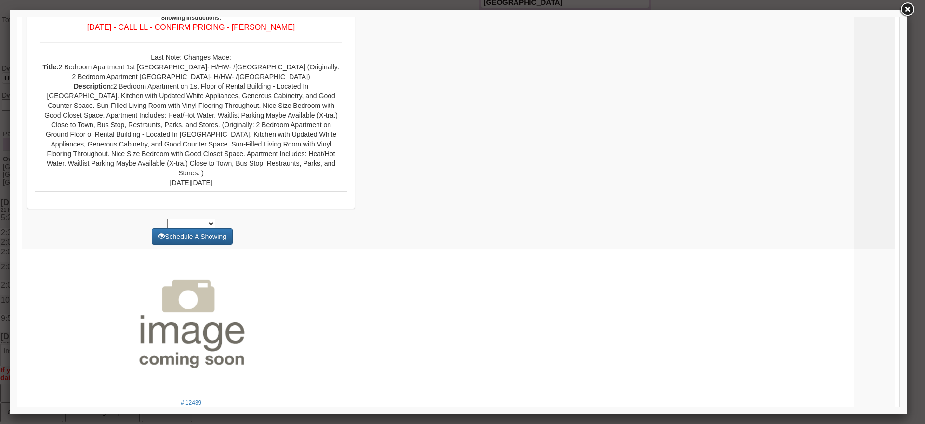
scroll to position [3769, 0]
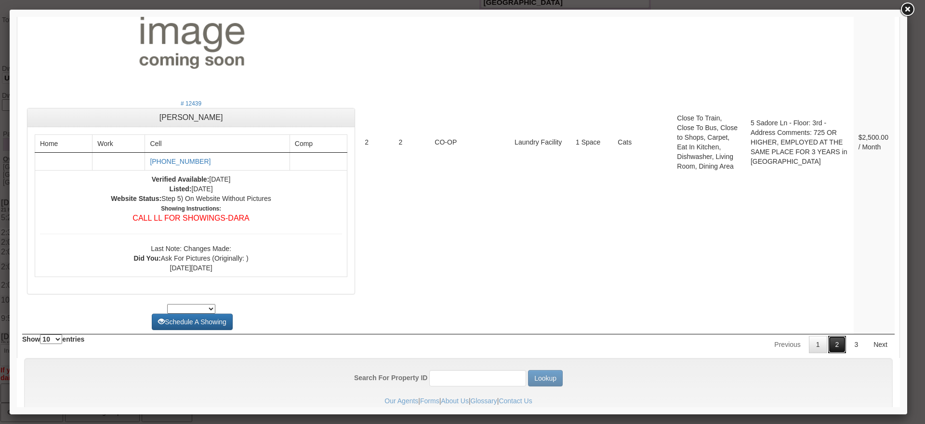
click at [830, 336] on link "2" at bounding box center [837, 344] width 18 height 17
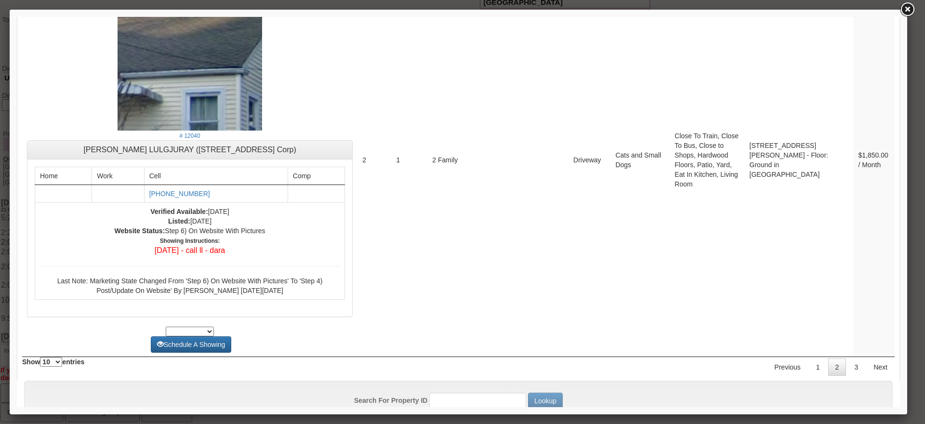
scroll to position [3959, 0]
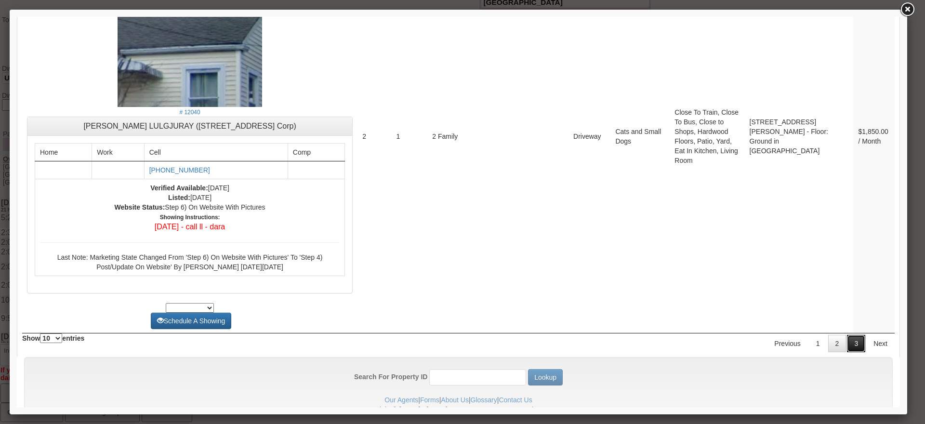
click at [849, 335] on link "3" at bounding box center [856, 343] width 18 height 17
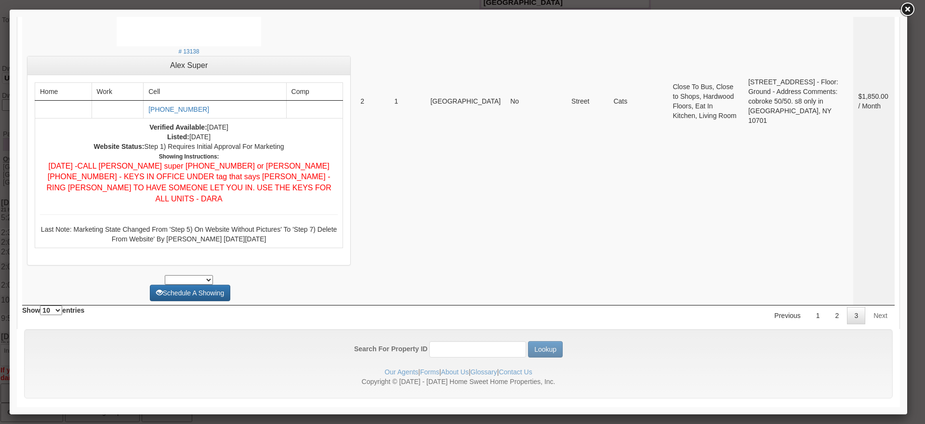
scroll to position [0, 0]
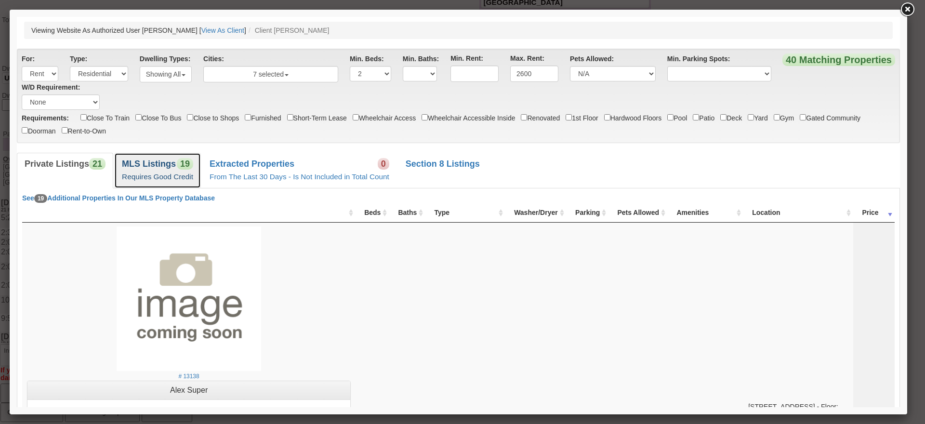
click at [183, 165] on span "19" at bounding box center [185, 164] width 16 height 12
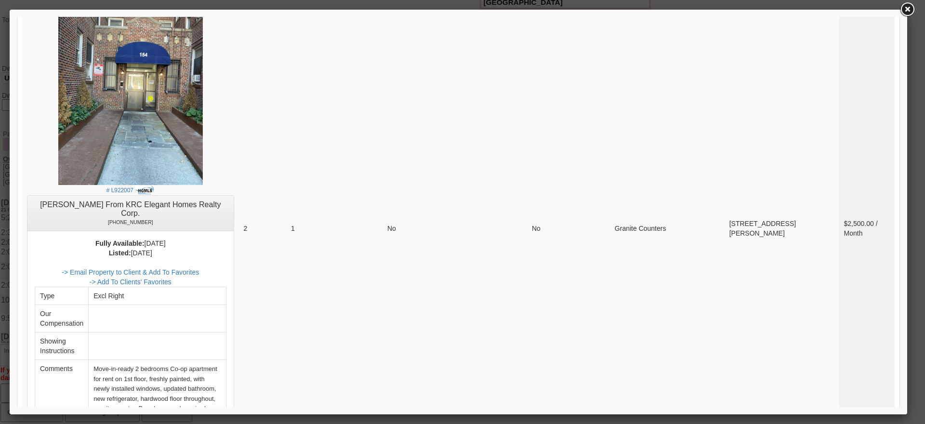
scroll to position [3880, 0]
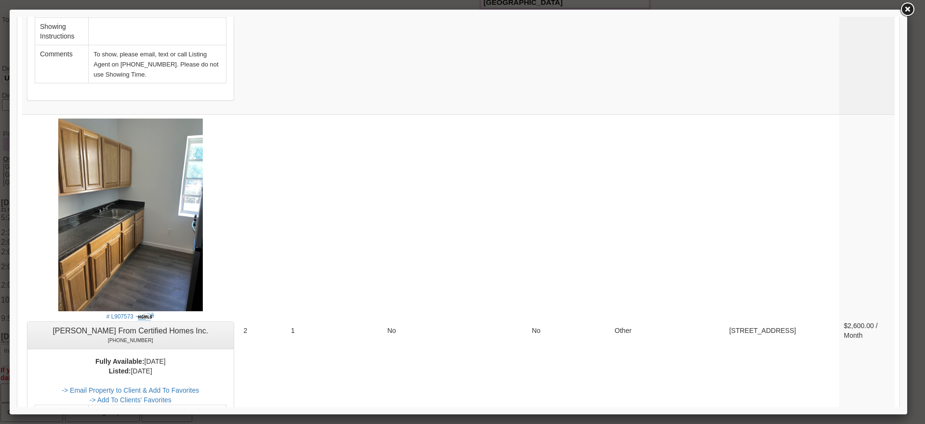
scroll to position [1326, 0]
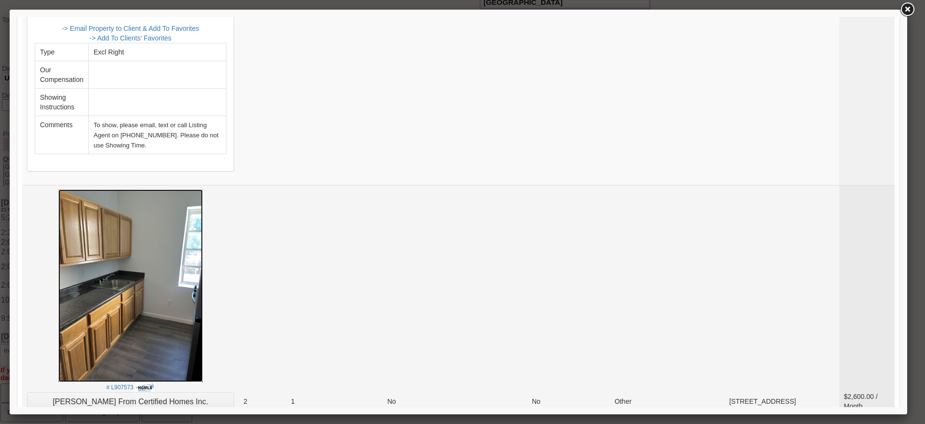
click at [169, 221] on img at bounding box center [130, 285] width 145 height 193
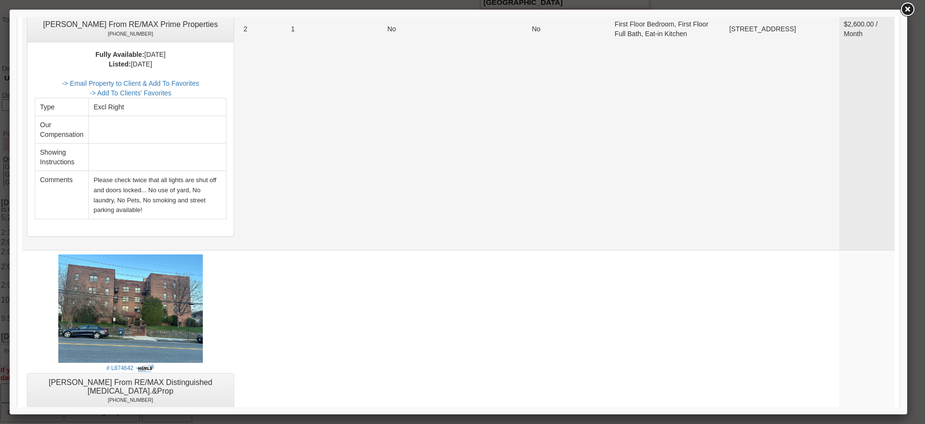
scroll to position [362, 0]
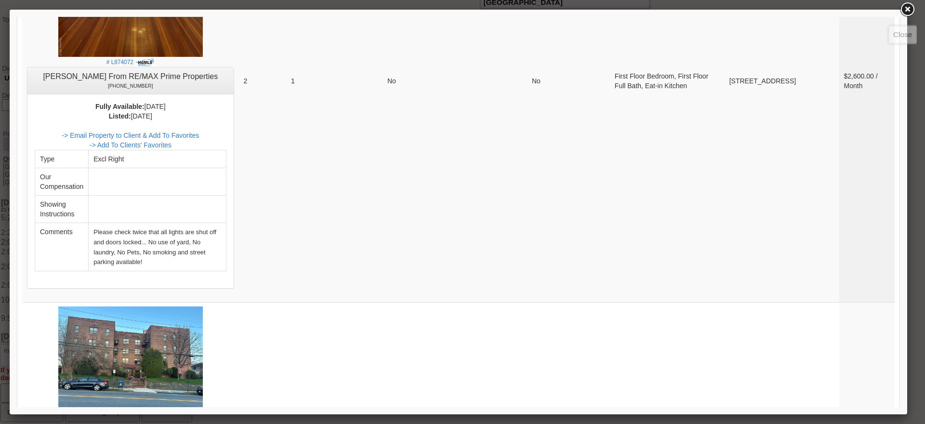
click at [910, 4] on link at bounding box center [907, 9] width 17 height 17
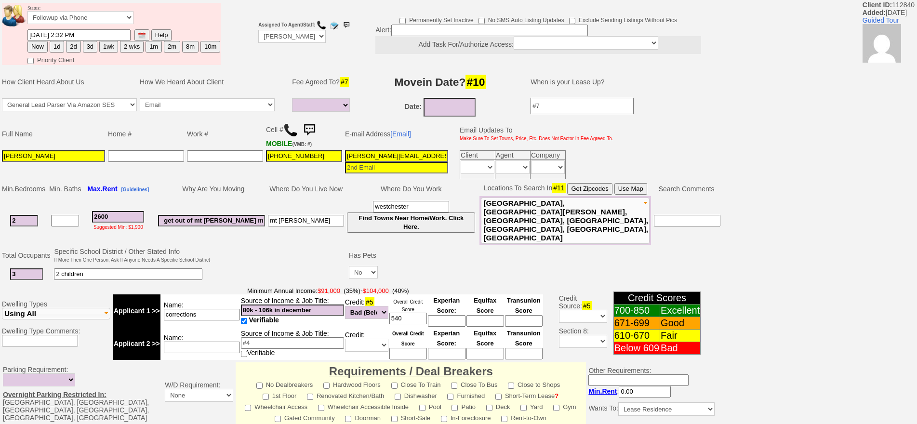
scroll to position [0, 0]
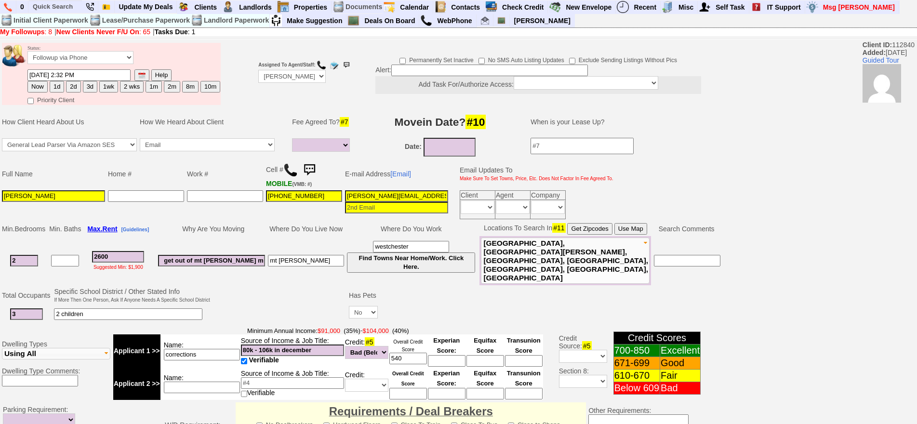
click at [313, 165] on img at bounding box center [309, 169] width 19 height 19
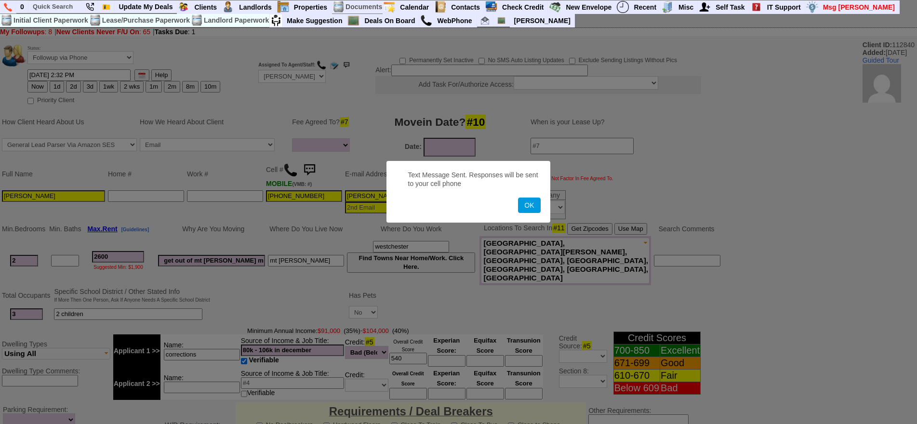
click at [518, 198] on button "OK" at bounding box center [529, 205] width 22 height 15
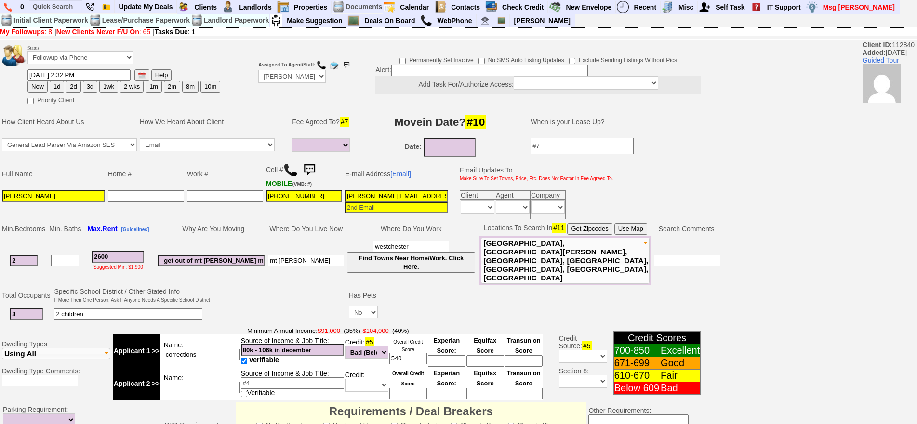
click at [318, 172] on img at bounding box center [309, 169] width 19 height 19
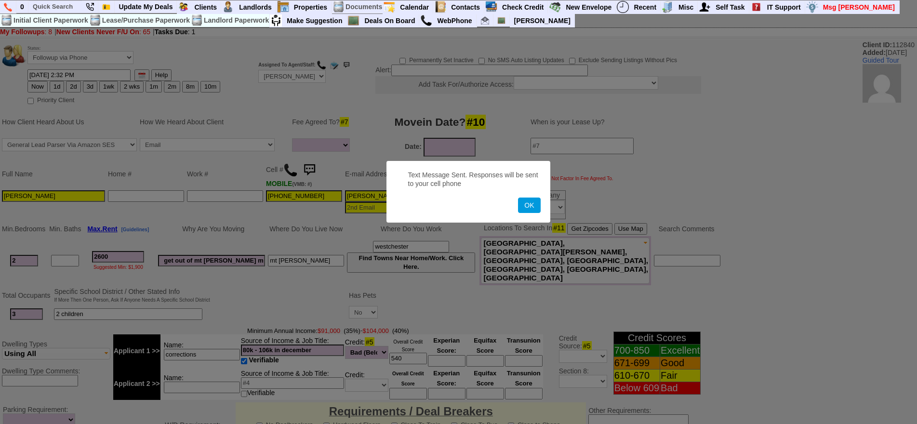
click at [518, 198] on button "OK" at bounding box center [529, 205] width 22 height 15
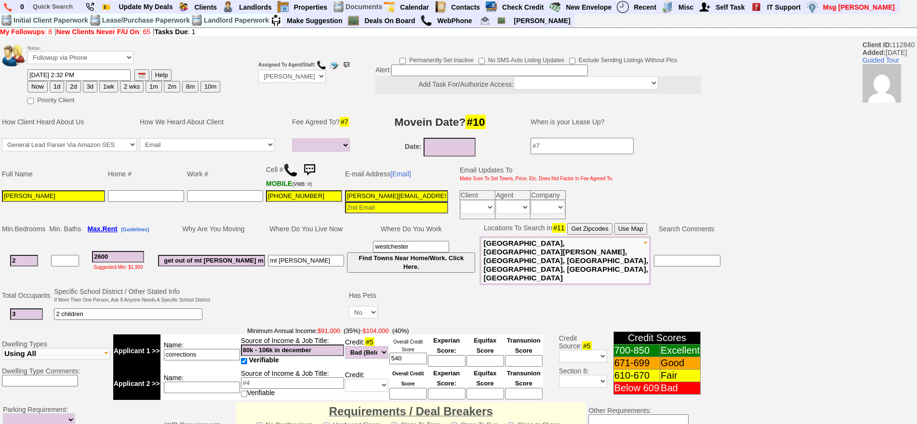
click at [317, 170] on img at bounding box center [309, 169] width 19 height 19
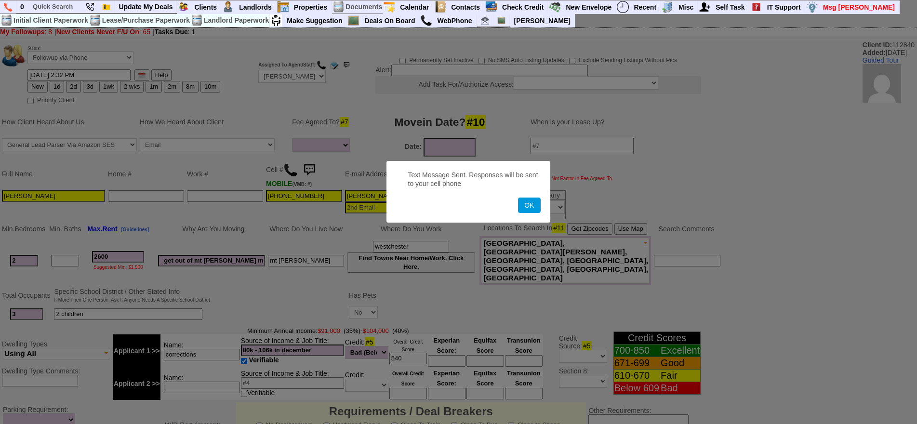
click at [518, 198] on button "OK" at bounding box center [529, 205] width 22 height 15
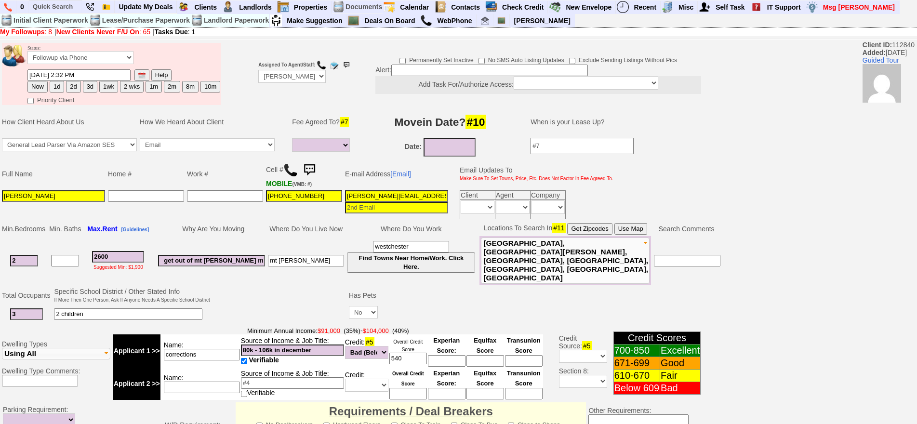
click at [77, 87] on button "2d" at bounding box center [73, 87] width 14 height 12
type input "10/16/2025 02:27 PM"
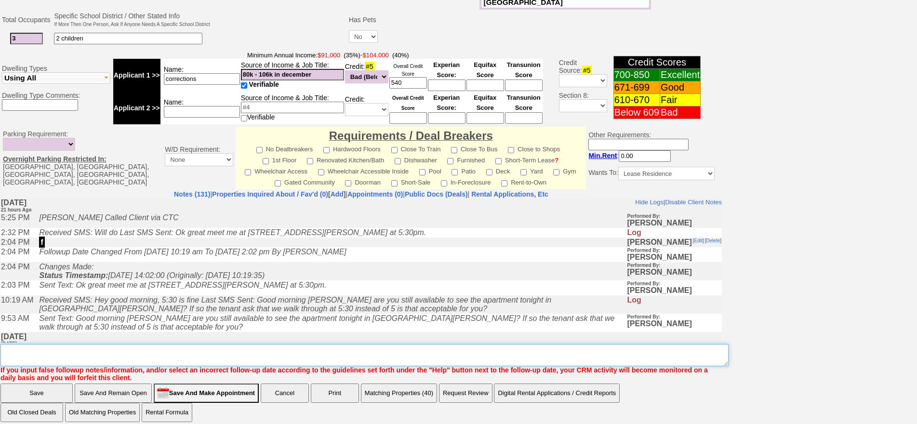
click at [300, 345] on textarea "Insert New Note Here" at bounding box center [364, 355] width 728 height 22
type textarea "f"
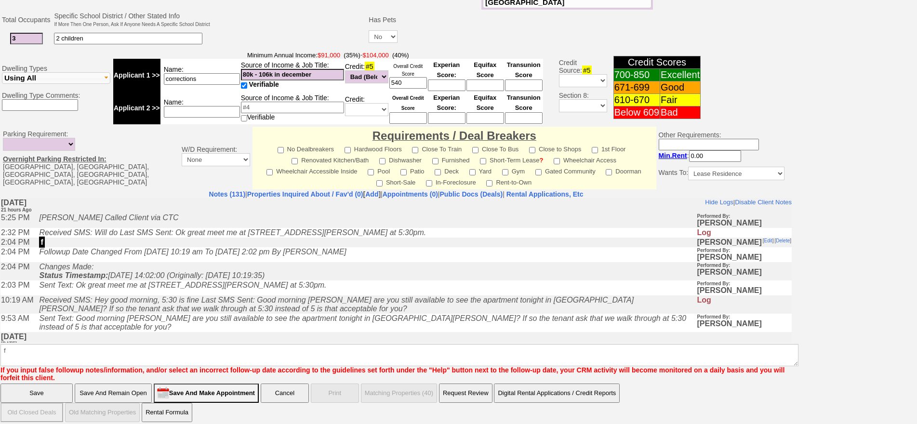
click input "Save" at bounding box center [36, 393] width 72 height 19
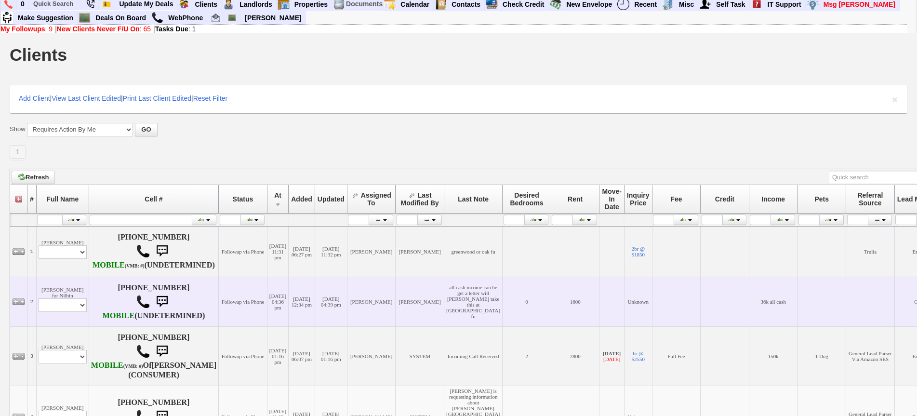
scroll to position [362, 0]
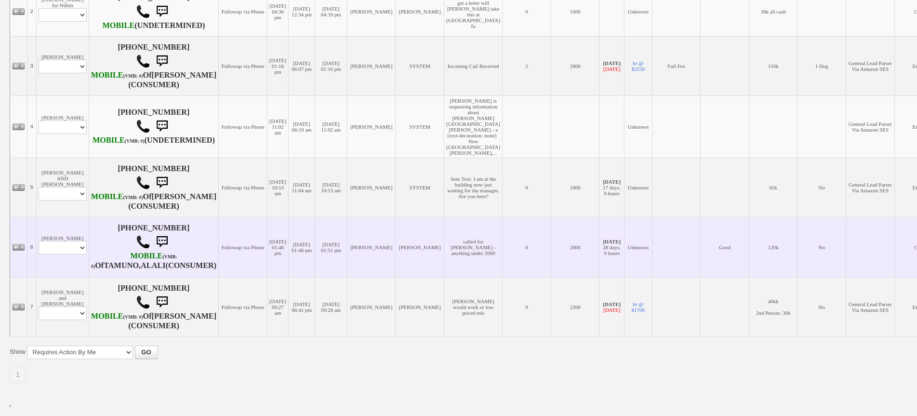
click at [46, 217] on td "Alali Tamuno Profile Edit Print Email Externally (Will Not Be Tracked In CRM) C…" at bounding box center [62, 247] width 53 height 60
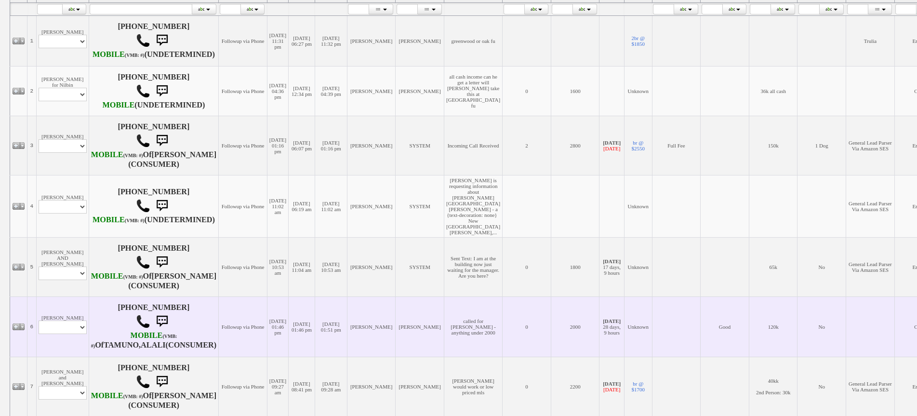
scroll to position [217, 0]
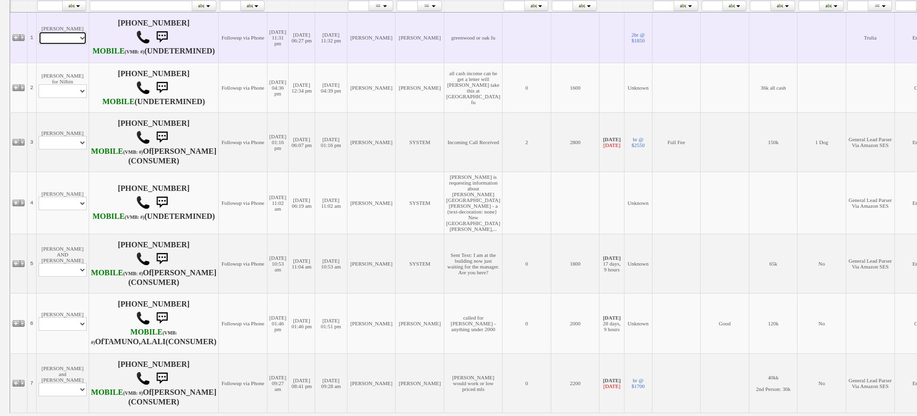
click at [72, 43] on select "Profile Edit Print Email Externally (Will Not Be Tracked In CRM) Closed Deals" at bounding box center [63, 37] width 48 height 13
select select "ChangeURL,/crm/custom/edit_client_form.php?redirect=%2Fcrm%2Fclients.php&id=349…"
click at [39, 36] on select "Profile Edit Print Email Externally (Will Not Be Tracked In CRM) Closed Deals" at bounding box center [63, 37] width 48 height 13
select select
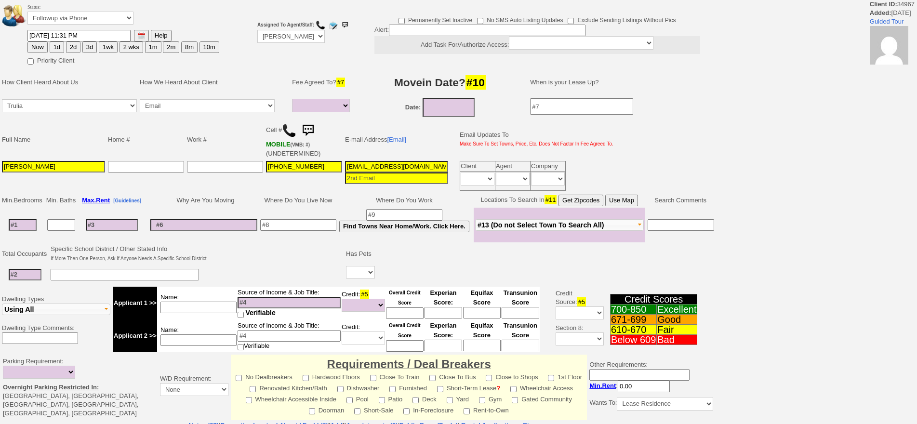
select select
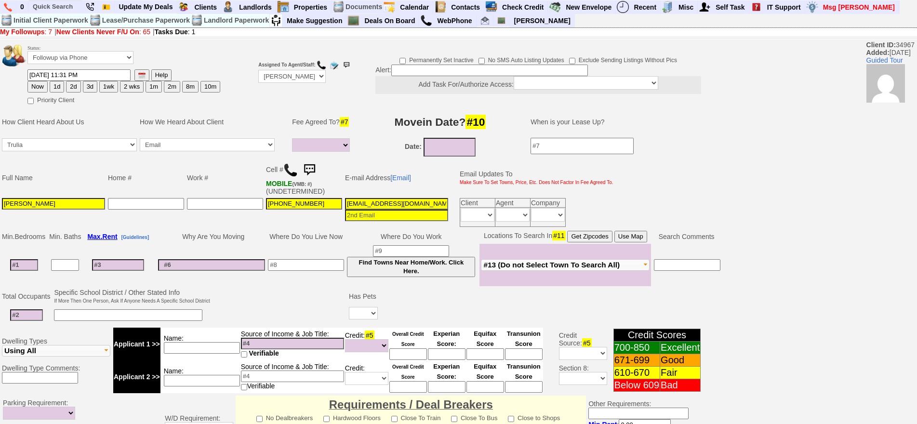
click at [292, 165] on img at bounding box center [290, 170] width 14 height 14
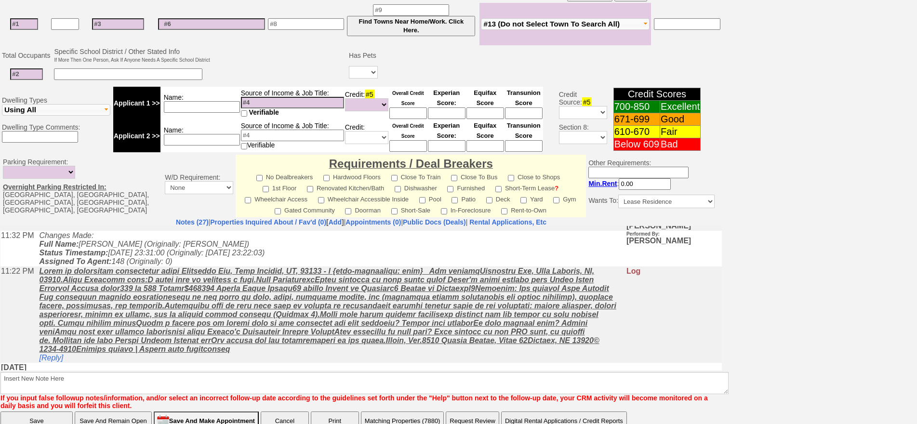
scroll to position [96, 0]
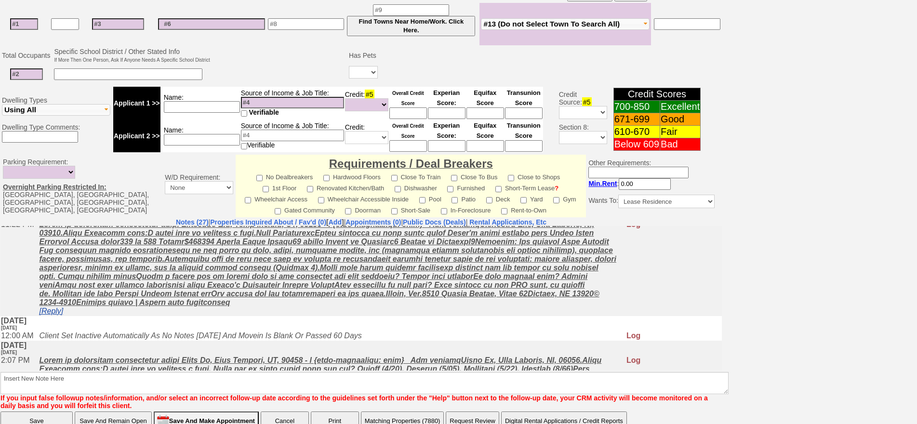
click at [62, 315] on link "[Reply]" at bounding box center [51, 310] width 24 height 8
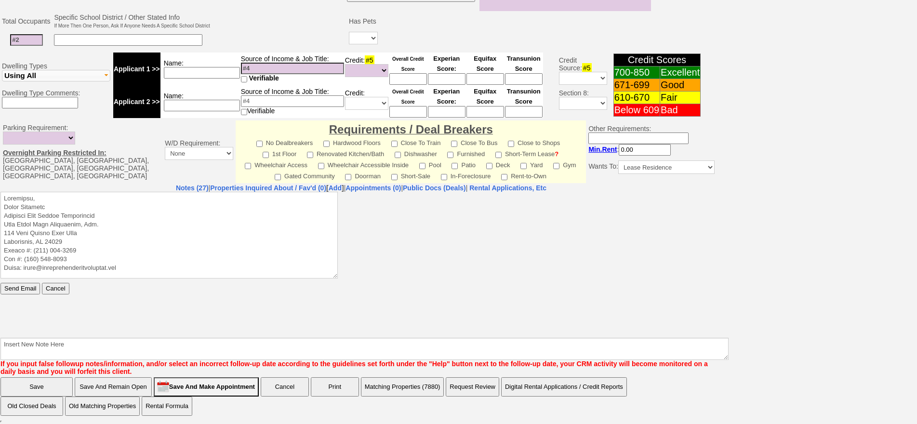
scroll to position [0, 0]
click at [89, 193] on textarea at bounding box center [168, 234] width 337 height 87
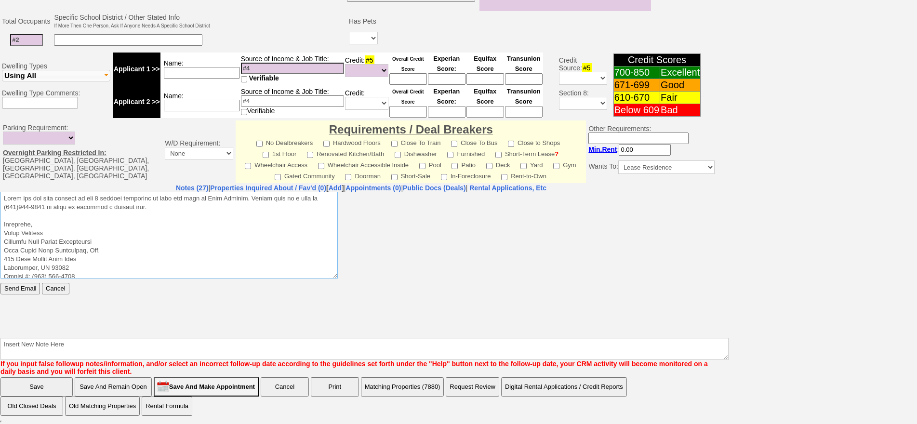
drag, startPoint x: 150, startPoint y: 211, endPoint x: 0, endPoint y: 384, distance: 228.9
click at [0, 192] on html "Send Email Cancel" at bounding box center [360, 263] width 721 height 145
type textarea "Lorem ips dol sita consect ad eli 9 seddoei temporinc ut labo etd magn al Enim …"
click at [26, 292] on input "Send Email" at bounding box center [20, 288] width 40 height 12
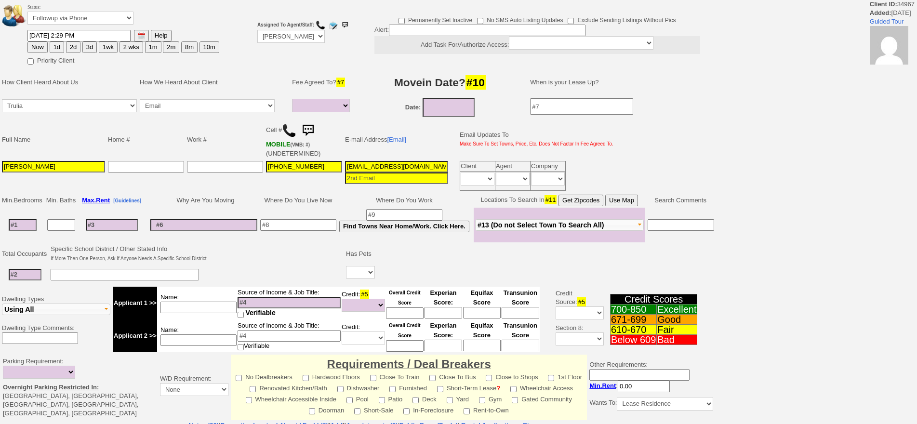
select select
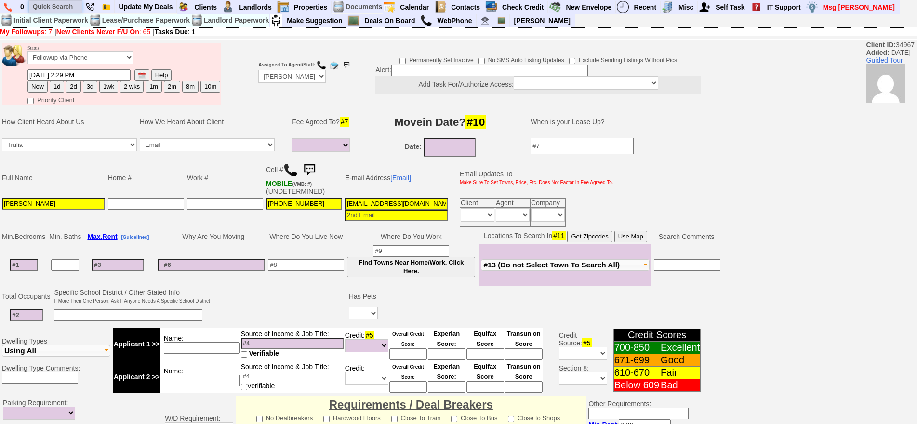
click at [47, 3] on input "text" at bounding box center [55, 6] width 53 height 12
paste input "Kassandraromero21@yahoo.com"
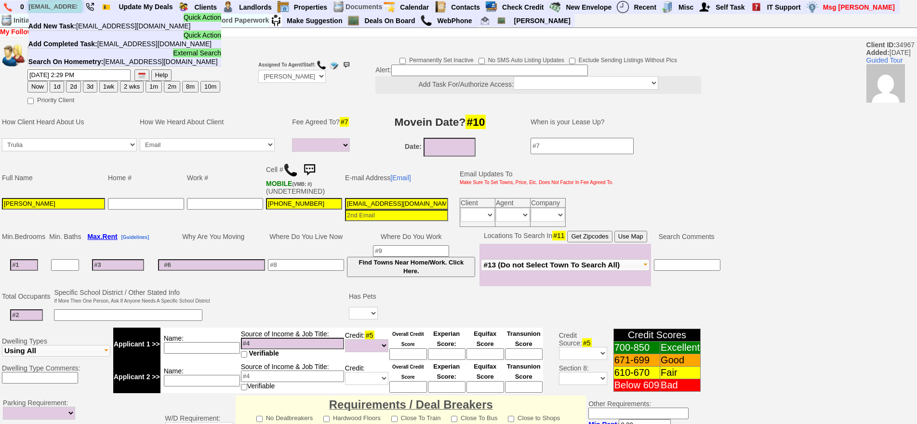
click at [52, 3] on input "Kassandraromero21@yahoo.com" at bounding box center [55, 6] width 53 height 12
click at [52, 3] on input "[EMAIL_ADDRESS][DOMAIN_NAME]" at bounding box center [55, 6] width 53 height 12
paste input "[PHONE_NUMBER]"
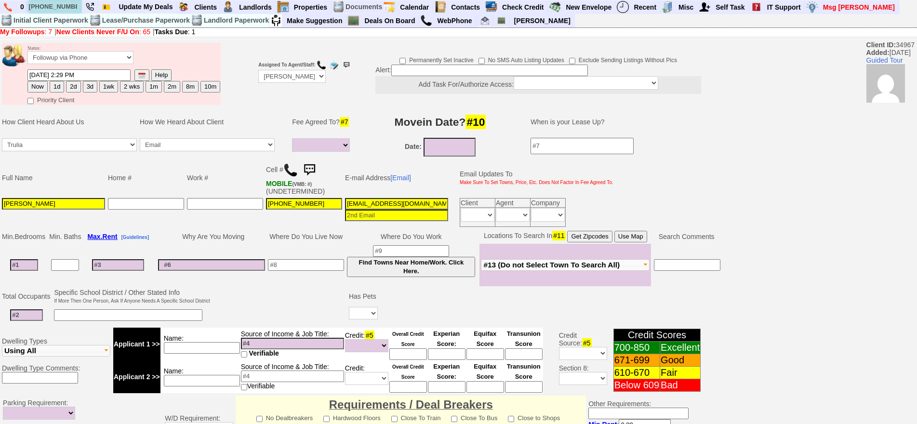
scroll to position [276, 0]
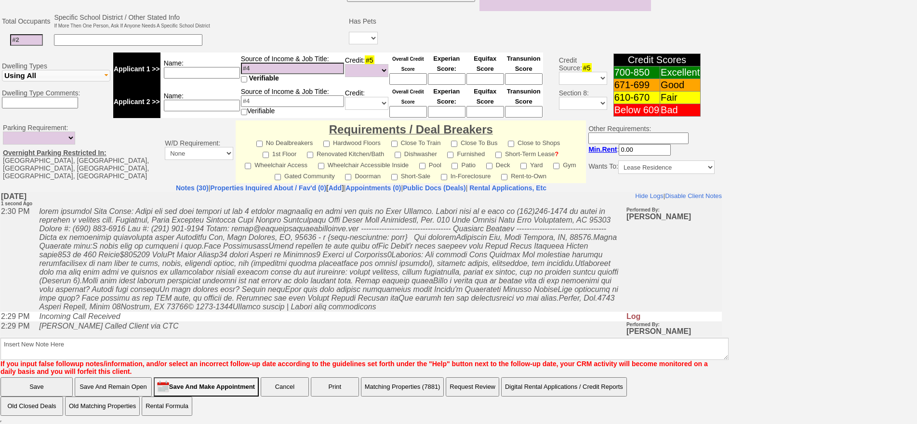
type input "[PHONE_NUMBER]"
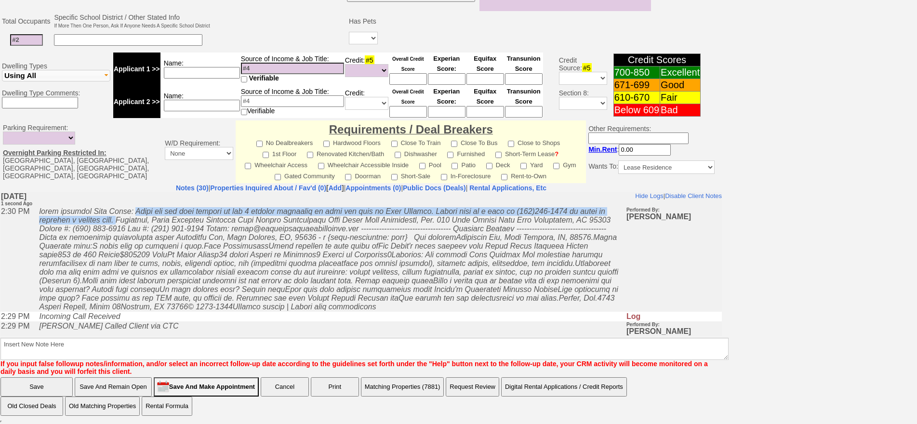
drag, startPoint x: 135, startPoint y: 218, endPoint x: 138, endPoint y: 208, distance: 10.9
click at [138, 208] on icon at bounding box center [328, 259] width 579 height 104
copy icon "Thank you for your request on the 2 bedroom apartment we have for rent in Port …"
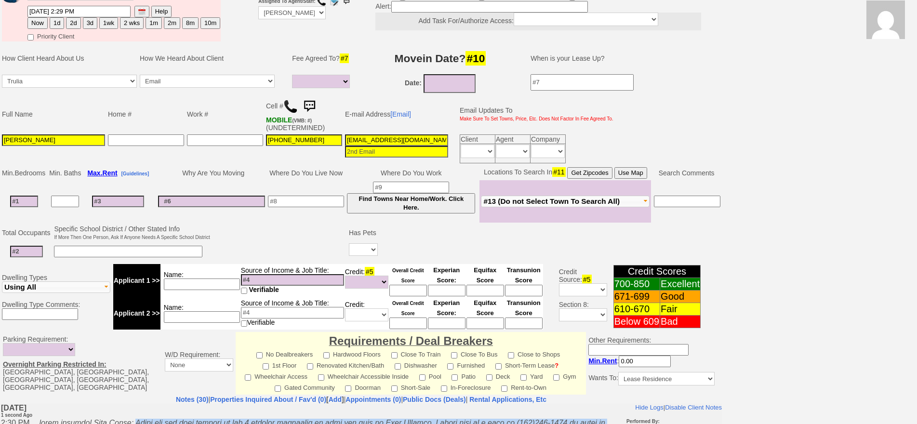
scroll to position [0, 0]
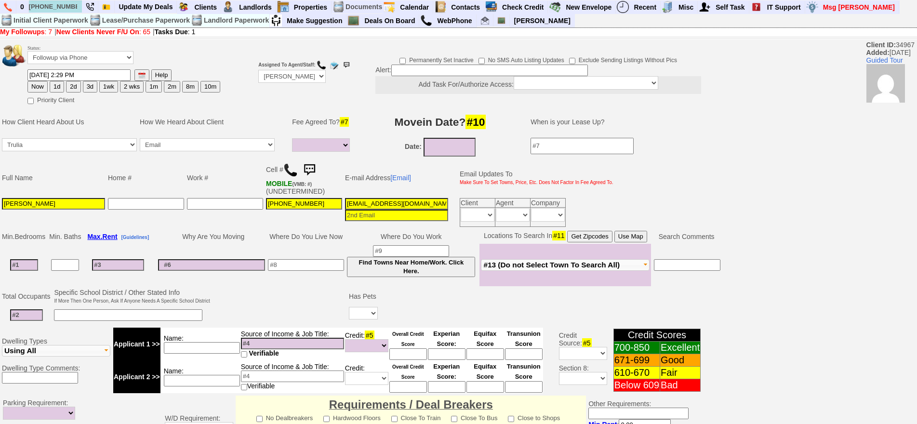
click at [310, 166] on img at bounding box center [309, 169] width 19 height 19
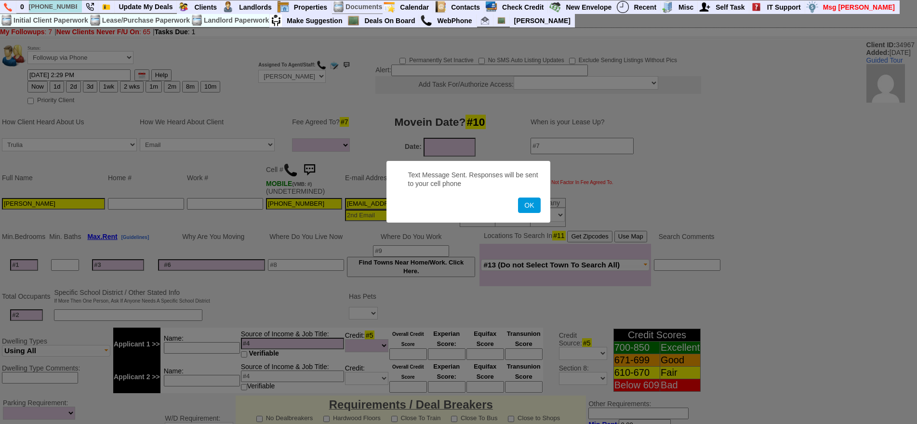
click at [518, 198] on button "OK" at bounding box center [529, 205] width 22 height 15
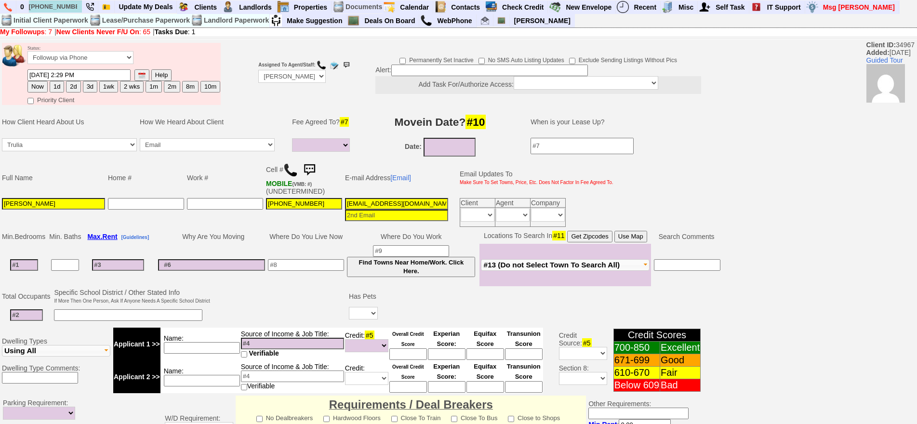
click at [70, 89] on button "2d" at bounding box center [73, 87] width 14 height 12
type input "10/16/2025 02:30 PM"
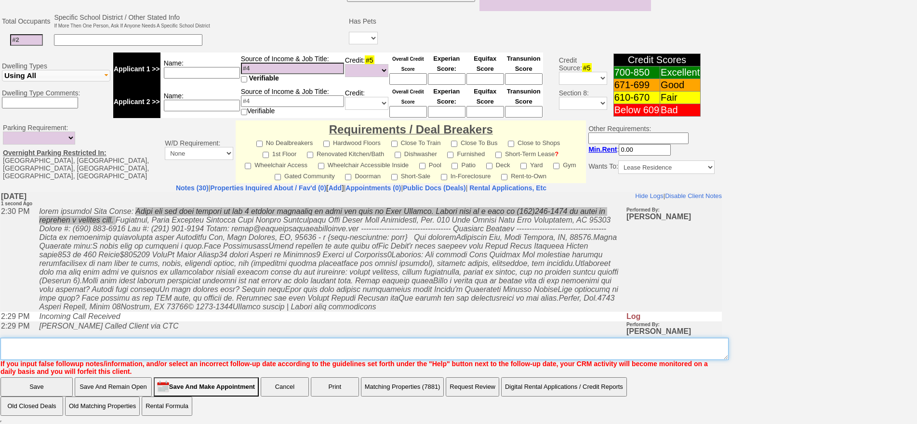
click at [358, 353] on textarea "Insert New Note Here" at bounding box center [364, 349] width 728 height 22
type textarea "called vm full fu again"
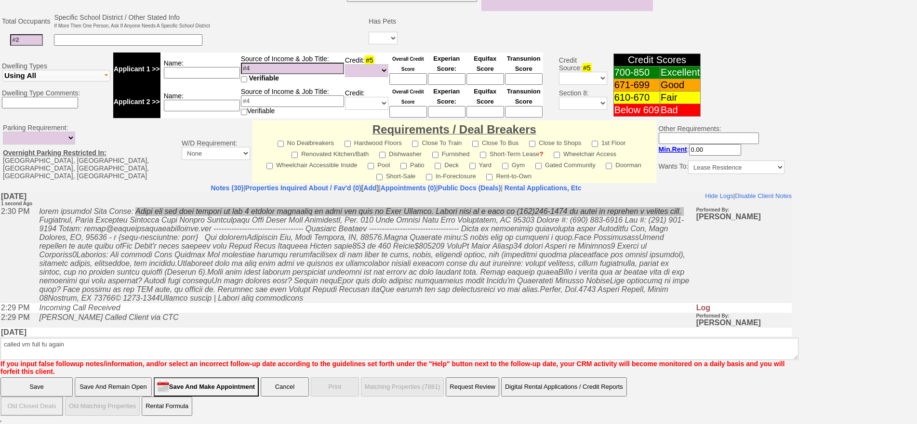
scroll to position [227, 0]
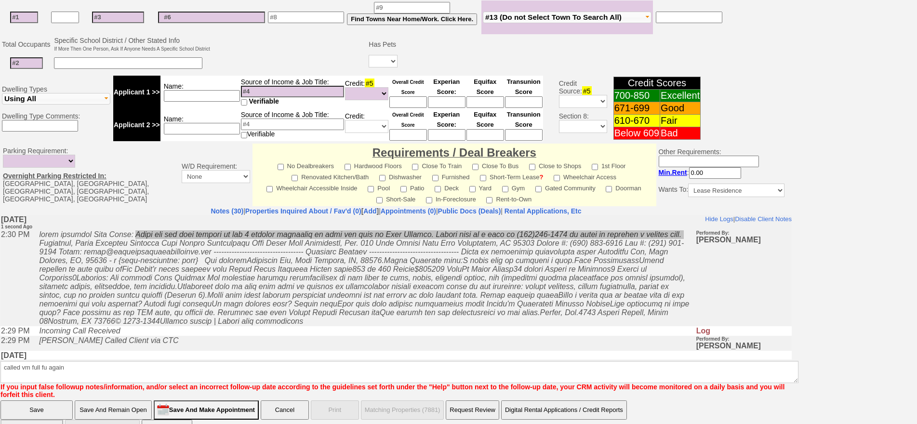
click input "Save" at bounding box center [36, 409] width 72 height 19
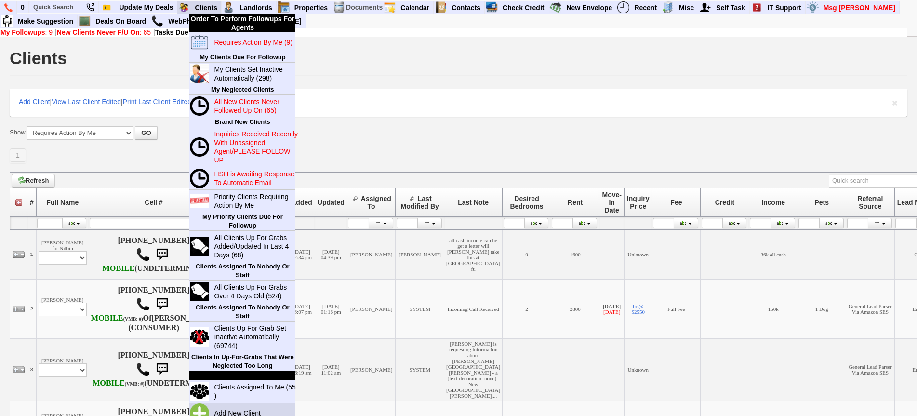
click at [227, 414] on link "Add New Client" at bounding box center [241, 413] width 62 height 13
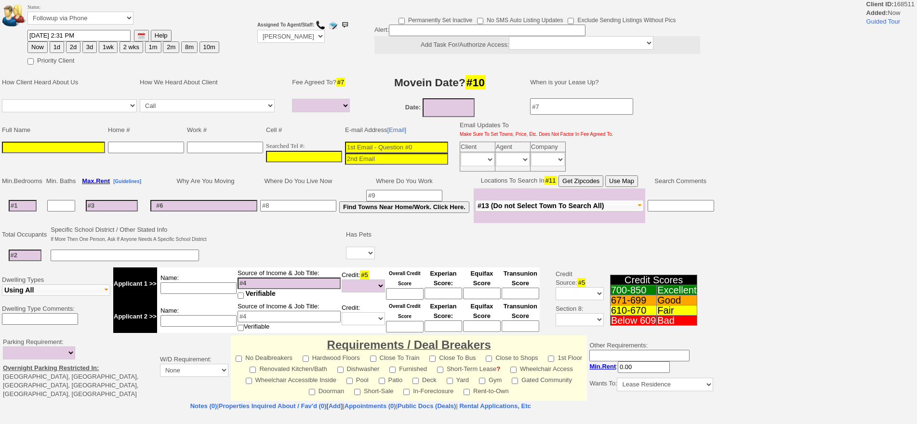
select select
click at [301, 159] on input "___-___-____" at bounding box center [304, 157] width 76 height 12
paste input "[PHONE_NUMBER]"
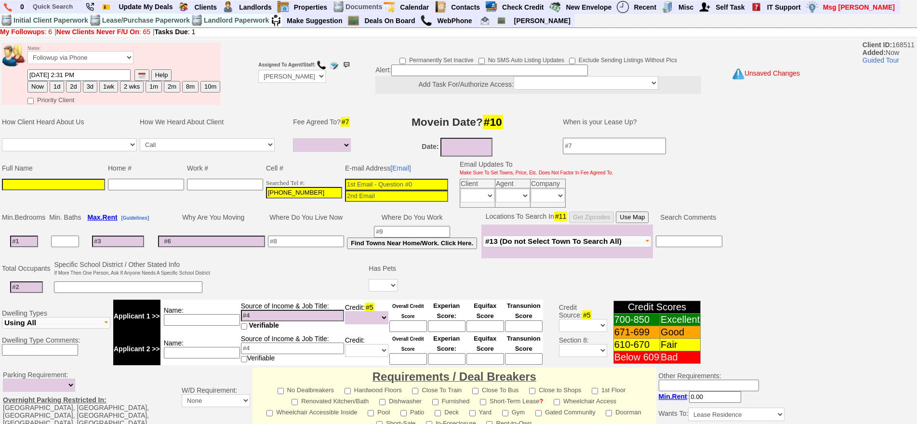
paste input "[PHONE_NUMBER]"
type input "[PHONE_NUMBER]"
click at [360, 179] on input at bounding box center [396, 185] width 103 height 12
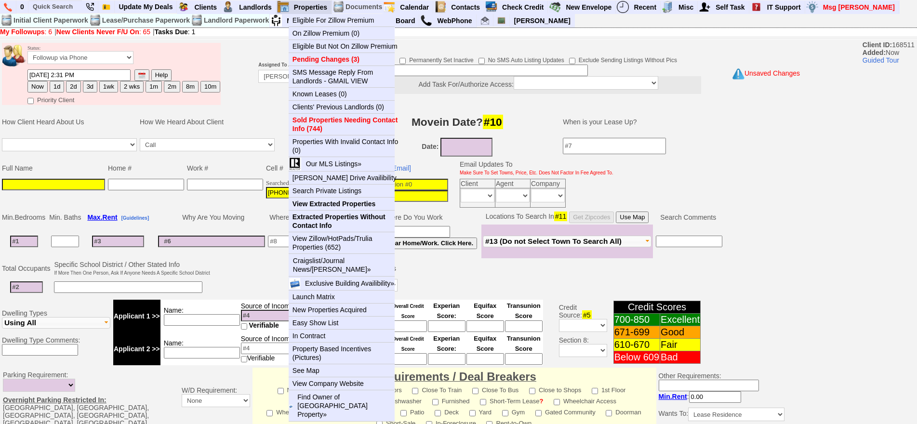
paste input "[EMAIL_ADDRESS][DOMAIN_NAME]"
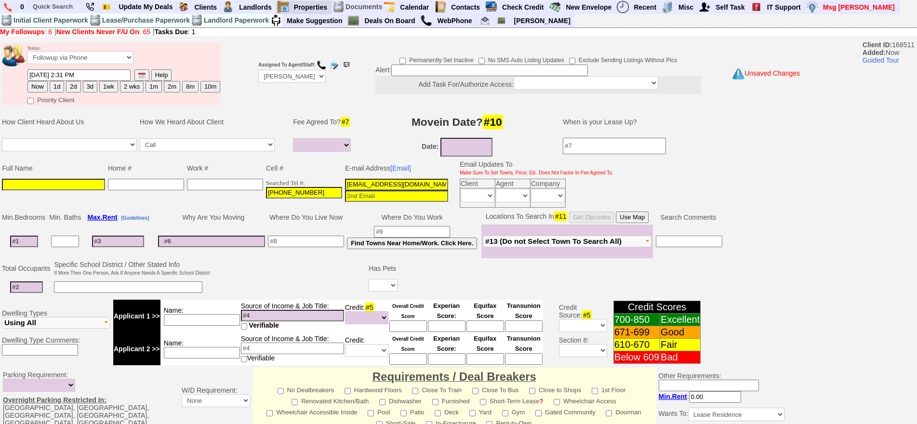
type input "[EMAIL_ADDRESS][DOMAIN_NAME]"
click at [98, 186] on input at bounding box center [53, 185] width 103 height 12
paste input "[PERSON_NAME]"
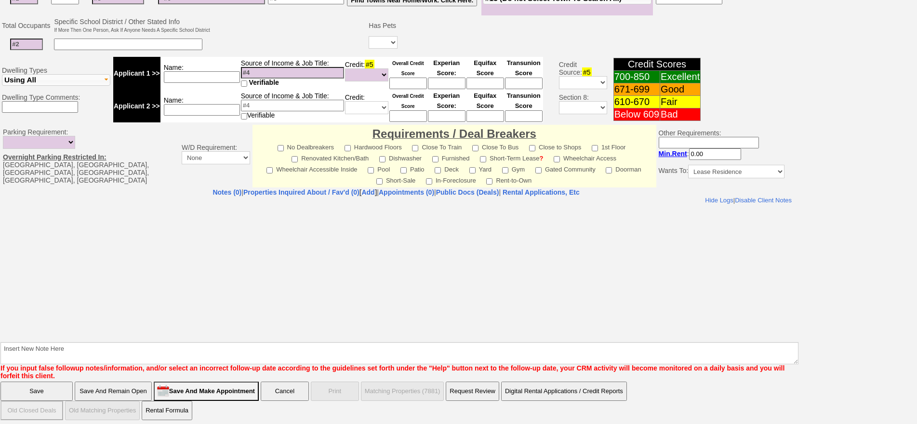
type input "[PERSON_NAME]"
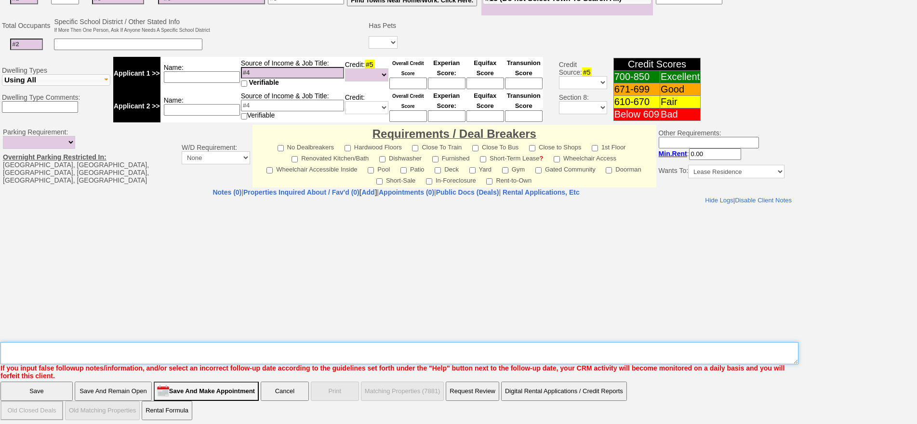
click at [489, 356] on textarea "Insert New Note Here" at bounding box center [399, 353] width 798 height 22
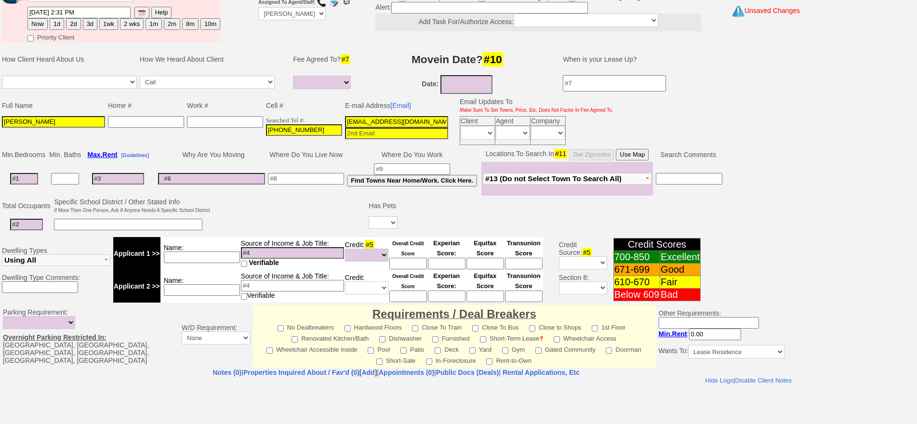
scroll to position [0, 0]
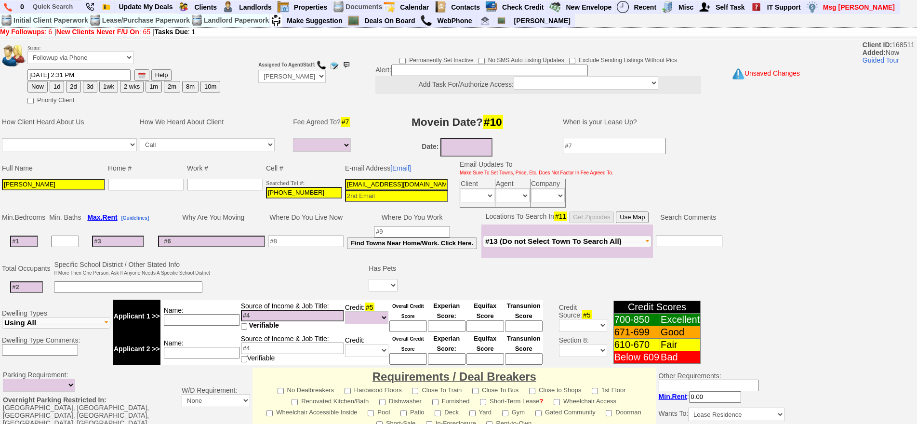
type textarea "stonelea [PERSON_NAME]"
click at [53, 88] on button "1d" at bounding box center [57, 87] width 14 height 12
click at [40, 82] on button "Now" at bounding box center [37, 87] width 20 height 12
type input "10/14/2025 02:31 PM"
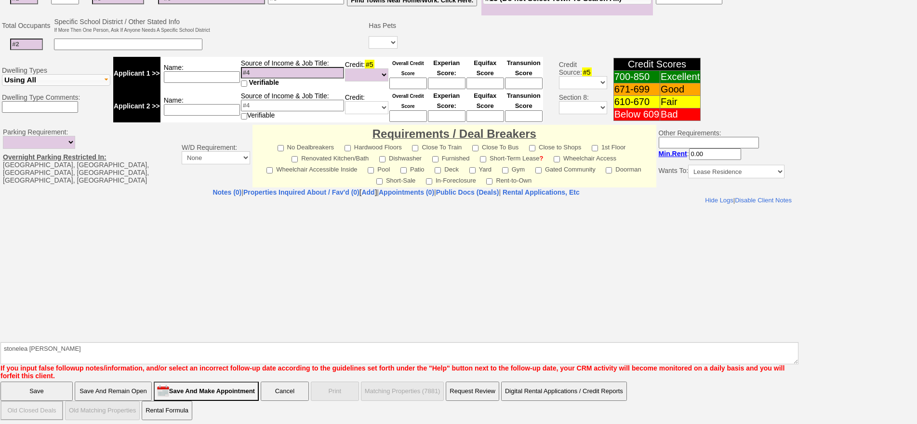
click at [89, 390] on input "Save And Remain Open" at bounding box center [113, 391] width 77 height 19
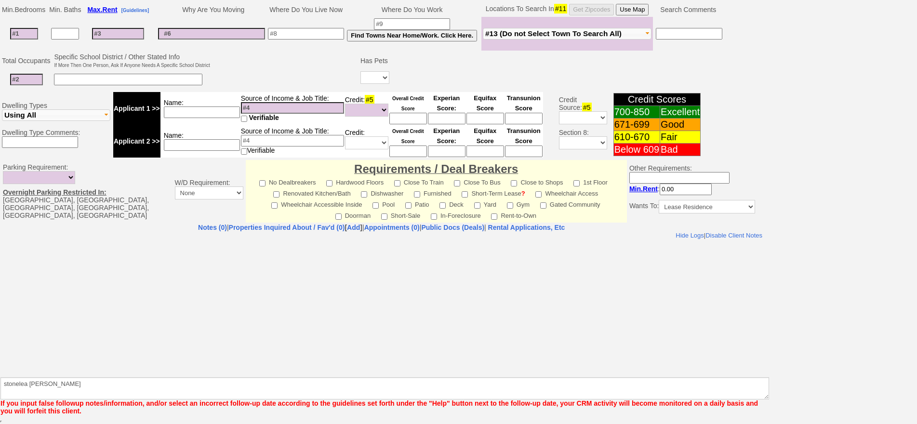
scroll to position [208, 0]
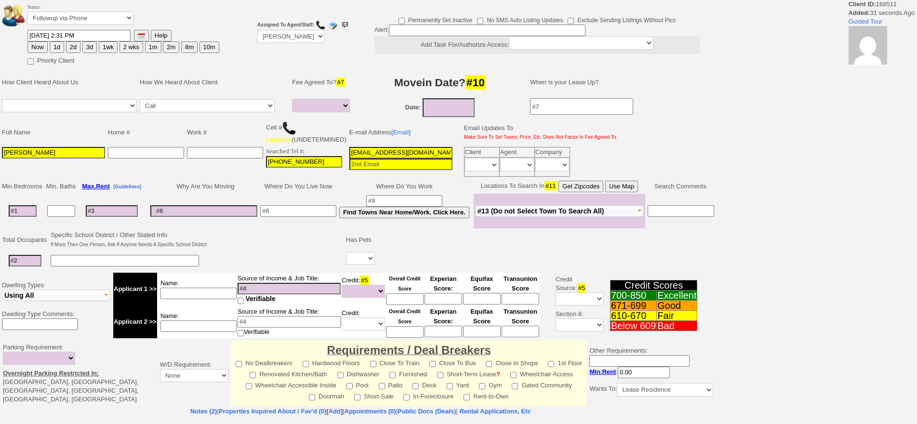
select select
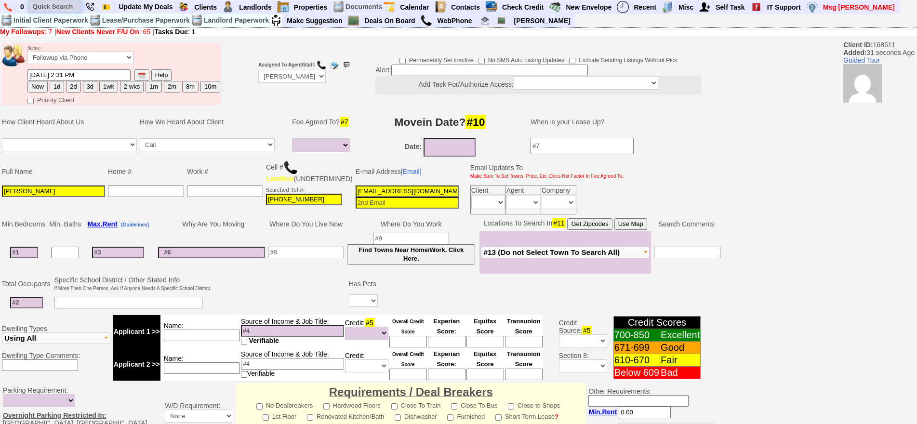
click at [56, 5] on input "text" at bounding box center [55, 6] width 53 height 12
paste input "765) 418-8541"
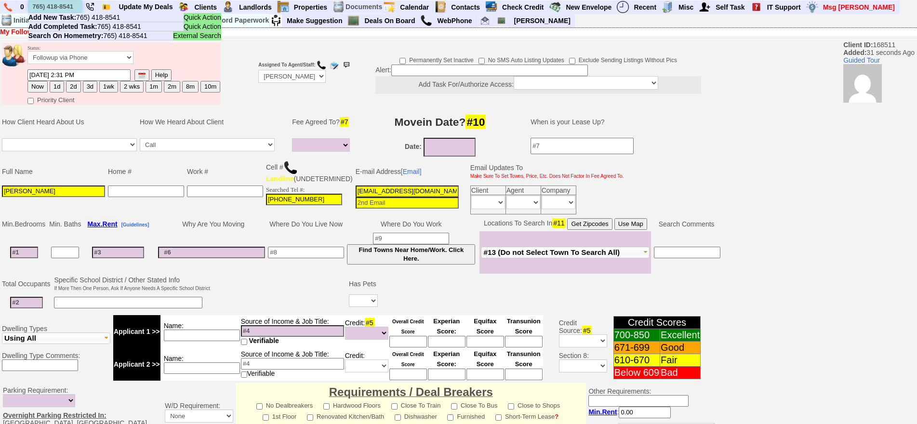
click at [53, 8] on input "765) 418-8541" at bounding box center [55, 6] width 53 height 12
paste input "212) 519-2000"
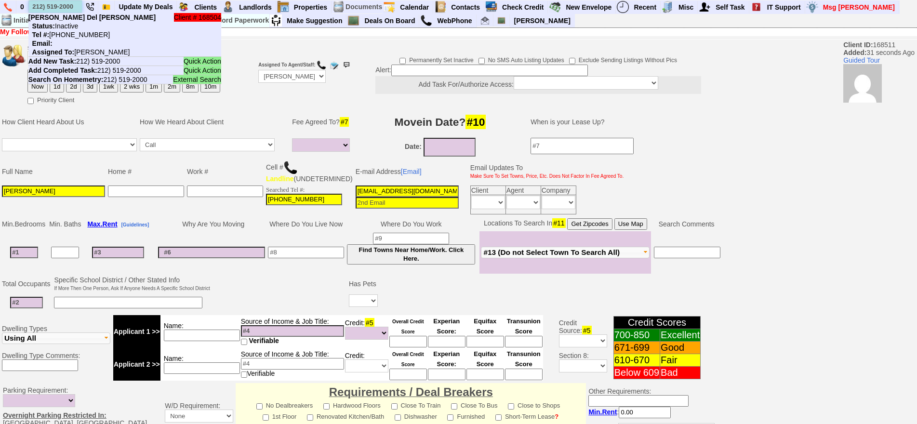
click at [40, 3] on input "212) 519-2000" at bounding box center [55, 6] width 53 height 12
paste input "kat.colon87@gmail.com"
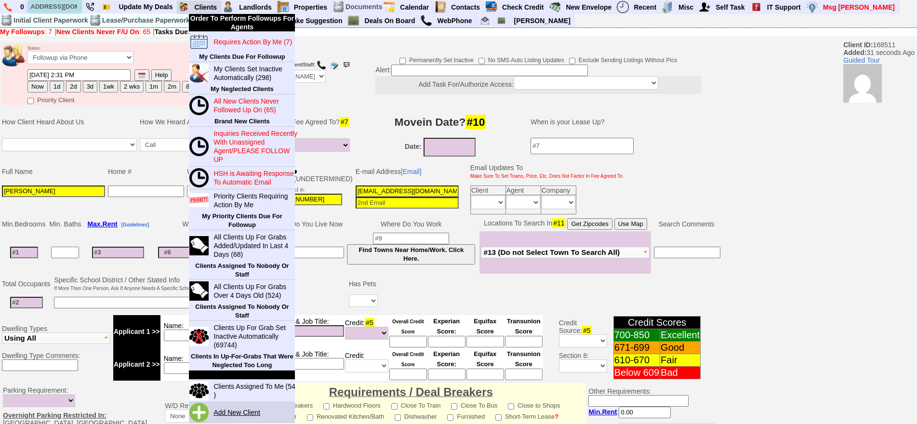
type input "kat.colon87@gmail.com"
click at [259, 415] on link "Add New Client" at bounding box center [241, 412] width 62 height 13
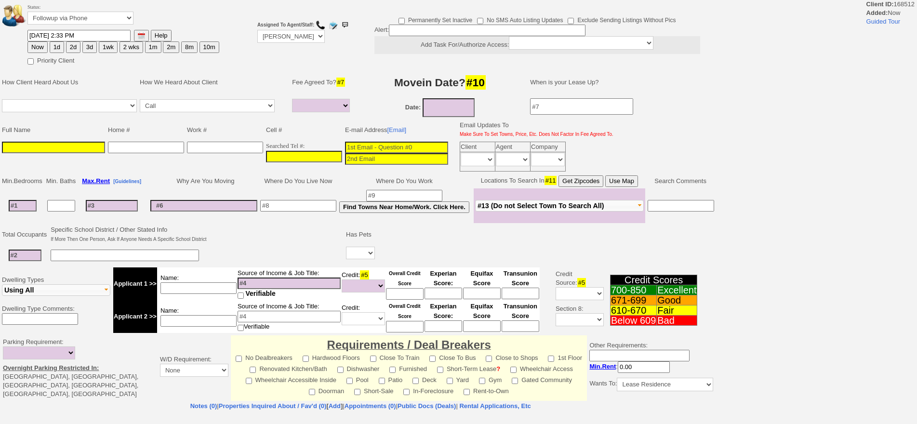
select select
click at [312, 155] on input "___-___-____" at bounding box center [304, 157] width 76 height 12
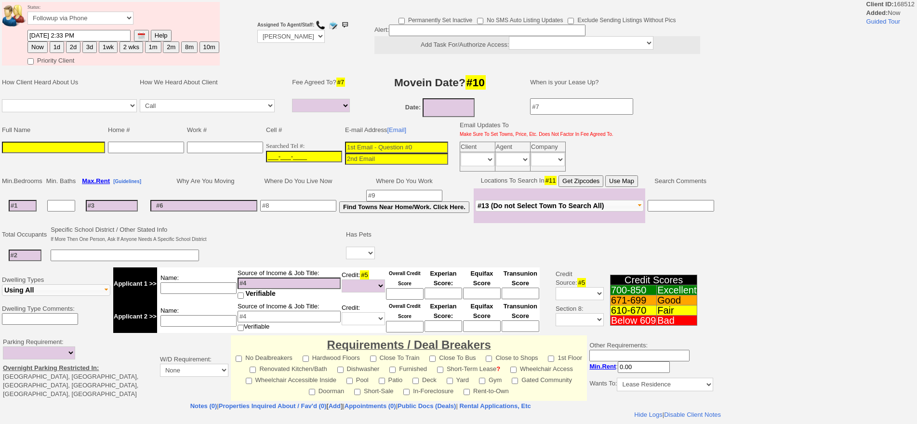
paste input "[PHONE_NUMBER]"
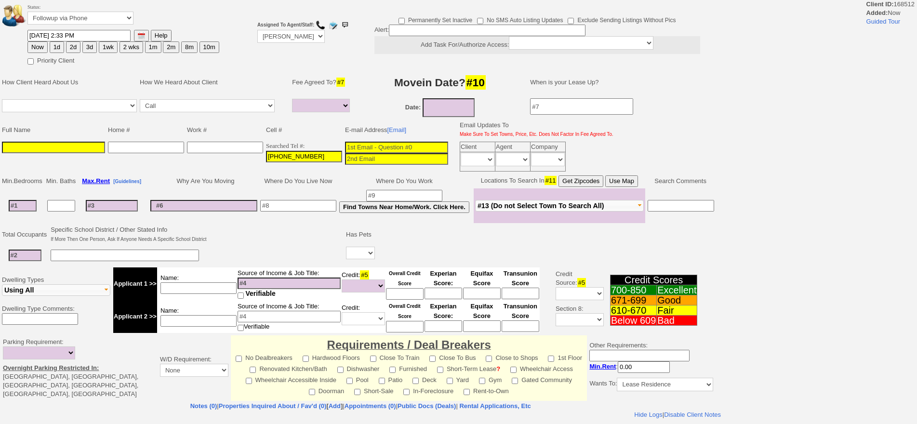
type input "[PHONE_NUMBER]"
click at [67, 150] on input at bounding box center [53, 148] width 103 height 12
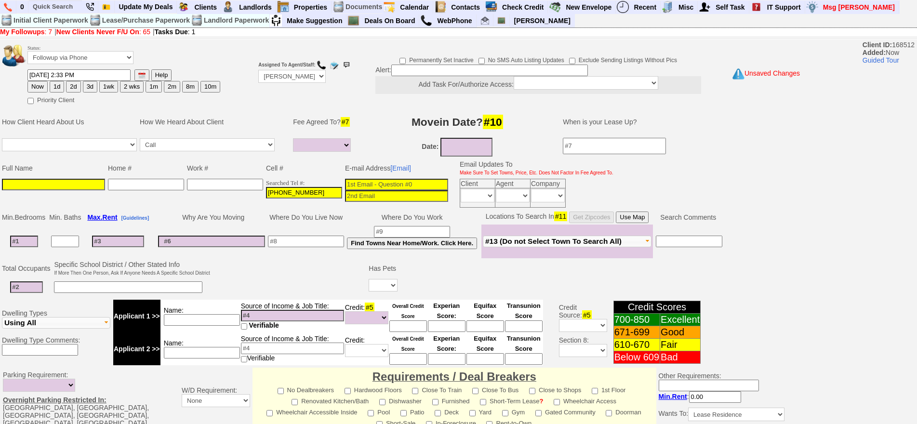
click at [72, 185] on input at bounding box center [53, 185] width 103 height 12
type input "[PERSON_NAME] (Agent)"
click at [309, 76] on select "Up-For-Grabs ***** STAFF ***** [PERSON_NAME] [PHONE_NUMBER] [PERSON_NAME] [PHON…" at bounding box center [291, 76] width 67 height 13
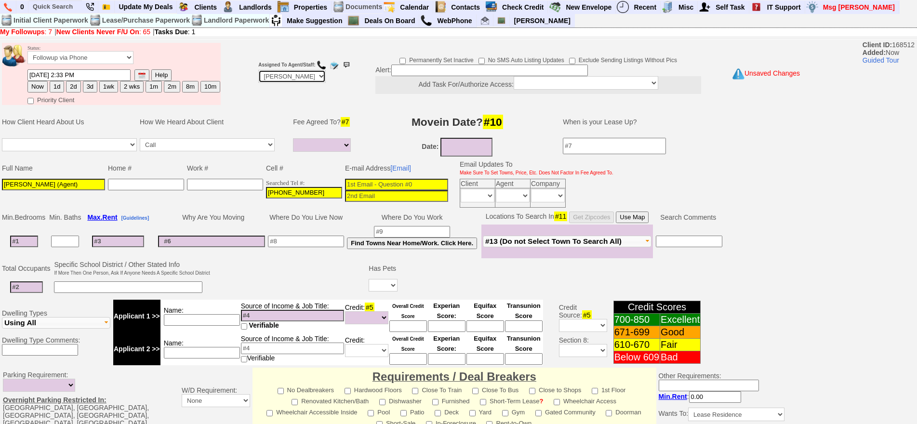
select select "Up-For-Grabs"
click at [258, 70] on select "Up-For-Grabs ***** STAFF ***** [PERSON_NAME] [PHONE_NUMBER] [PERSON_NAME] [PHON…" at bounding box center [291, 76] width 67 height 13
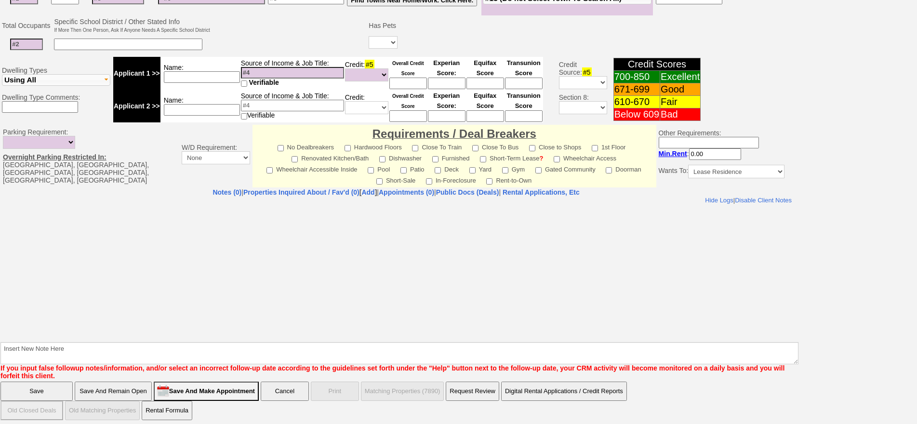
click at [101, 396] on input "Save And Remain Open" at bounding box center [113, 391] width 77 height 19
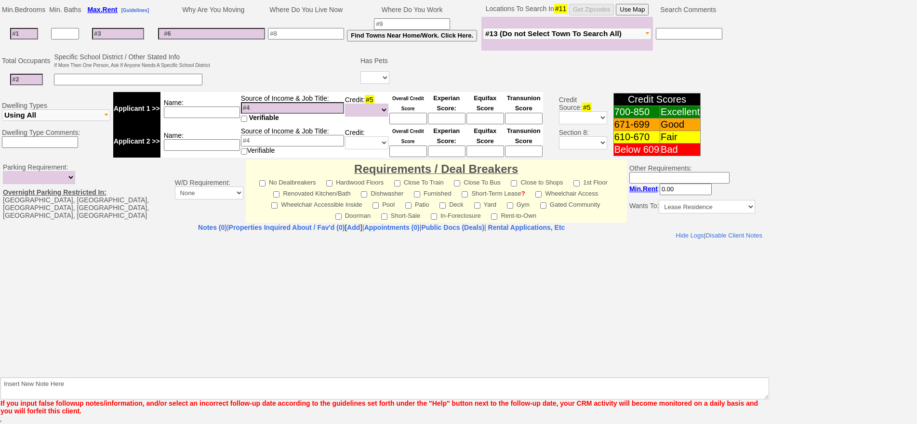
scroll to position [208, 0]
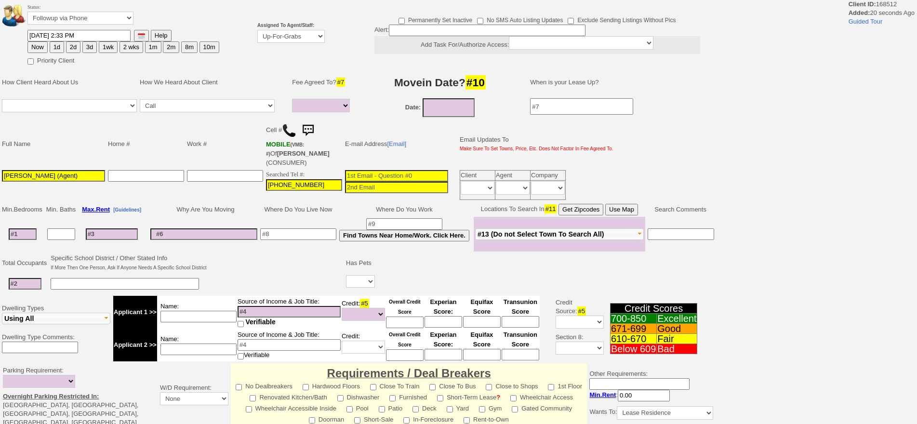
select select
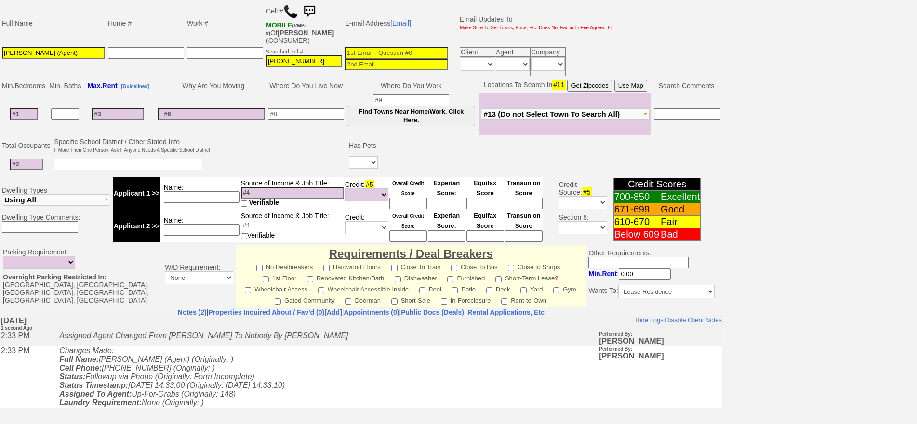
scroll to position [42, 0]
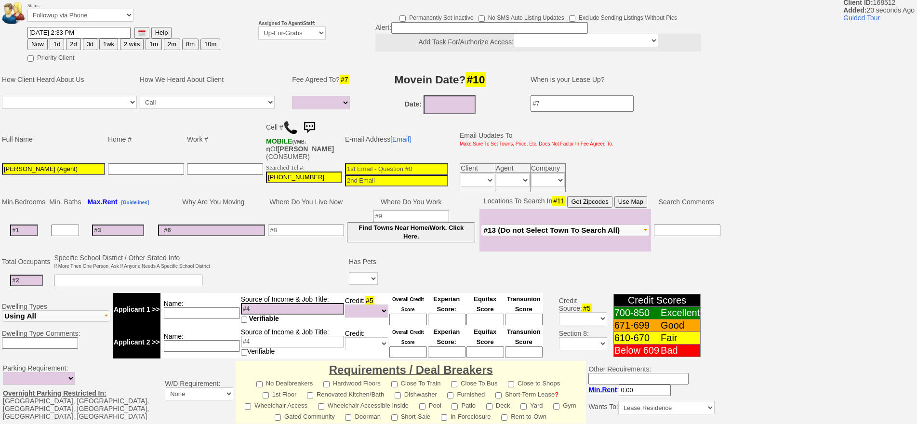
click at [16, 170] on input "[PERSON_NAME] (Agent)" at bounding box center [53, 169] width 103 height 12
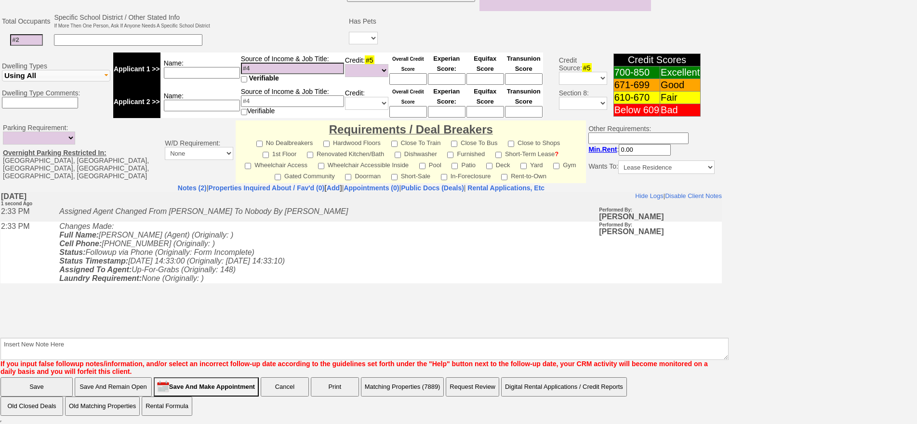
type input "[PERSON_NAME] (Agent)"
click at [138, 387] on input "Save And Remain Open" at bounding box center [113, 386] width 77 height 19
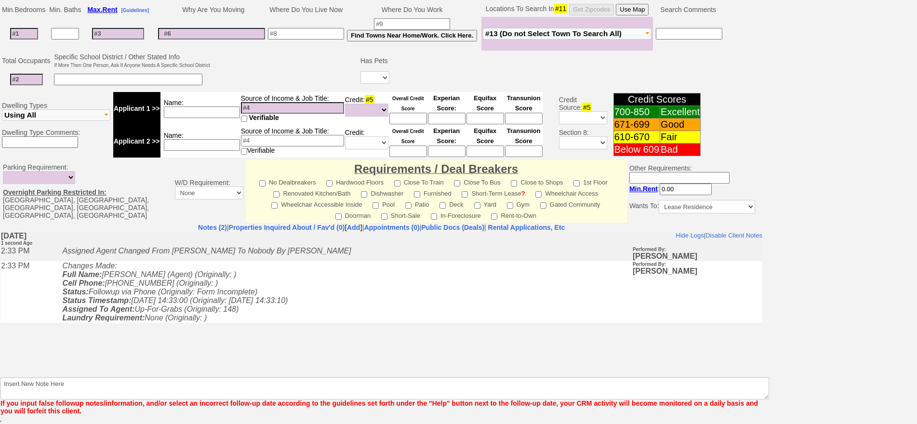
scroll to position [235, 0]
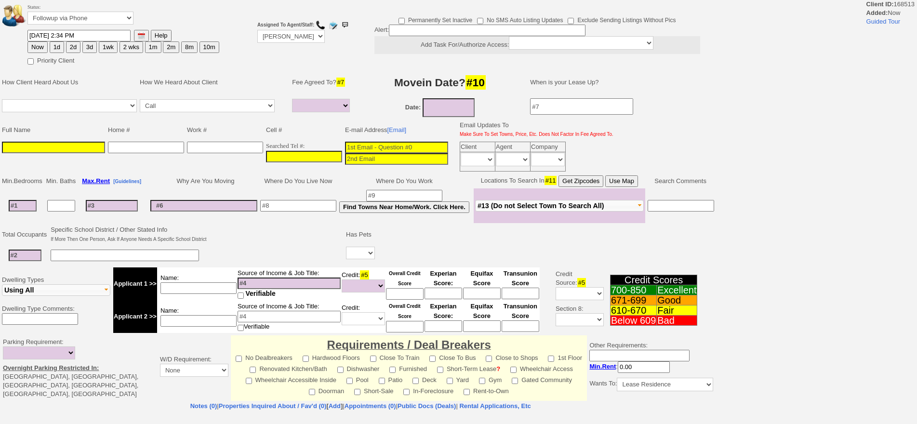
select select
click at [320, 156] on input "___-___-____" at bounding box center [304, 157] width 76 height 12
paste input "87"
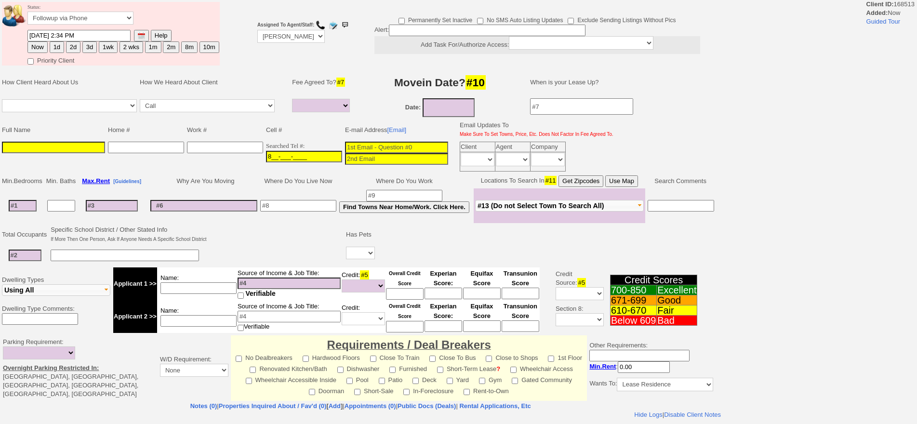
type input "___-___-____"
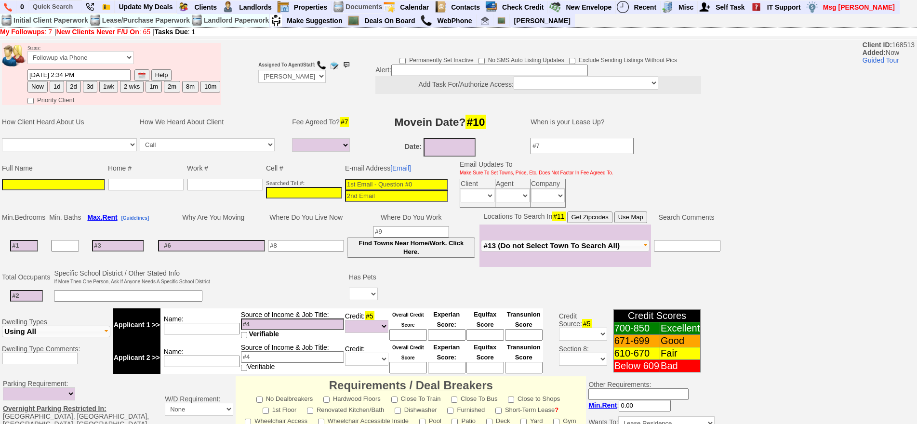
type input "___-___-____"
drag, startPoint x: 376, startPoint y: 182, endPoint x: 540, endPoint y: 39, distance: 217.9
click at [376, 182] on input at bounding box center [396, 185] width 103 height 12
paste input "kat.colon87@gmail.com"
type input "kat.colon87@gmail.com"
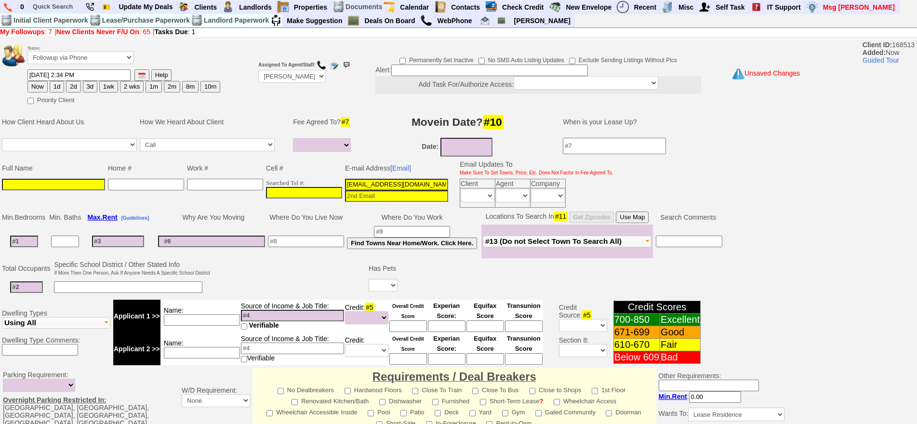
click at [73, 186] on input at bounding box center [53, 185] width 103 height 12
paste input "Kat Colon"
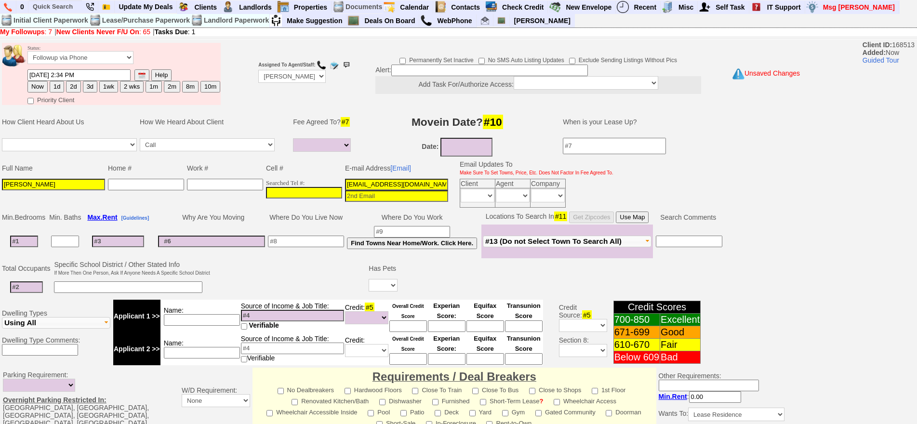
type input "Kat Colon"
click at [126, 60] on select "Followup via Phone Followup via Email Followup When Section 8 Property Found De…" at bounding box center [80, 57] width 106 height 13
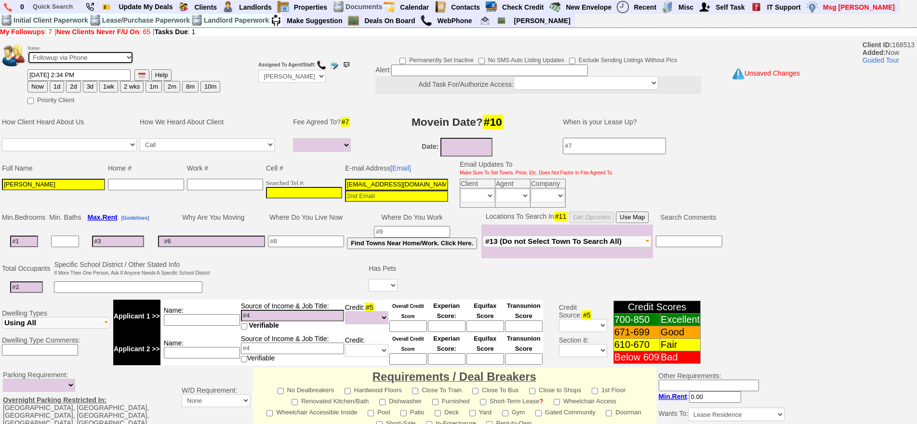
select select "Inactive"
click at [27, 51] on select "Followup via Phone Followup via Email Followup When Section 8 Property Found De…" at bounding box center [80, 57] width 106 height 13
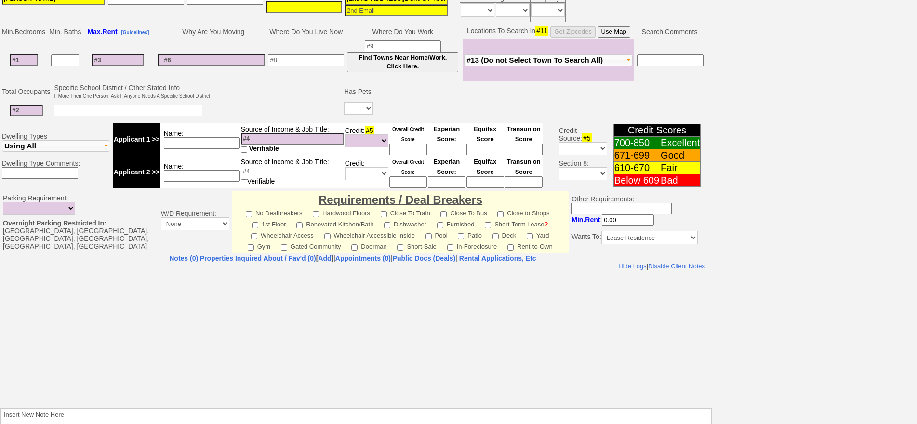
scroll to position [239, 0]
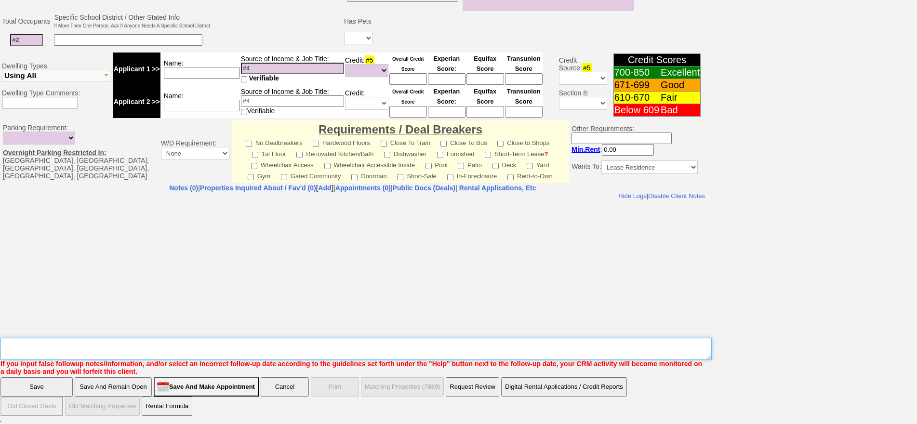
click at [250, 342] on textarea "Insert New Note Here" at bounding box center [355, 349] width 711 height 22
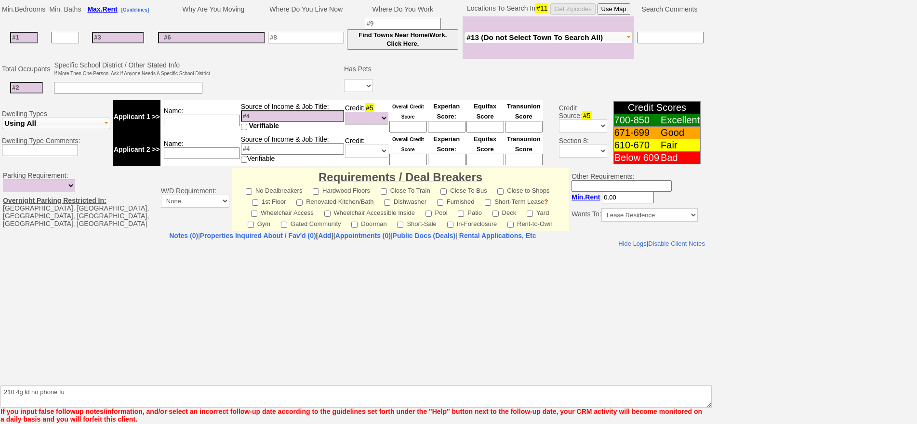
click at [248, 385] on b "Insert New Note Here If you input false followup notes/information, and/or sele…" at bounding box center [355, 400] width 711 height 45
click at [240, 399] on textarea "Insert New Note Here" at bounding box center [355, 396] width 711 height 22
type textarea "210 4g ld no phone sent email"
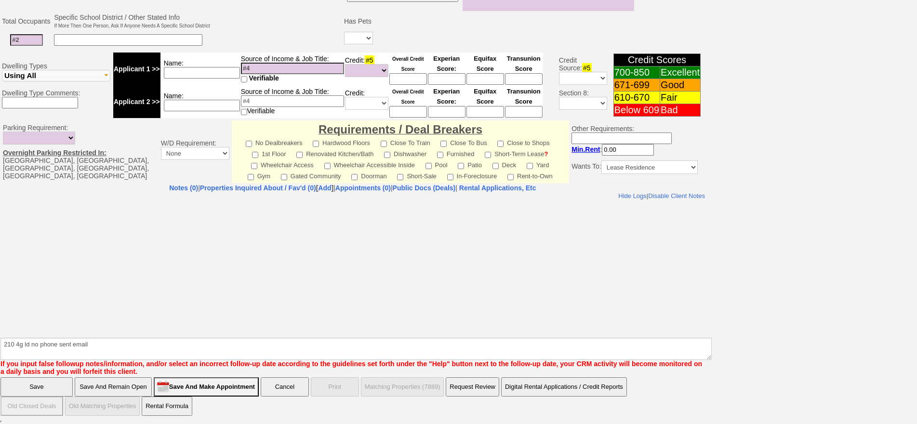
click input "Save And Remain Open" at bounding box center [113, 386] width 77 height 19
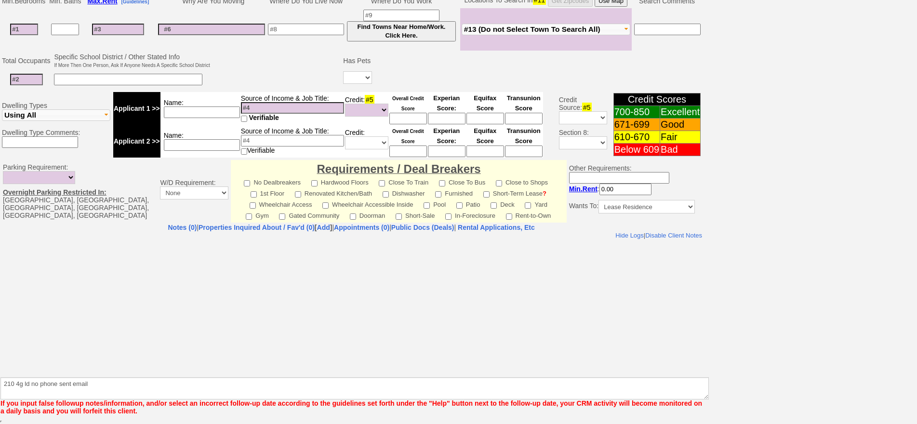
scroll to position [200, 0]
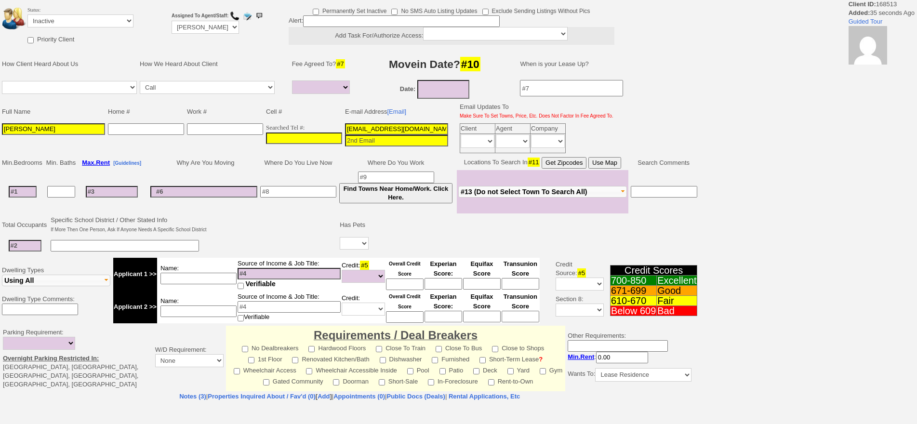
select select
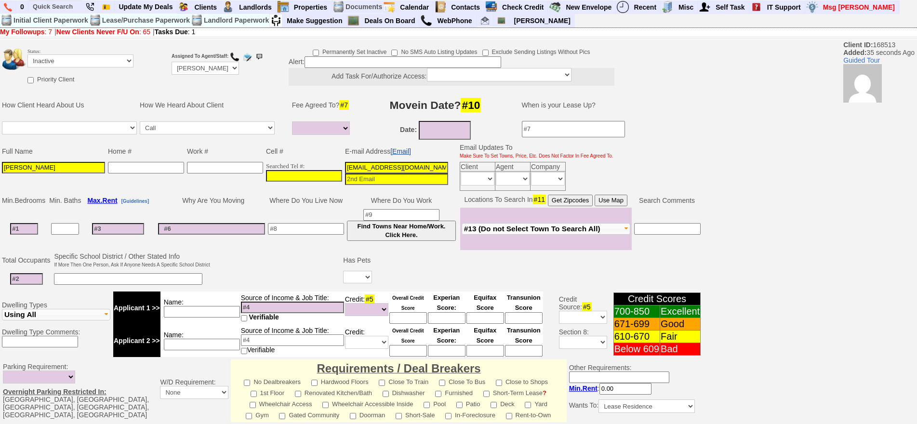
click at [407, 151] on link "[Email]" at bounding box center [400, 151] width 21 height 8
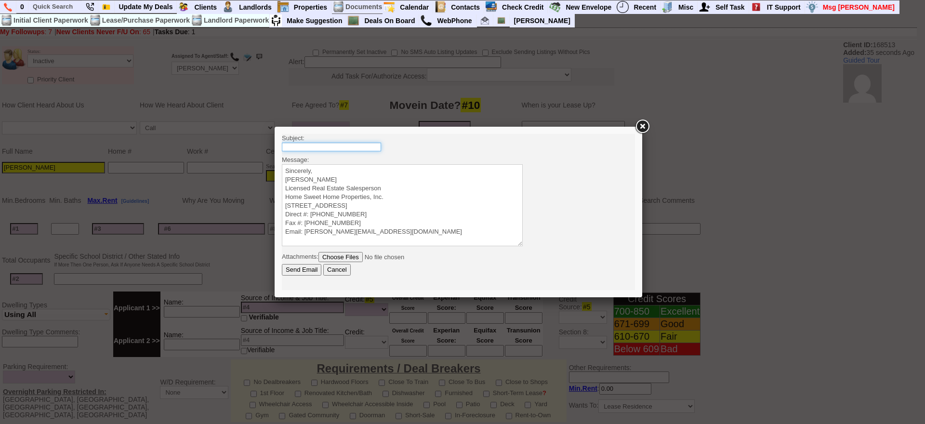
click at [366, 147] on input "text" at bounding box center [331, 147] width 99 height 9
type input "210 Pelham Rd 2 Bedroom Co-op - $2600 - New Rochelle, NY"
drag, startPoint x: 359, startPoint y: 161, endPoint x: 370, endPoint y: 174, distance: 16.9
click at [366, 171] on body "Subject: 210 Pelham Rd 2 Bedroom Co-op - $2600 - New Rochelle, NY Message: Sinc…" at bounding box center [458, 212] width 353 height 156
click at [370, 174] on textarea "Sincerely, Jorge Guerrero Licensed Real Estate Salesperson Home Sweet Home Prop…" at bounding box center [402, 205] width 241 height 82
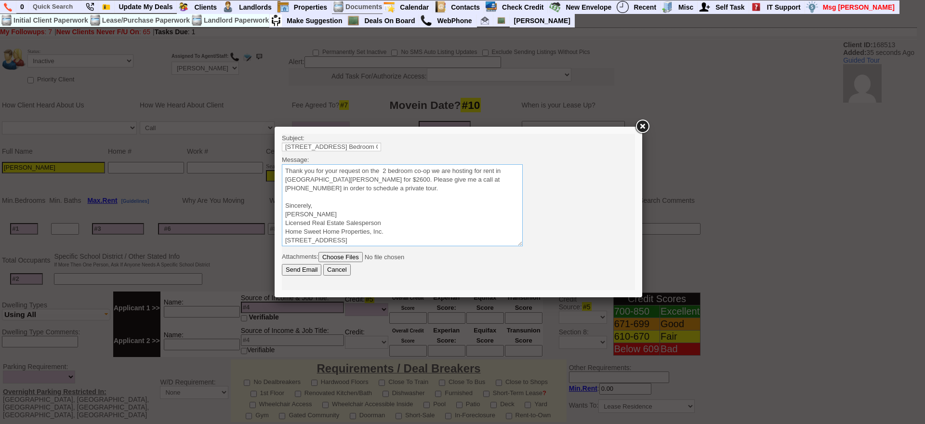
click at [368, 192] on textarea "Sincerely, Jorge Guerrero Licensed Real Estate Salesperson Home Sweet Home Prop…" at bounding box center [402, 205] width 241 height 82
type textarea "Thank you for your request on the 2 bedroom co-op we are hosting for rent in Ne…"
click at [282, 264] on input "Send Email" at bounding box center [302, 270] width 40 height 12
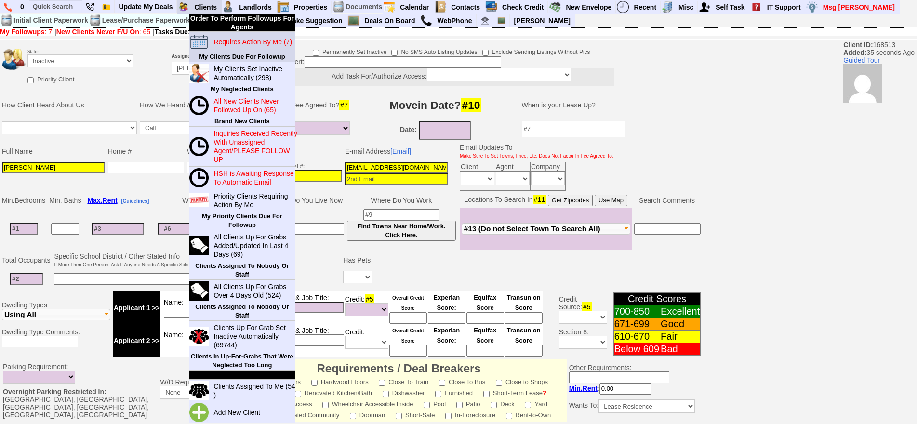
click at [228, 37] on link "Requires Action By Me (7)" at bounding box center [256, 42] width 93 height 13
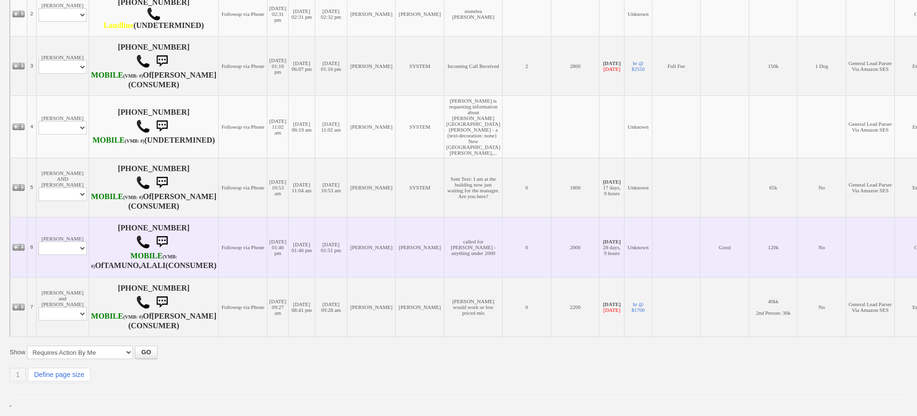
scroll to position [339, 0]
click at [69, 241] on select "Profile Edit Print Email Externally (Will Not Be Tracked In CRM) Closed Deals" at bounding box center [63, 247] width 48 height 13
select select "ChangeURL,/crm/custom/edit_client_form.php?redirect=%2Fcrm%2Fclients.php&id=168…"
click at [39, 241] on select "Profile Edit Print Email Externally (Will Not Be Tracked In CRM) Closed Deals" at bounding box center [63, 247] width 48 height 13
select select
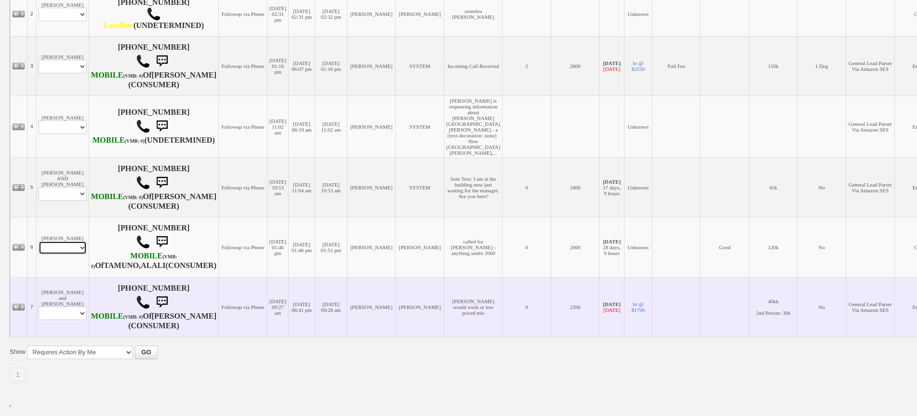
scroll to position [356, 0]
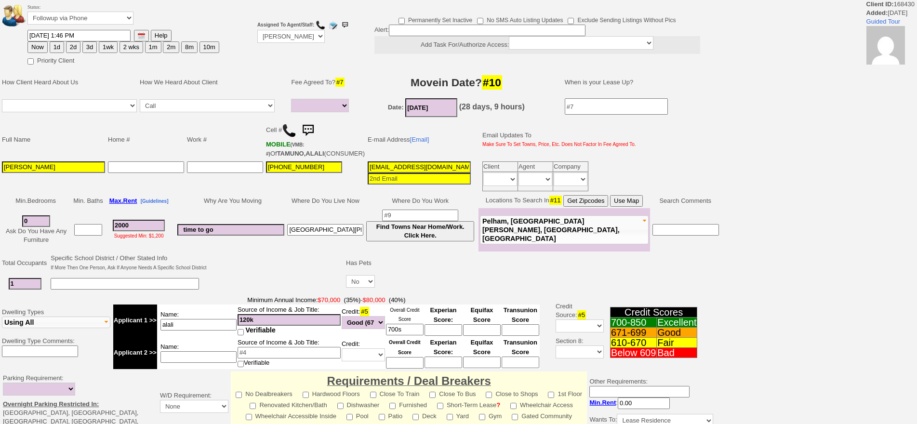
select select
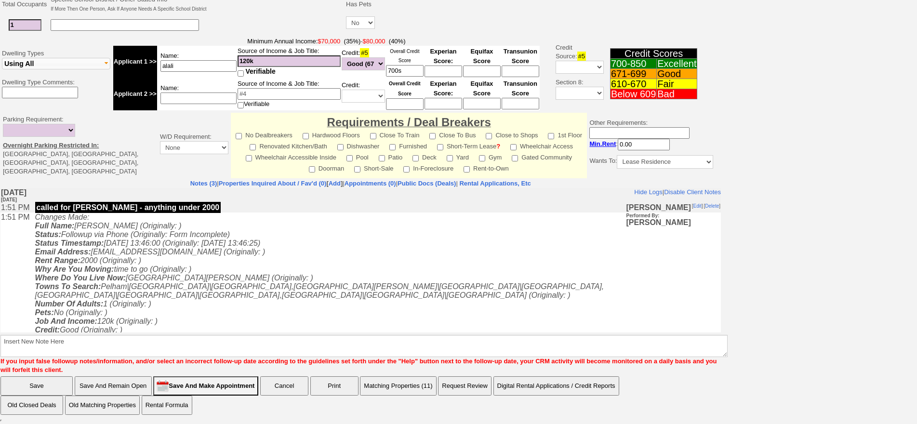
click at [229, 300] on td "Changes Made: Full Name: [PERSON_NAME] (Originally: ) Status: Followup via Phon…" at bounding box center [328, 286] width 596 height 148
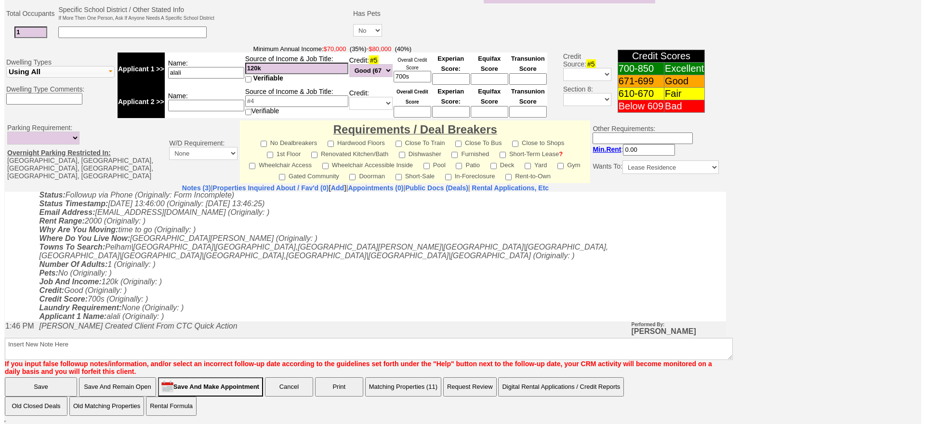
scroll to position [0, 0]
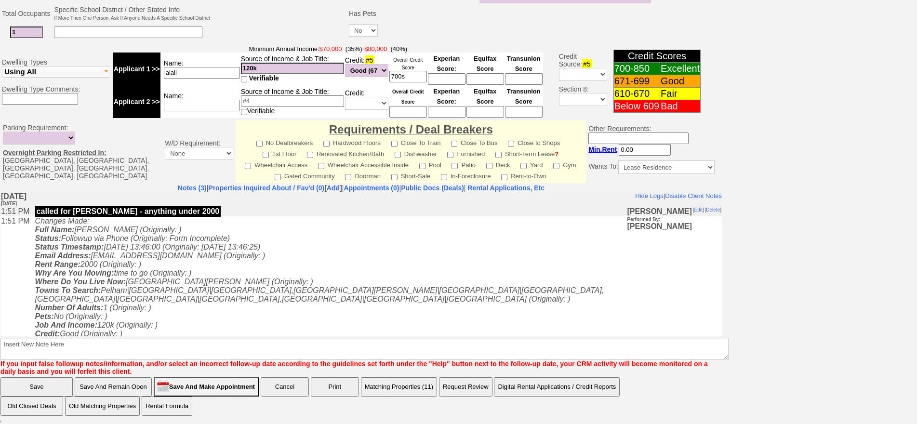
click at [407, 390] on button "Matching Properties (11)" at bounding box center [399, 386] width 76 height 19
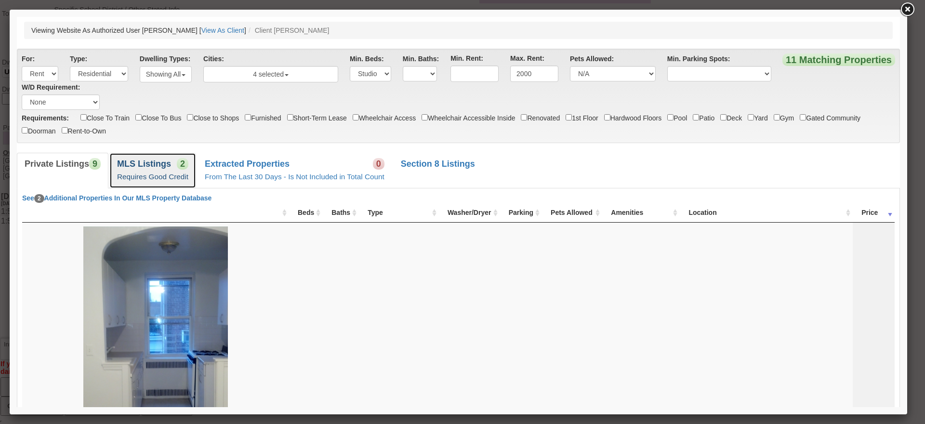
click at [167, 170] on link "MLS Listings 2 Requires Good Credit" at bounding box center [152, 170] width 87 height 35
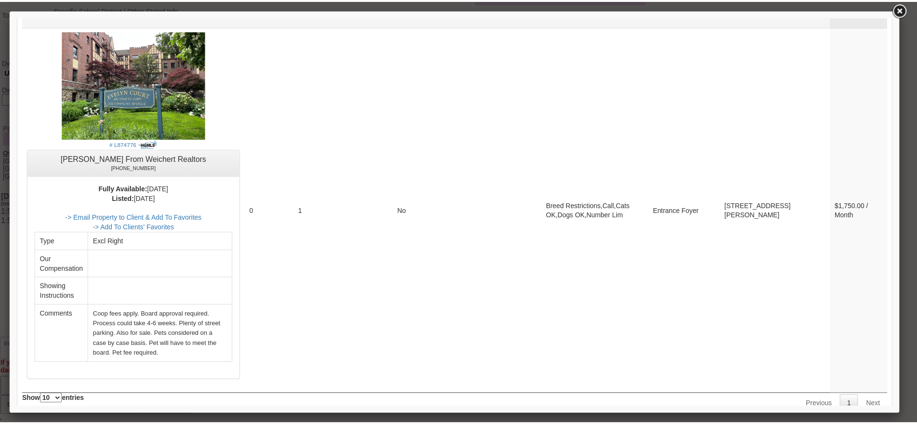
scroll to position [624, 0]
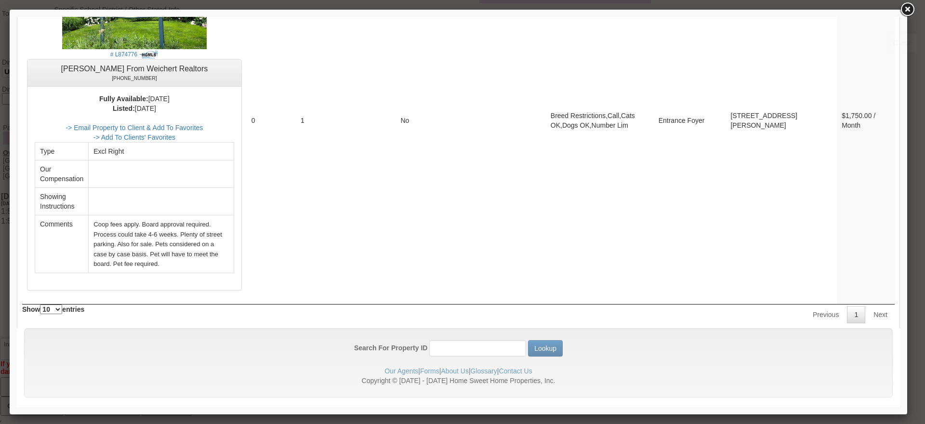
click at [913, 11] on link at bounding box center [907, 9] width 17 height 17
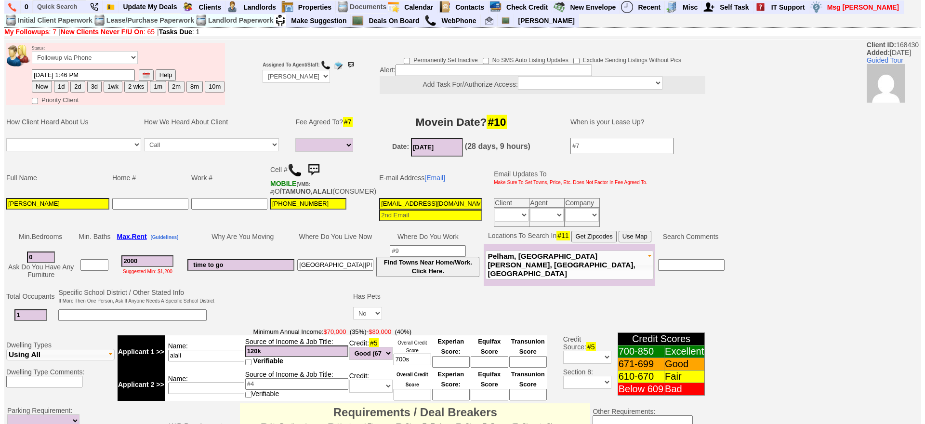
scroll to position [291, 0]
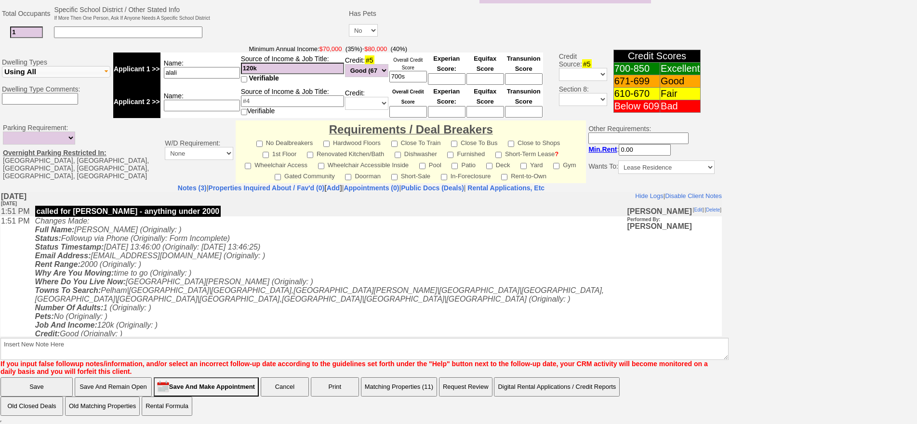
click at [403, 387] on button "Matching Properties (11)" at bounding box center [399, 386] width 76 height 19
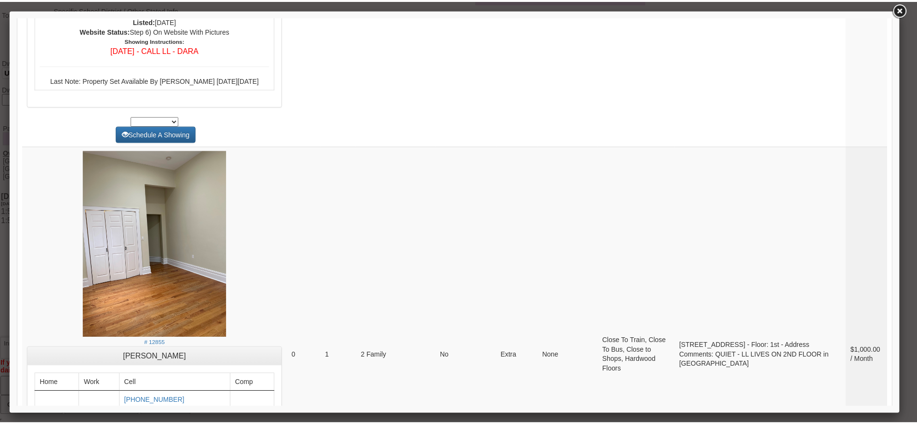
scroll to position [3662, 0]
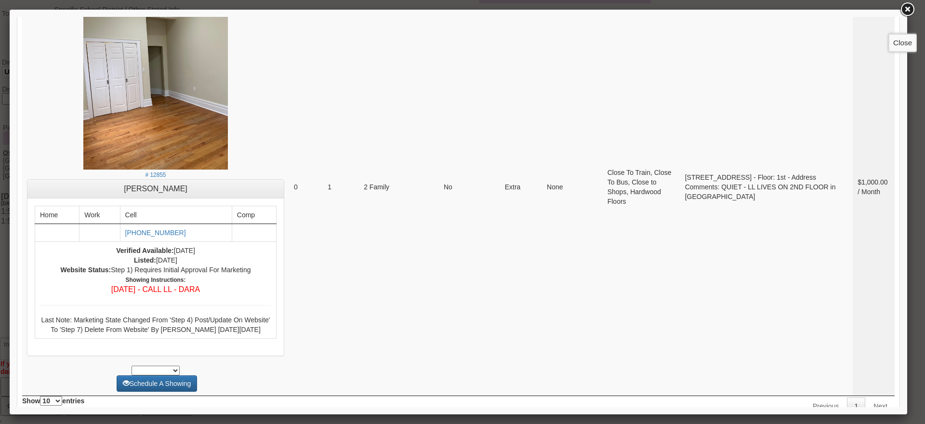
click at [911, 12] on link at bounding box center [907, 9] width 17 height 17
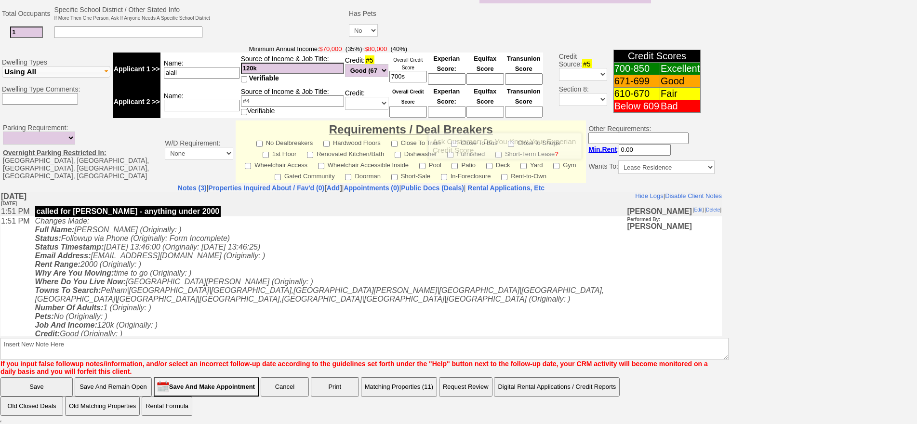
scroll to position [96, 0]
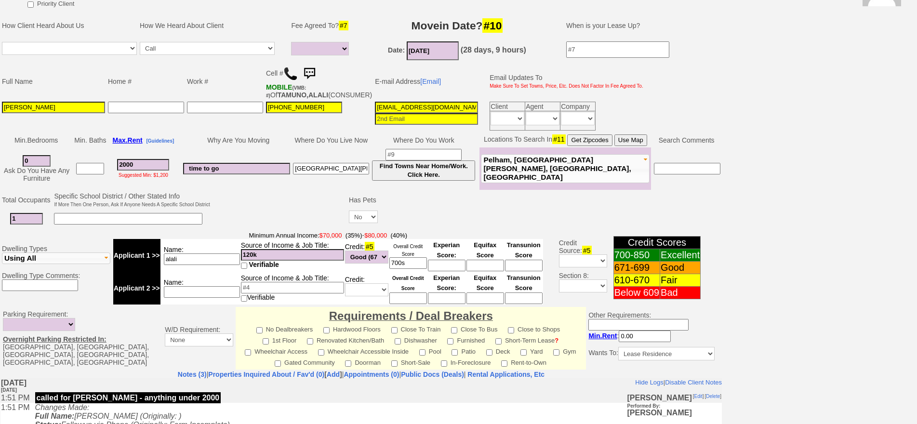
click at [429, 227] on td at bounding box center [549, 219] width 340 height 20
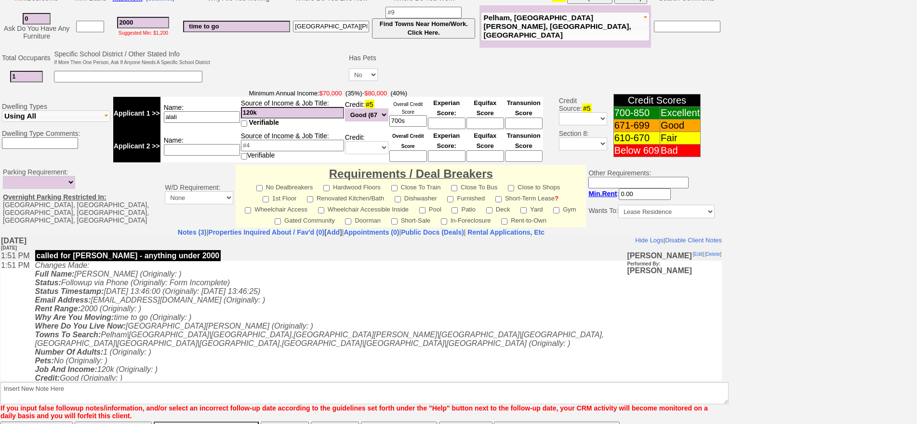
scroll to position [146, 0]
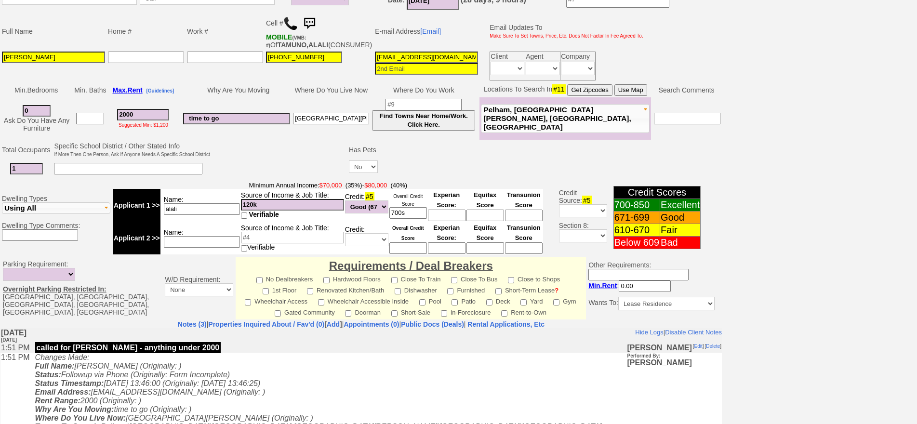
drag, startPoint x: 141, startPoint y: 120, endPoint x: 78, endPoint y: 124, distance: 62.8
click at [78, 124] on tr "0 Ask Do You Have Any Furniture 2000 Suggested Min: $1,200 time to go new roche…" at bounding box center [360, 118] width 721 height 42
type input "22"
select select
type input "2200"
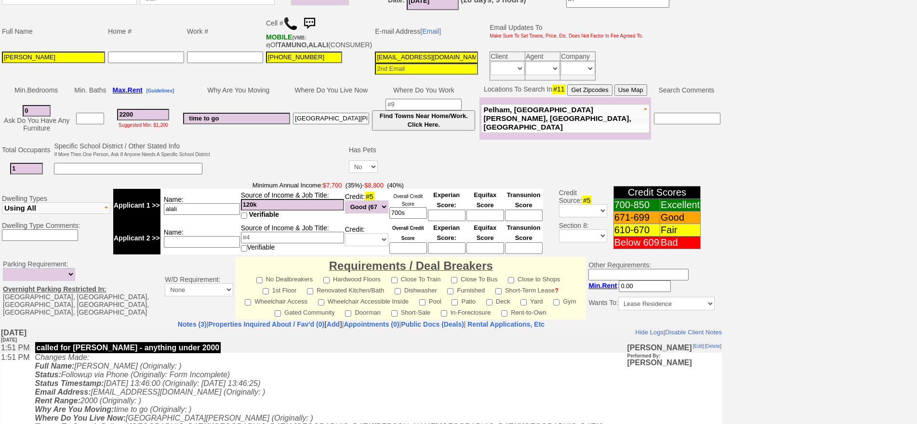
select select
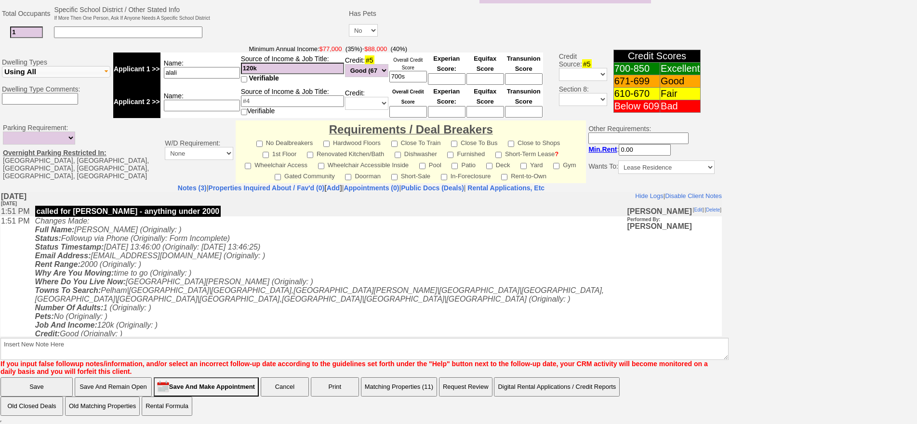
type input "2200"
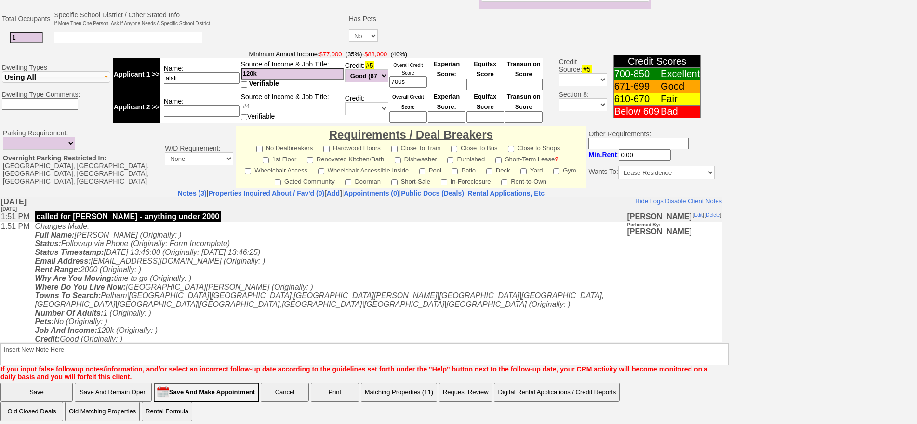
click at [97, 386] on input "Save And Remain Open" at bounding box center [113, 392] width 77 height 19
select select
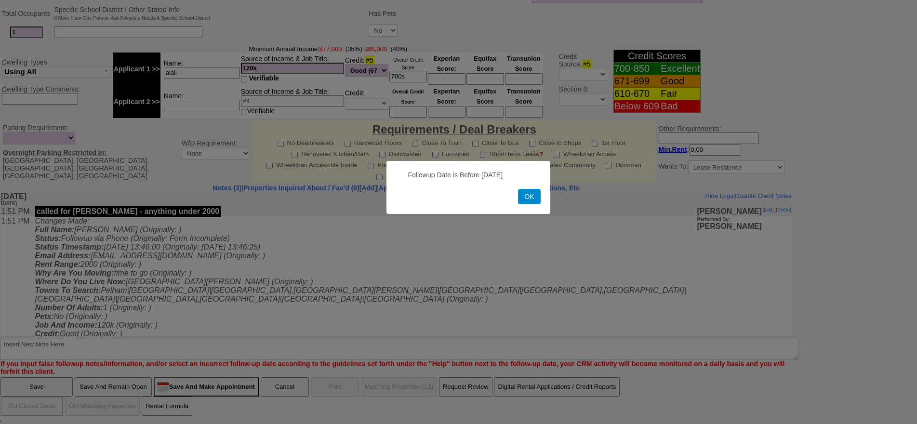
click at [522, 201] on button "OK" at bounding box center [529, 196] width 22 height 15
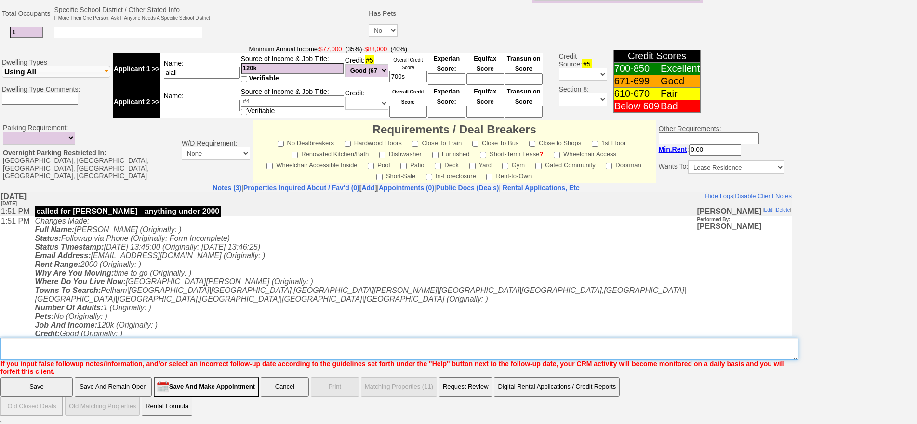
click at [475, 357] on textarea "Insert New Note Here" at bounding box center [399, 349] width 798 height 22
type textarea "f"
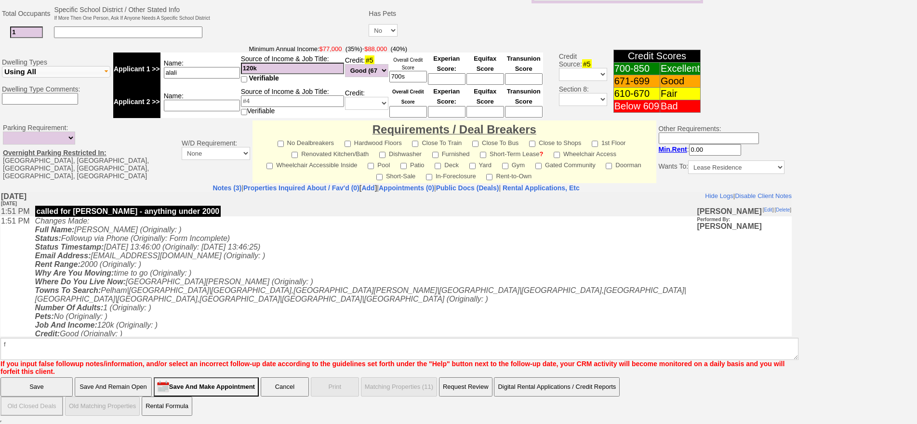
click at [75, 377] on input "Save And Remain Open" at bounding box center [113, 386] width 77 height 19
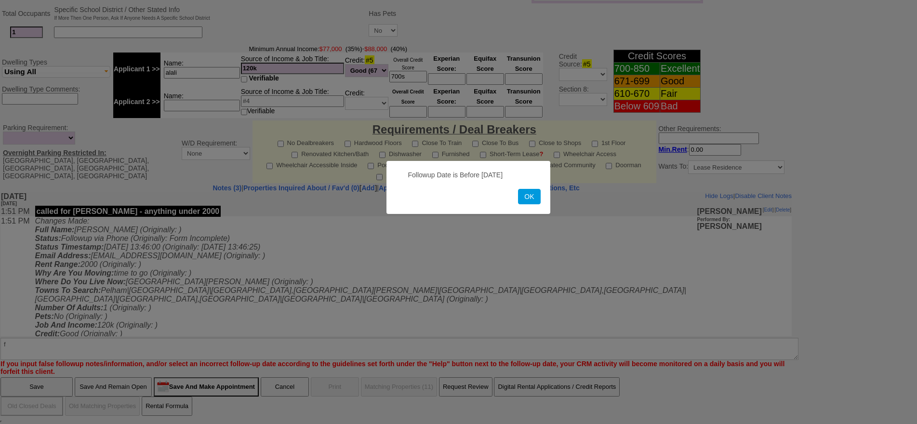
click at [518, 189] on button "OK" at bounding box center [529, 196] width 22 height 15
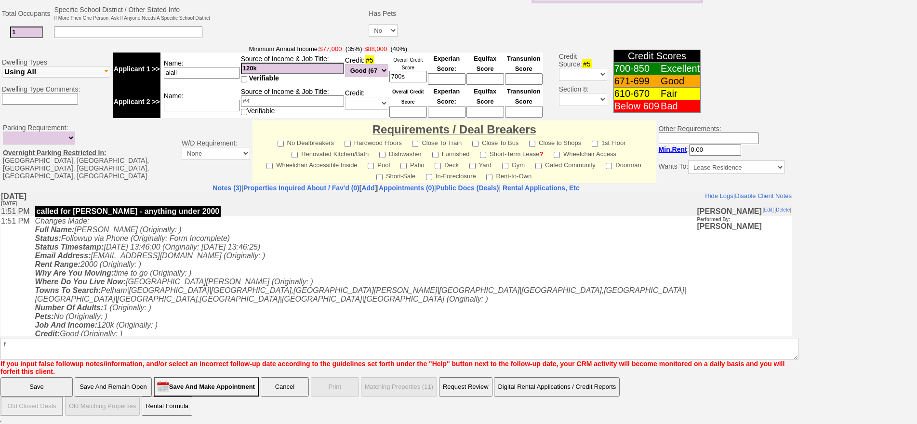
scroll to position [0, 0]
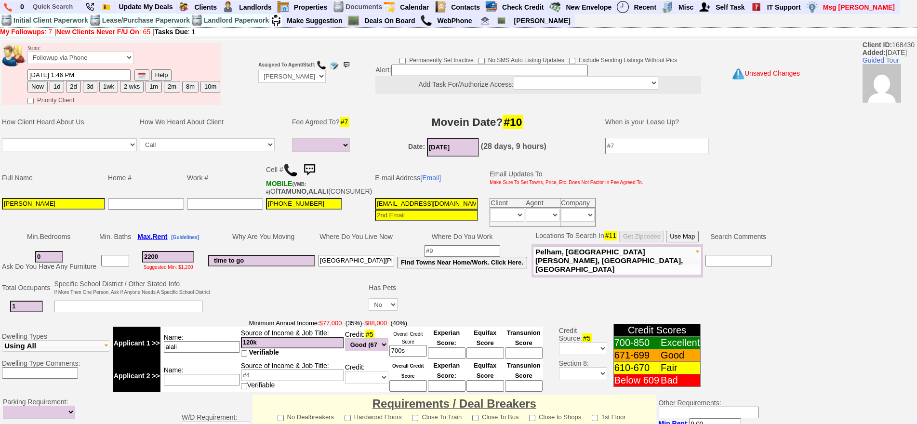
click at [55, 90] on button "1d" at bounding box center [57, 87] width 14 height 12
type input "10/15/2025 02:36 PM"
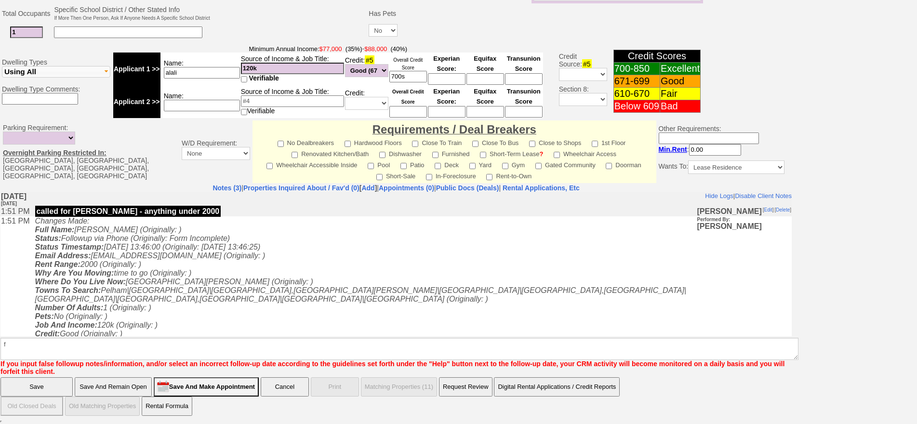
click at [94, 387] on input "Save And Remain Open" at bounding box center [113, 386] width 77 height 19
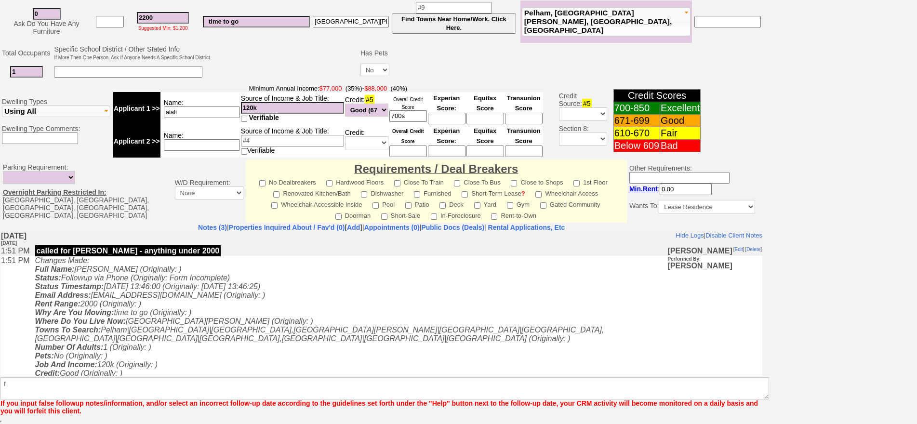
scroll to position [252, 0]
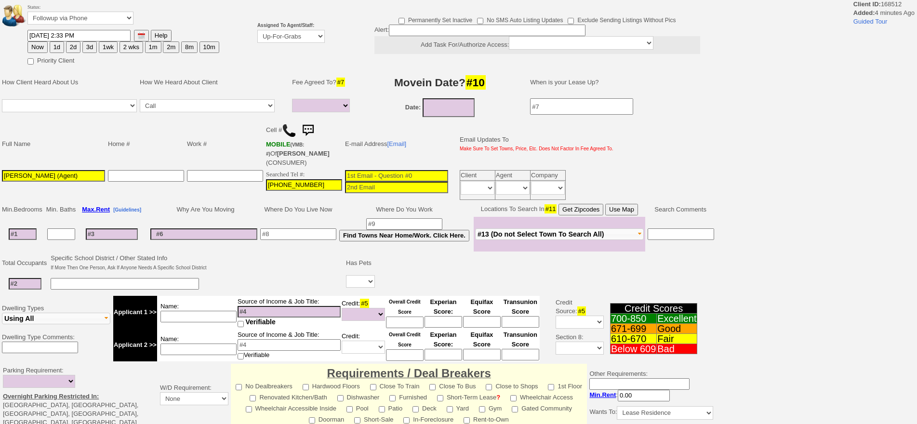
select select
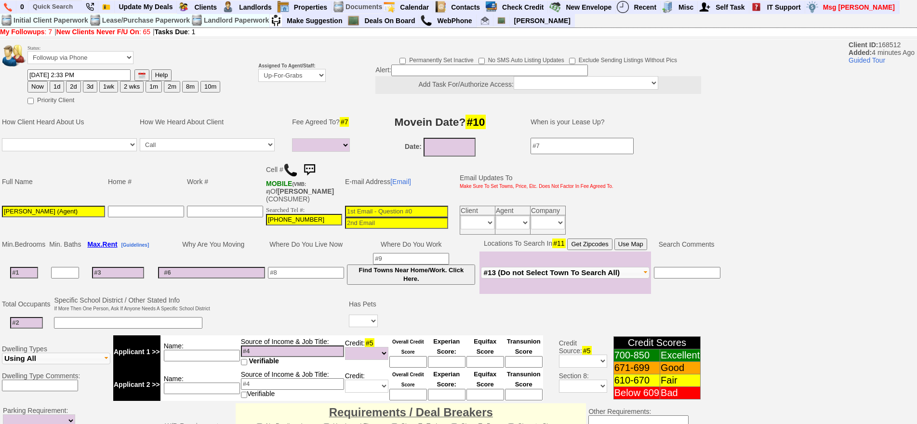
click at [290, 171] on img at bounding box center [290, 170] width 14 height 14
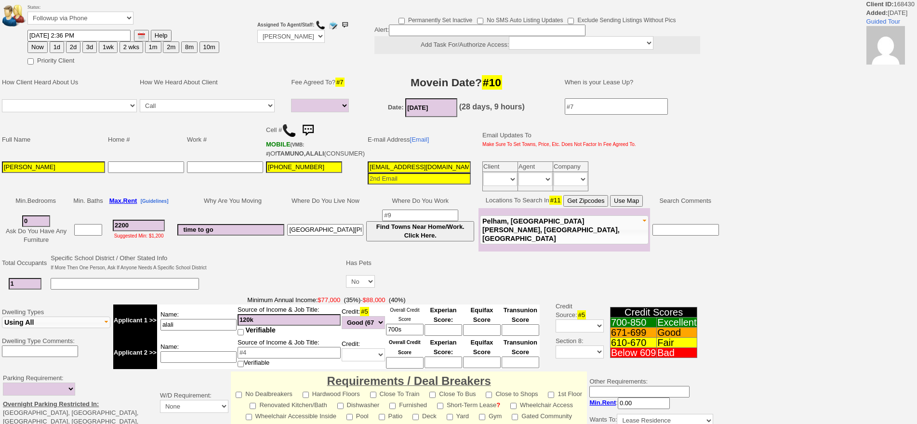
select select
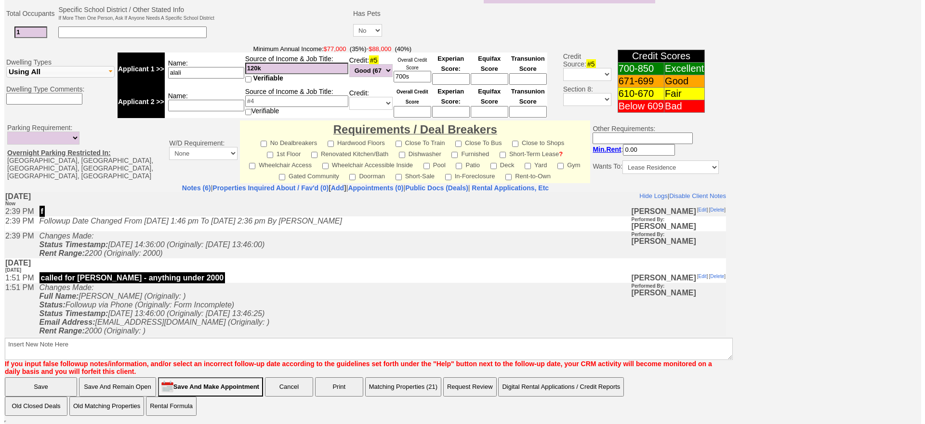
scroll to position [291, 0]
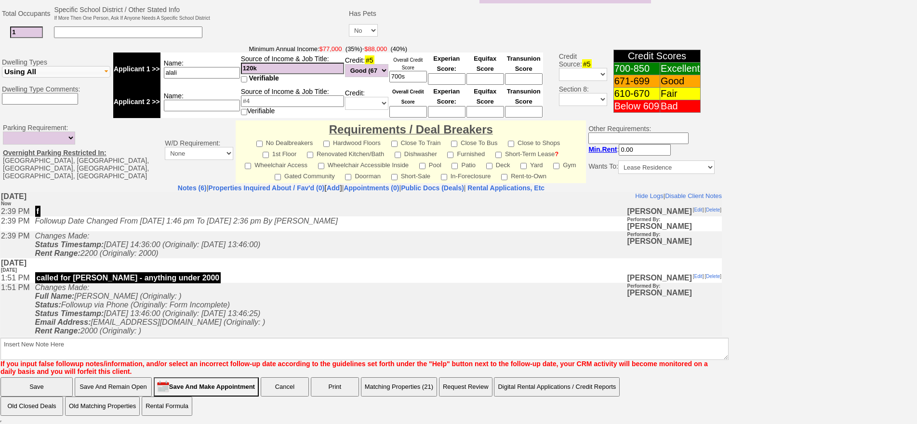
click at [423, 381] on button "Matching Properties (21)" at bounding box center [399, 386] width 76 height 19
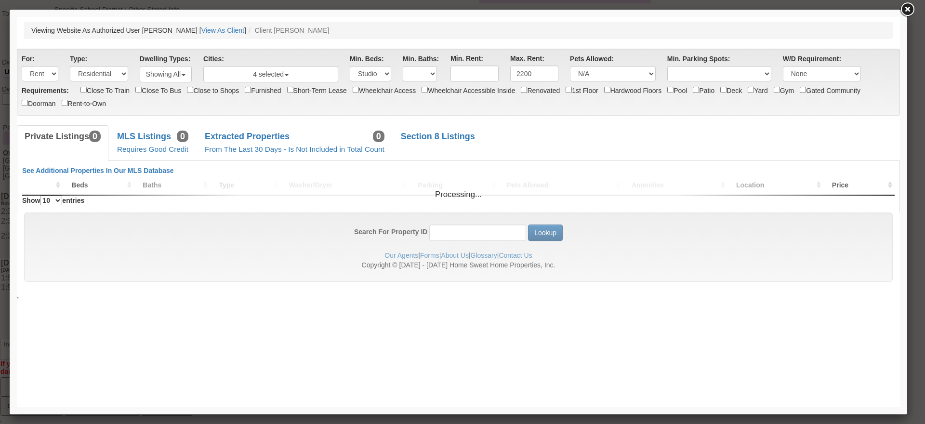
scroll to position [0, 0]
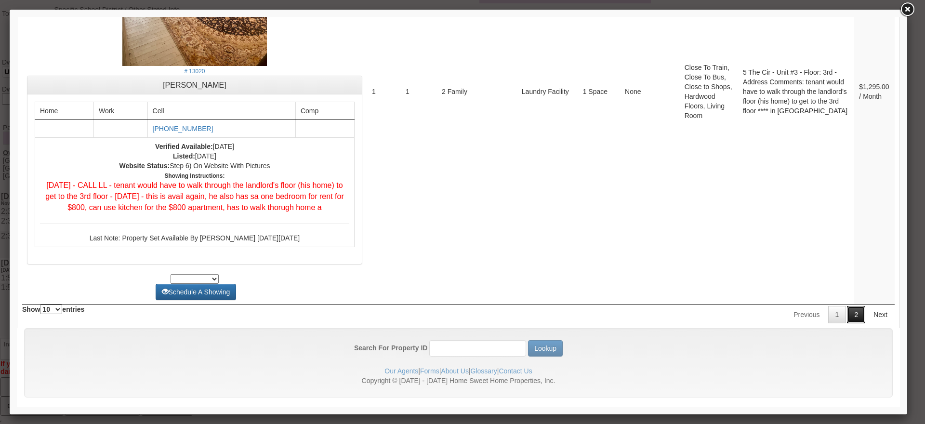
click at [853, 309] on link "2" at bounding box center [856, 314] width 18 height 17
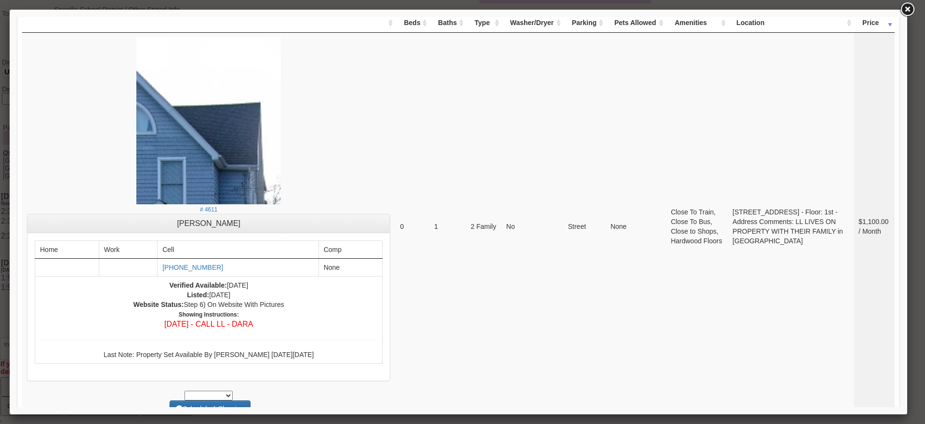
scroll to position [30, 0]
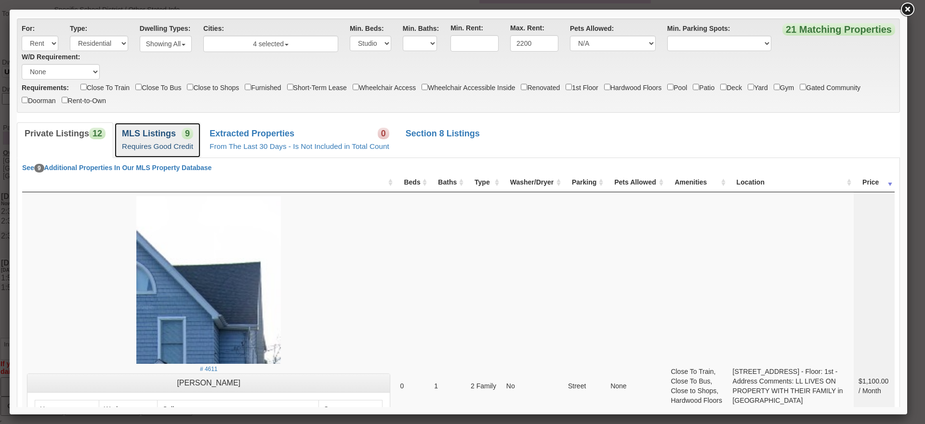
click at [168, 142] on link "MLS Listings 9 Requires Good Credit" at bounding box center [157, 139] width 87 height 35
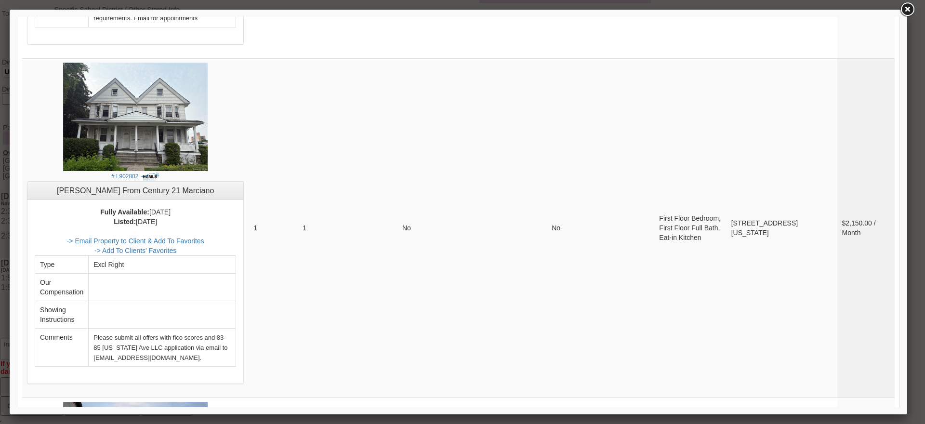
scroll to position [1813, 0]
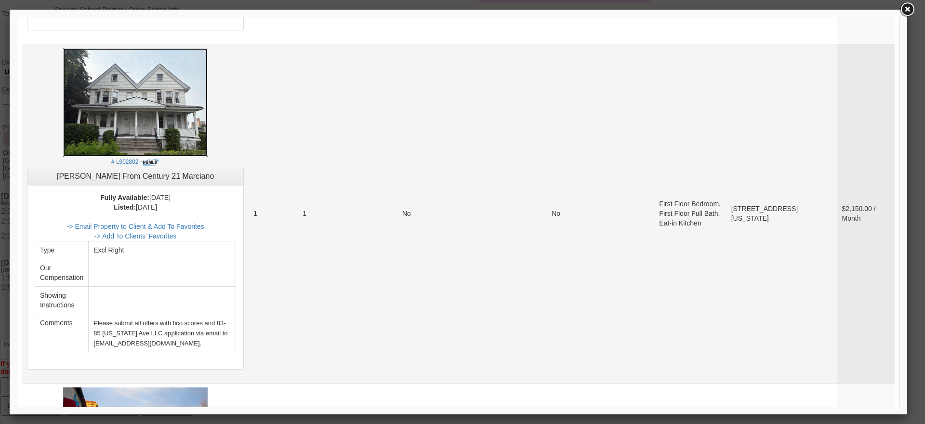
click at [176, 114] on img at bounding box center [135, 102] width 145 height 108
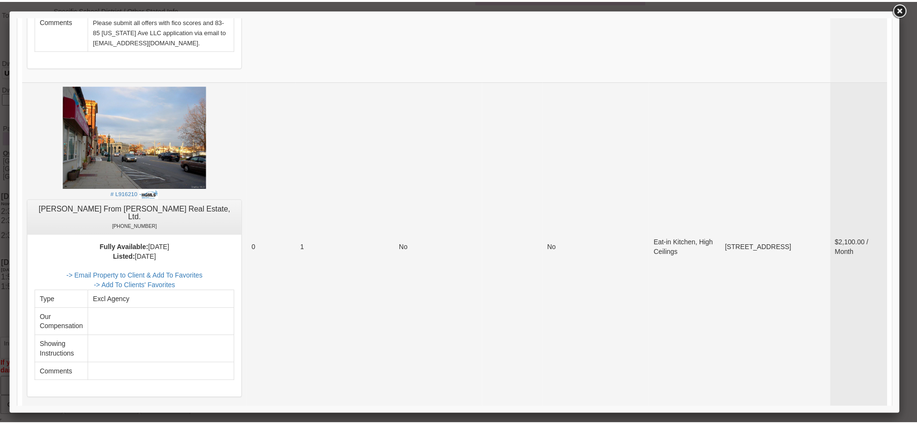
scroll to position [2102, 0]
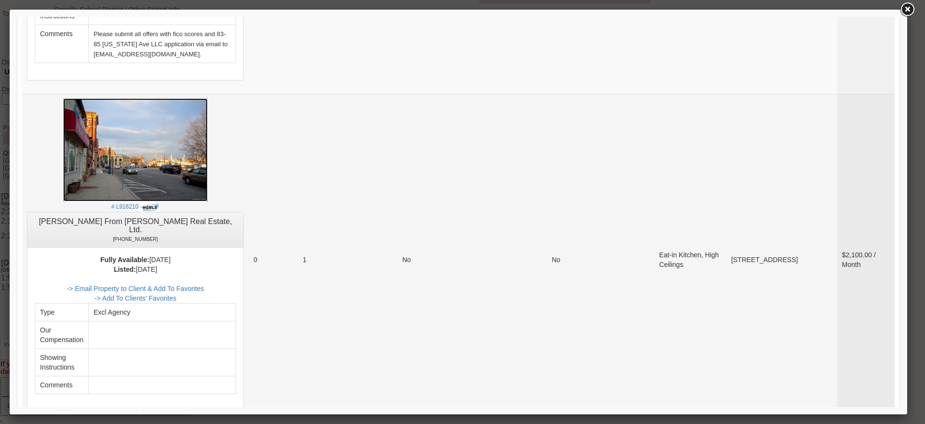
click at [144, 131] on img at bounding box center [135, 149] width 145 height 103
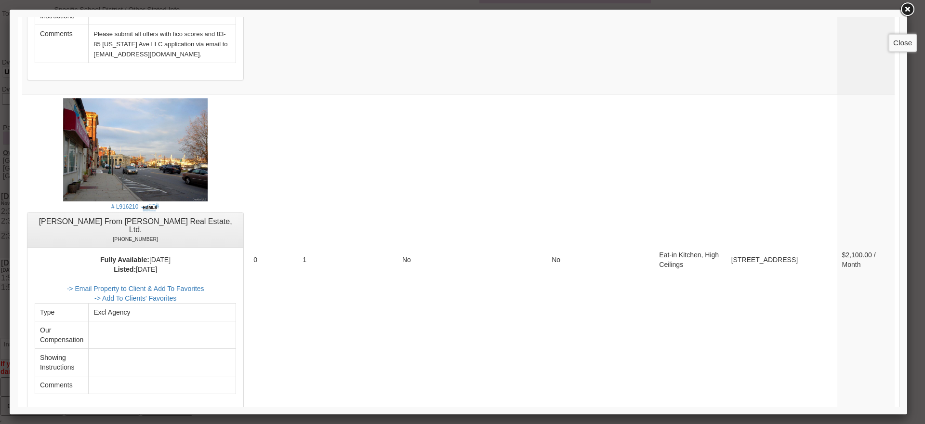
click at [905, 11] on link at bounding box center [907, 9] width 17 height 17
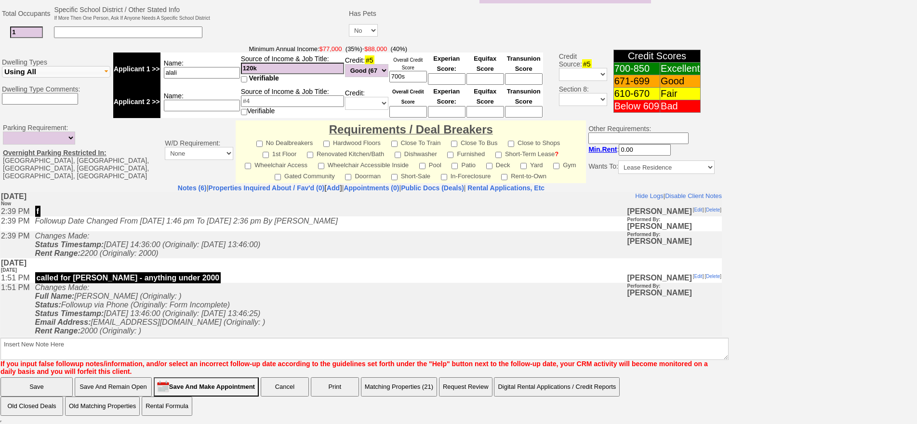
scroll to position [0, 0]
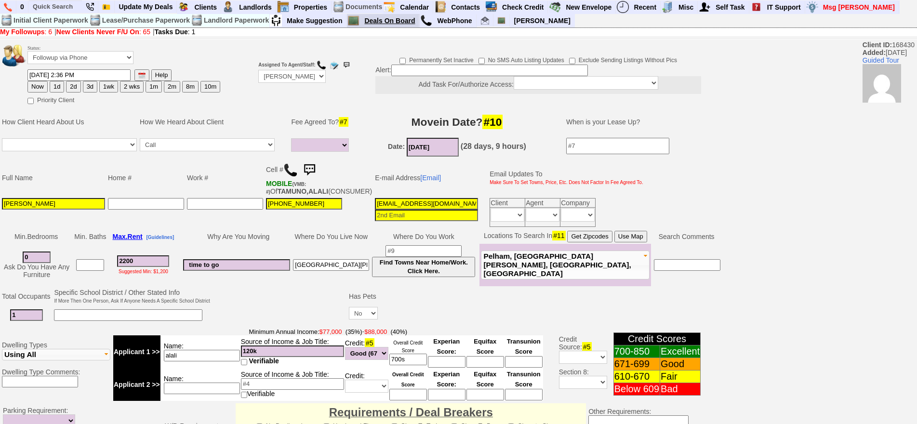
click at [400, 18] on link "Deals On Board" at bounding box center [389, 20] width 59 height 13
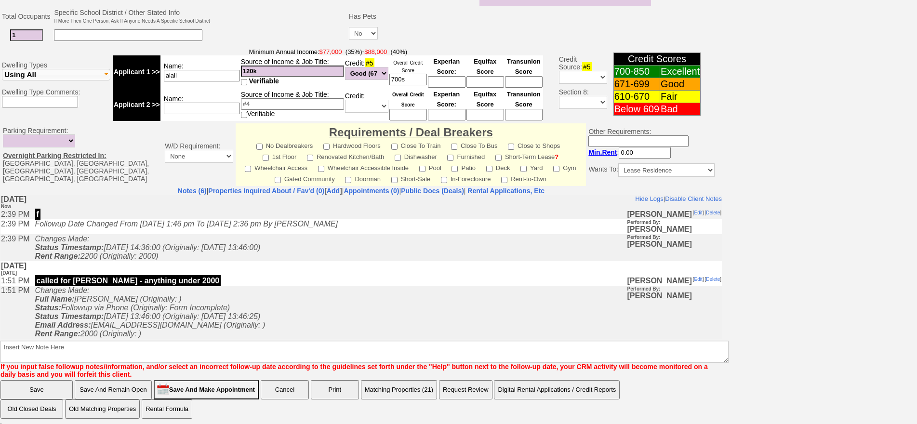
scroll to position [289, 0]
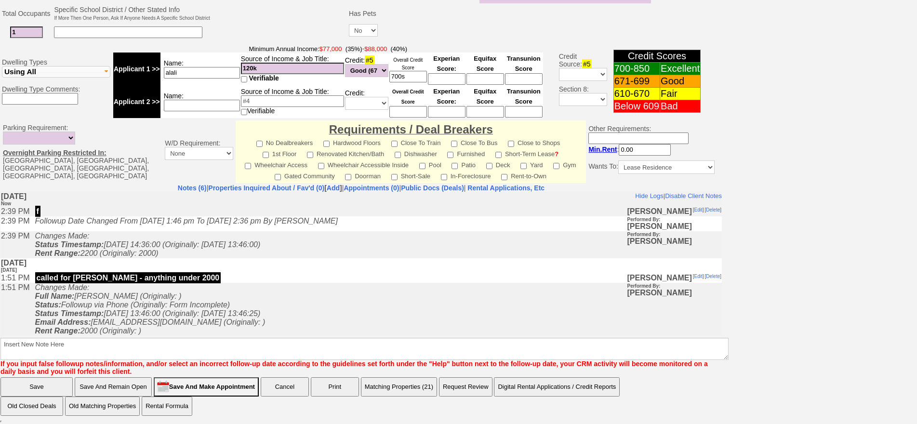
click at [256, 299] on td "Changes Made: Full Name: Alali Tamuno (Originally: ) Status: Followup via Phone…" at bounding box center [328, 356] width 597 height 148
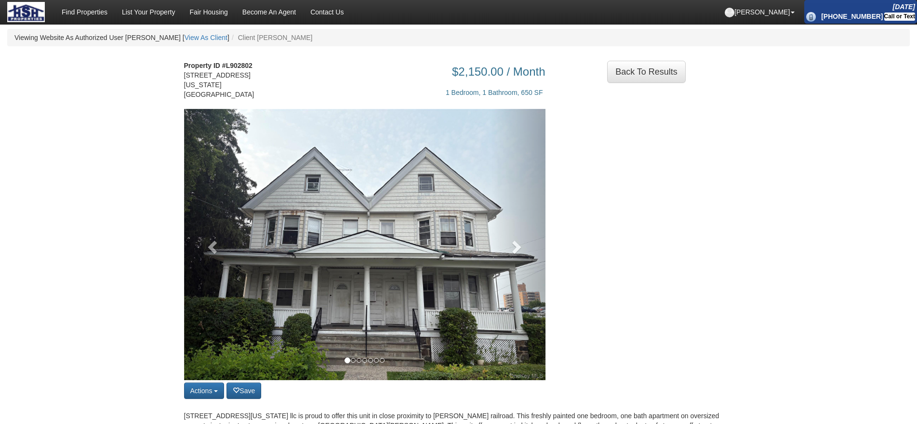
click at [477, 249] on img at bounding box center [364, 244] width 361 height 271
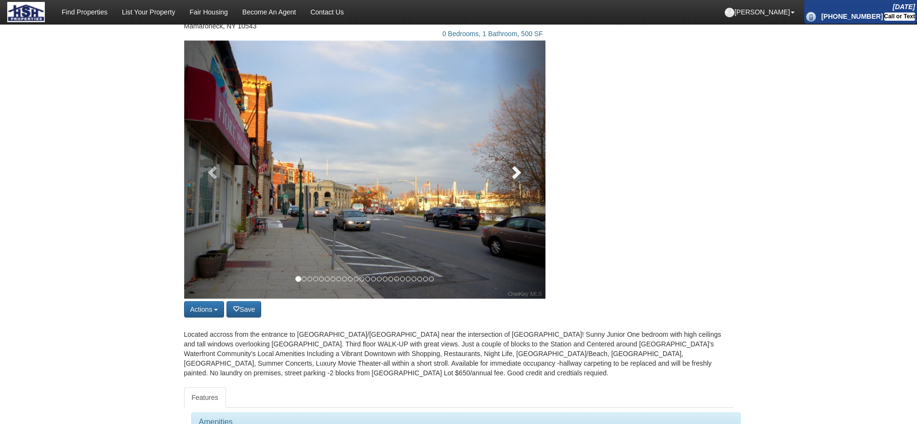
scroll to position [48, 0]
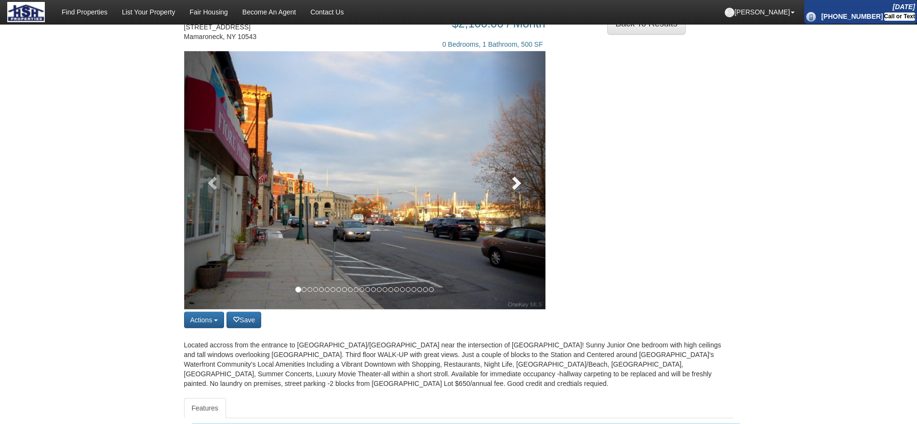
click at [514, 188] on span at bounding box center [515, 182] width 14 height 14
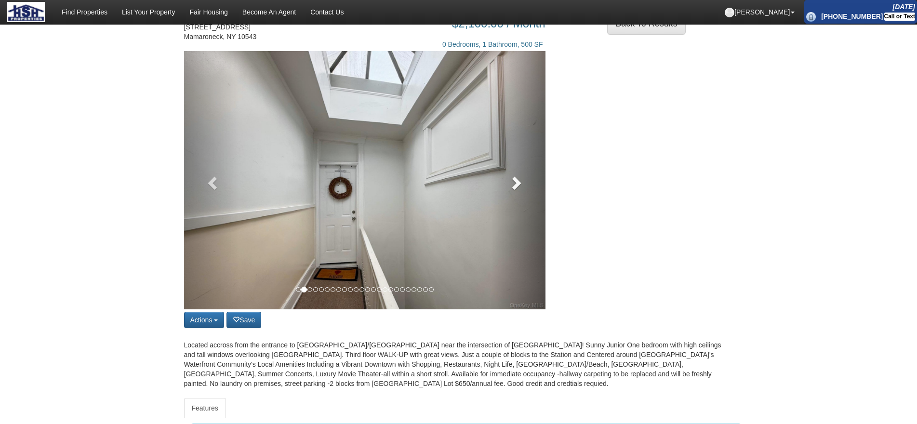
click at [517, 190] on span at bounding box center [515, 182] width 14 height 14
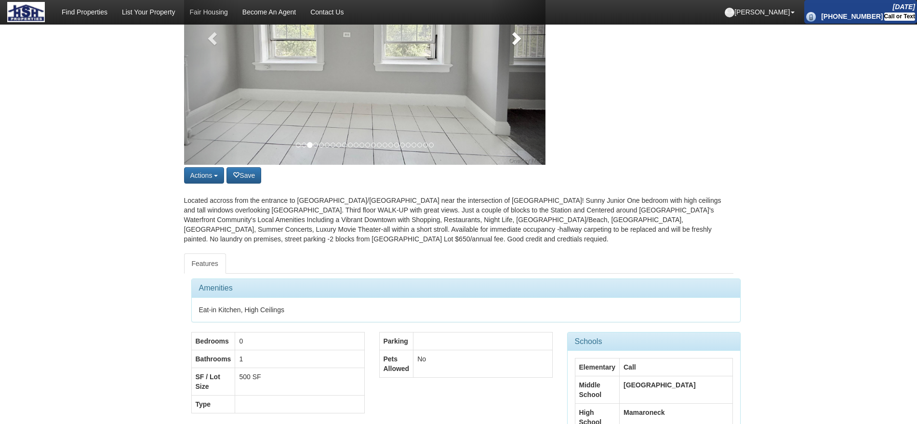
scroll to position [0, 0]
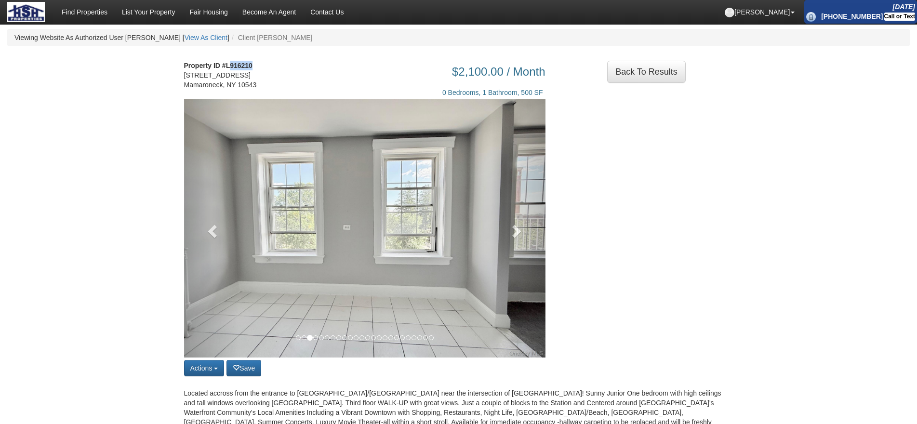
drag, startPoint x: 229, startPoint y: 66, endPoint x: 259, endPoint y: 62, distance: 30.3
click at [259, 62] on address "Property ID #L916210 [STREET_ADDRESS]" at bounding box center [224, 75] width 80 height 29
copy strong "916210"
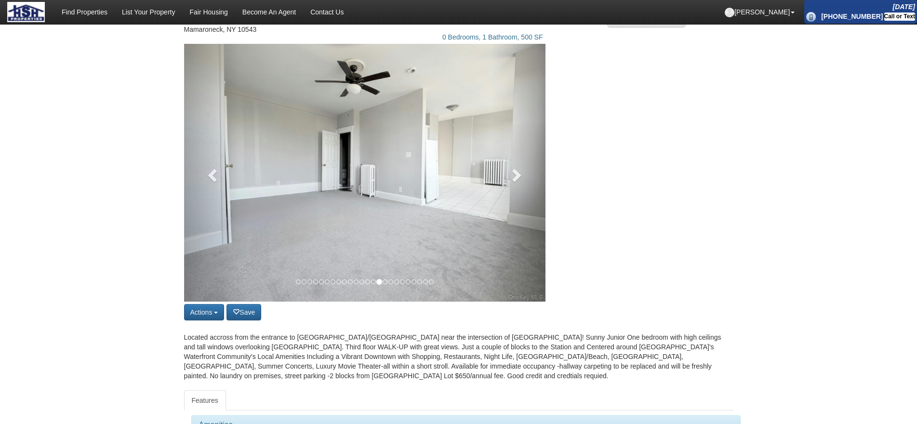
scroll to position [96, 0]
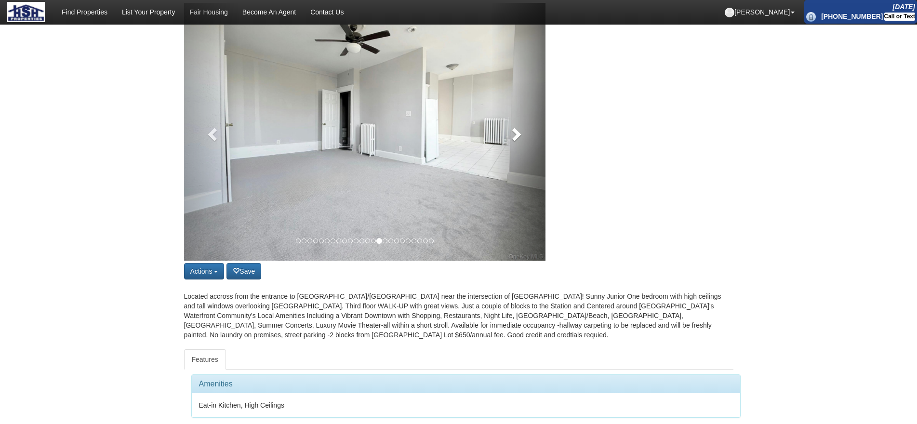
click at [544, 137] on link at bounding box center [518, 132] width 54 height 258
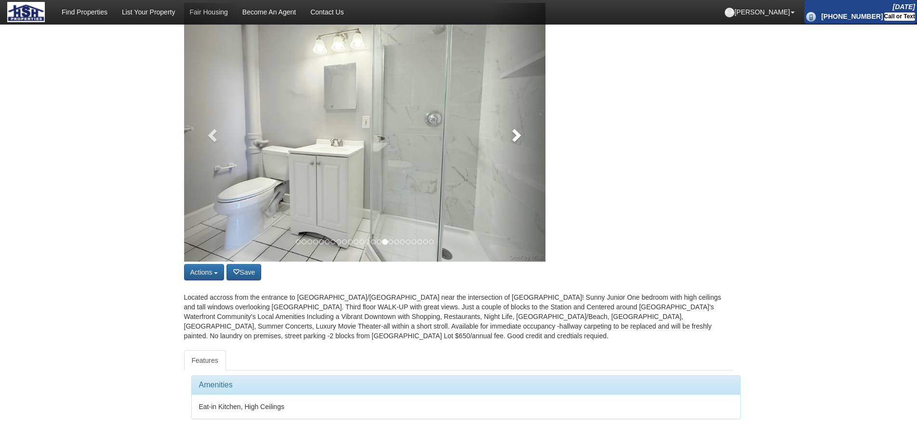
click at [532, 145] on link at bounding box center [518, 132] width 54 height 259
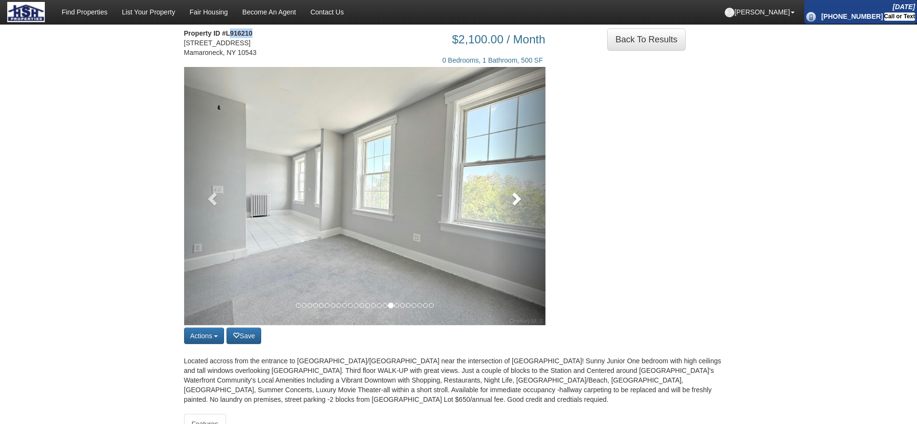
scroll to position [48, 0]
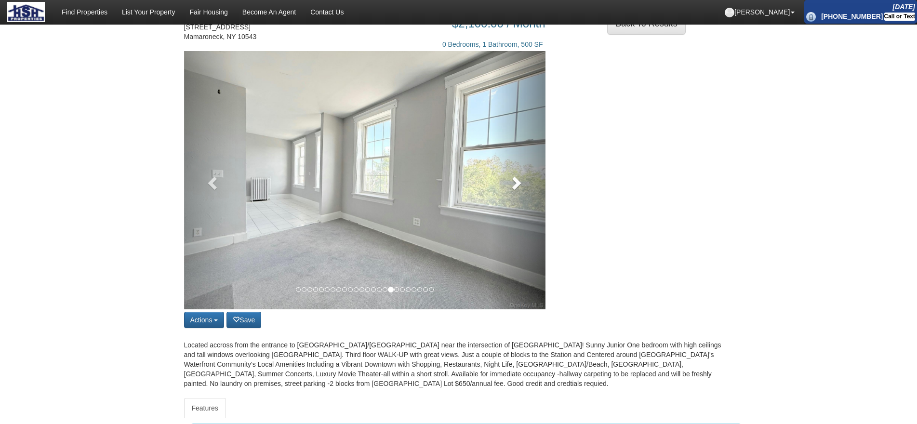
click at [518, 202] on link at bounding box center [518, 180] width 54 height 258
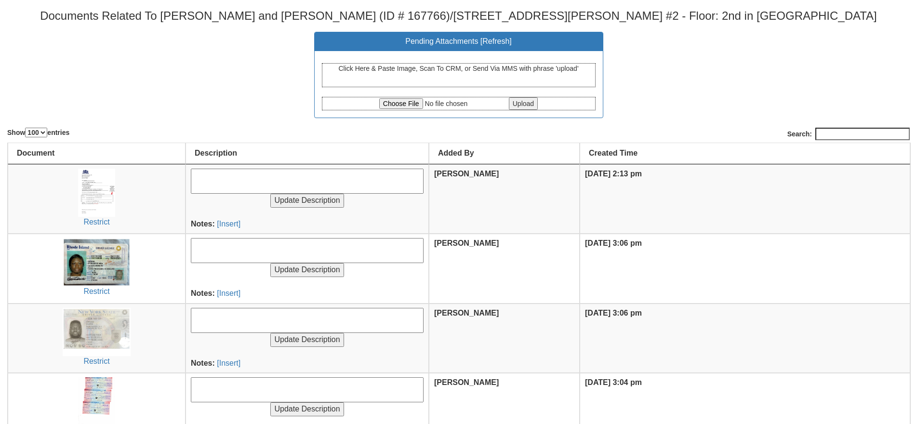
select select "100"
click at [412, 94] on div "Click Here & Paste Image, Scan To CRM, or Send Via MMS with phrase 'upload' Upl…" at bounding box center [459, 84] width 288 height 66
click at [410, 102] on input "file" at bounding box center [443, 103] width 128 height 11
type input "C:\fakepath\2908-cWxoQ2JoZ2oweFYwWmdMUXRBN1lrdz09.pdf"
click at [531, 106] on input "Upload" at bounding box center [523, 103] width 29 height 13
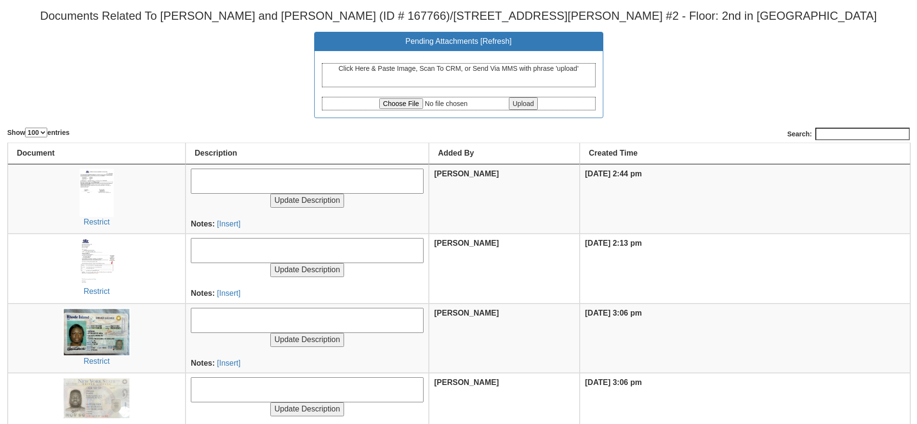
select select "100"
click at [106, 210] on img at bounding box center [97, 193] width 34 height 48
click at [251, 185] on textarea at bounding box center [307, 181] width 233 height 25
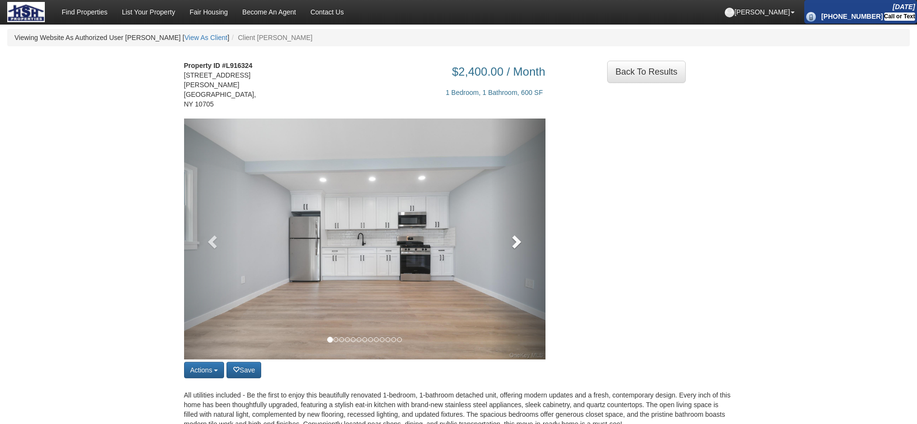
click at [517, 262] on link at bounding box center [518, 239] width 54 height 241
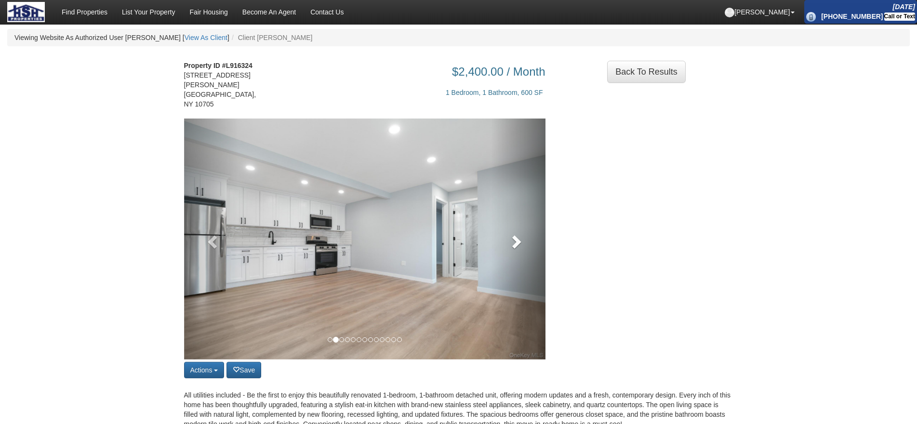
click at [517, 262] on link at bounding box center [518, 239] width 54 height 241
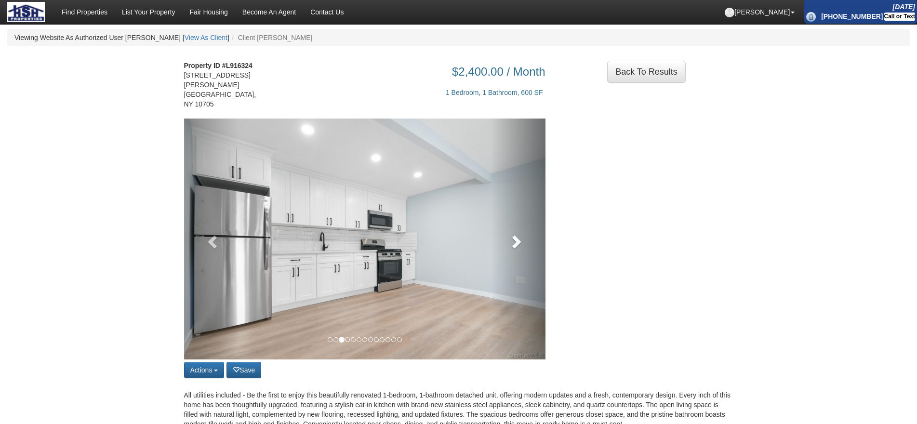
click at [517, 262] on link at bounding box center [518, 239] width 54 height 241
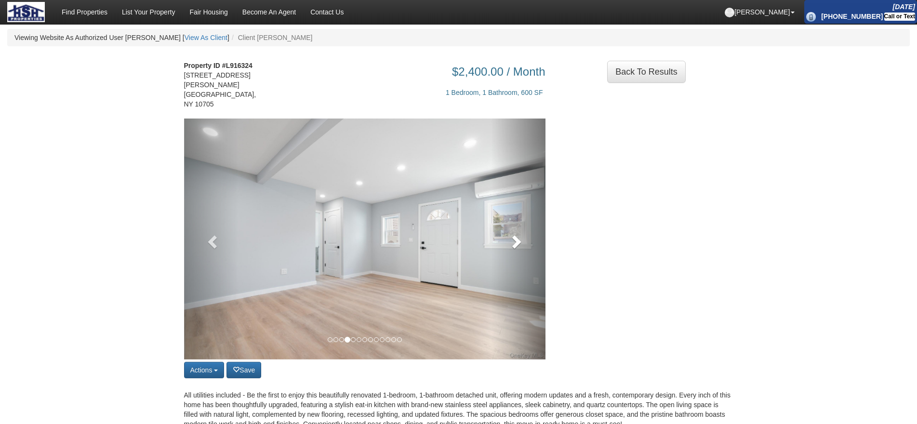
click at [517, 262] on link at bounding box center [518, 239] width 54 height 241
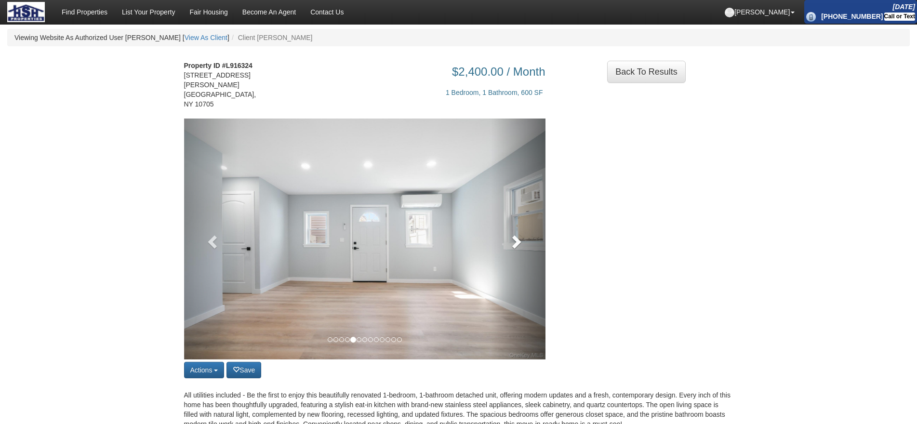
click at [517, 262] on link at bounding box center [518, 239] width 54 height 241
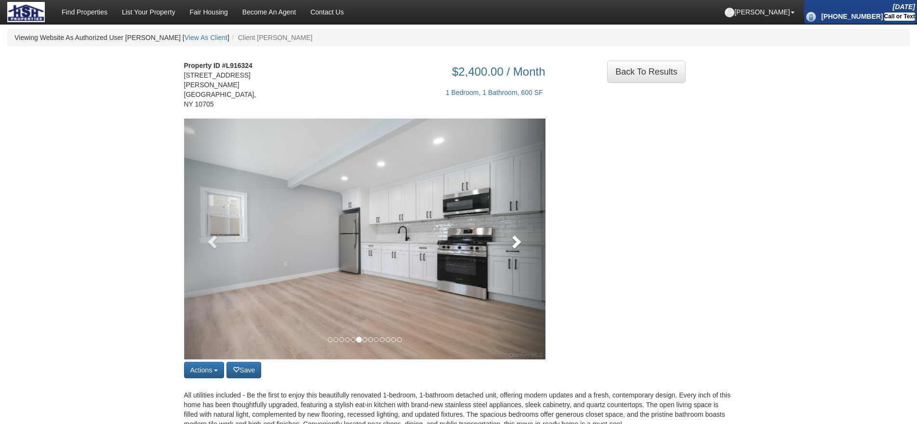
click at [517, 262] on link at bounding box center [518, 239] width 54 height 241
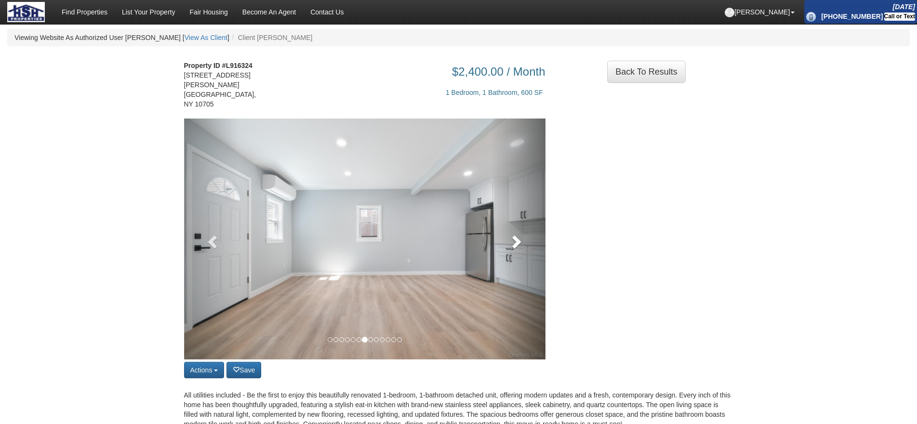
click at [517, 262] on link at bounding box center [518, 239] width 54 height 241
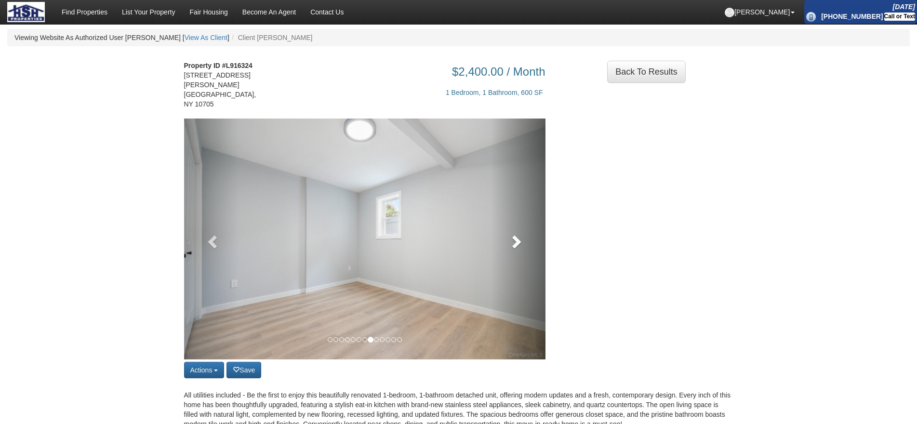
click at [517, 262] on link at bounding box center [518, 239] width 54 height 241
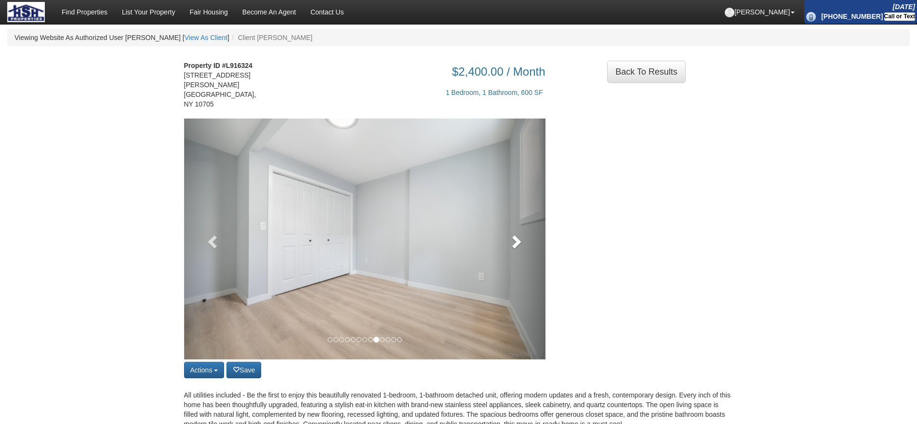
click at [517, 262] on link at bounding box center [518, 239] width 54 height 241
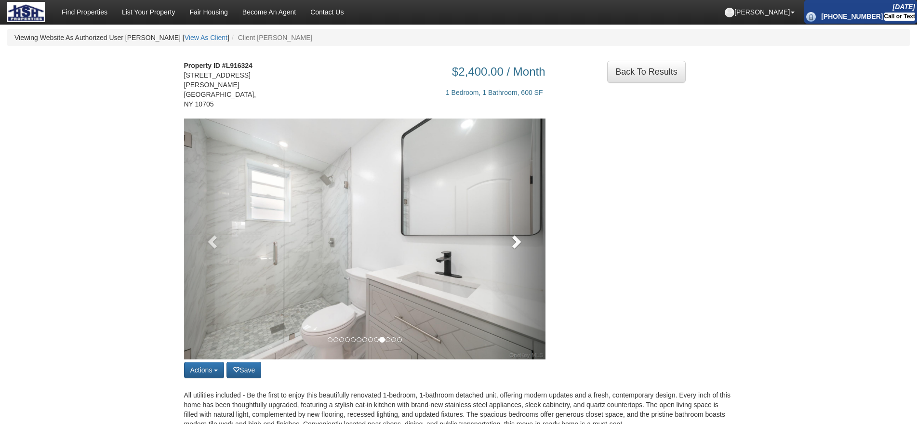
click at [520, 248] on link at bounding box center [518, 239] width 54 height 241
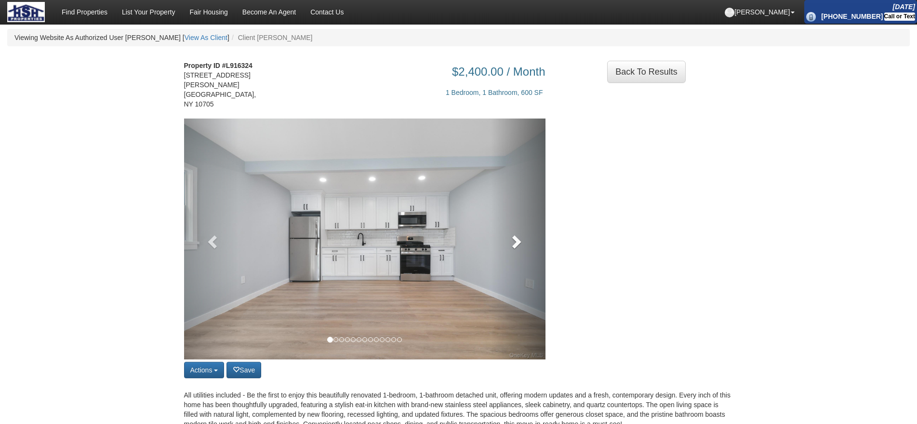
click at [522, 247] on link at bounding box center [518, 239] width 54 height 241
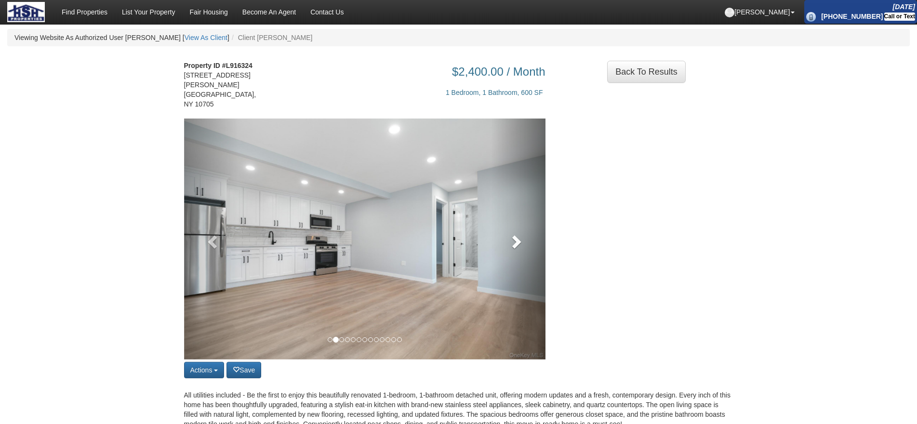
click at [522, 247] on link at bounding box center [518, 239] width 54 height 241
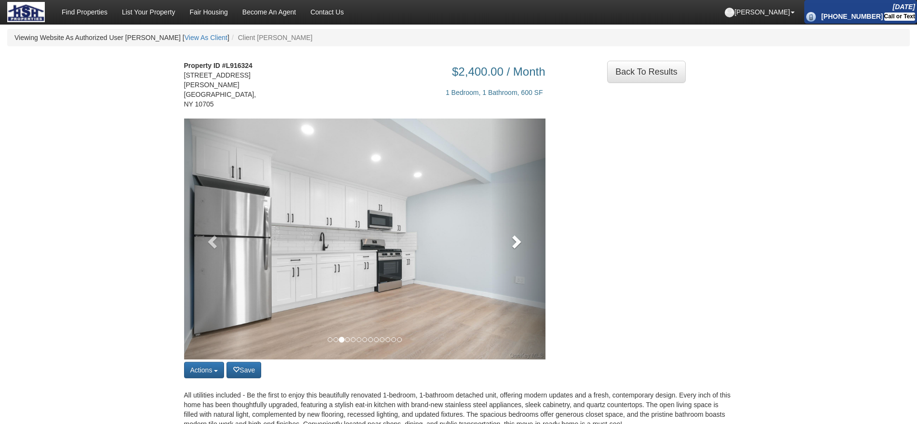
click at [522, 247] on link at bounding box center [518, 239] width 54 height 241
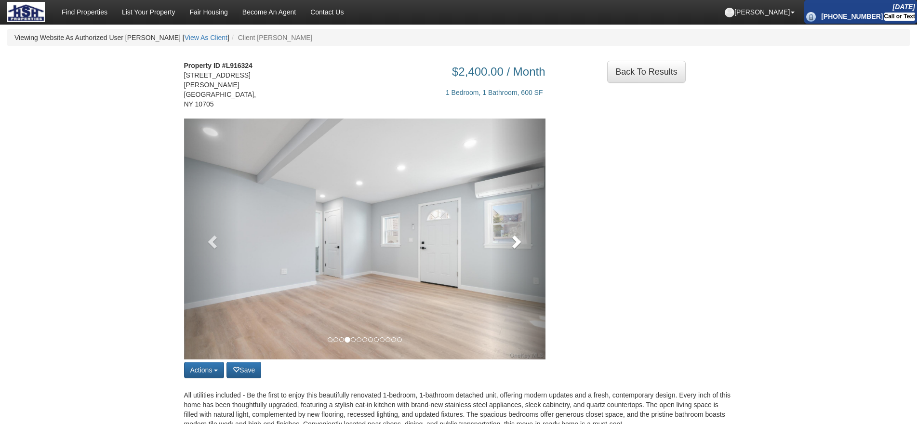
click at [522, 247] on link at bounding box center [518, 239] width 54 height 241
